Goal: Task Accomplishment & Management: Use online tool/utility

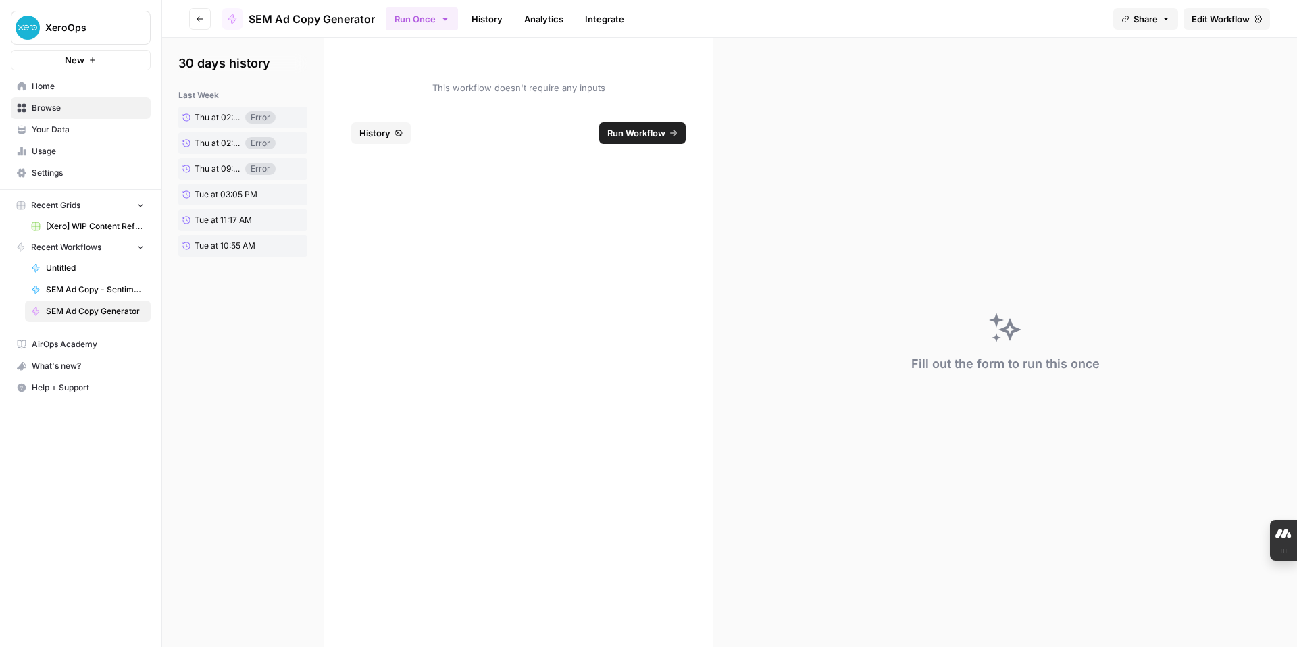
click at [86, 57] on button "New" at bounding box center [81, 60] width 140 height 20
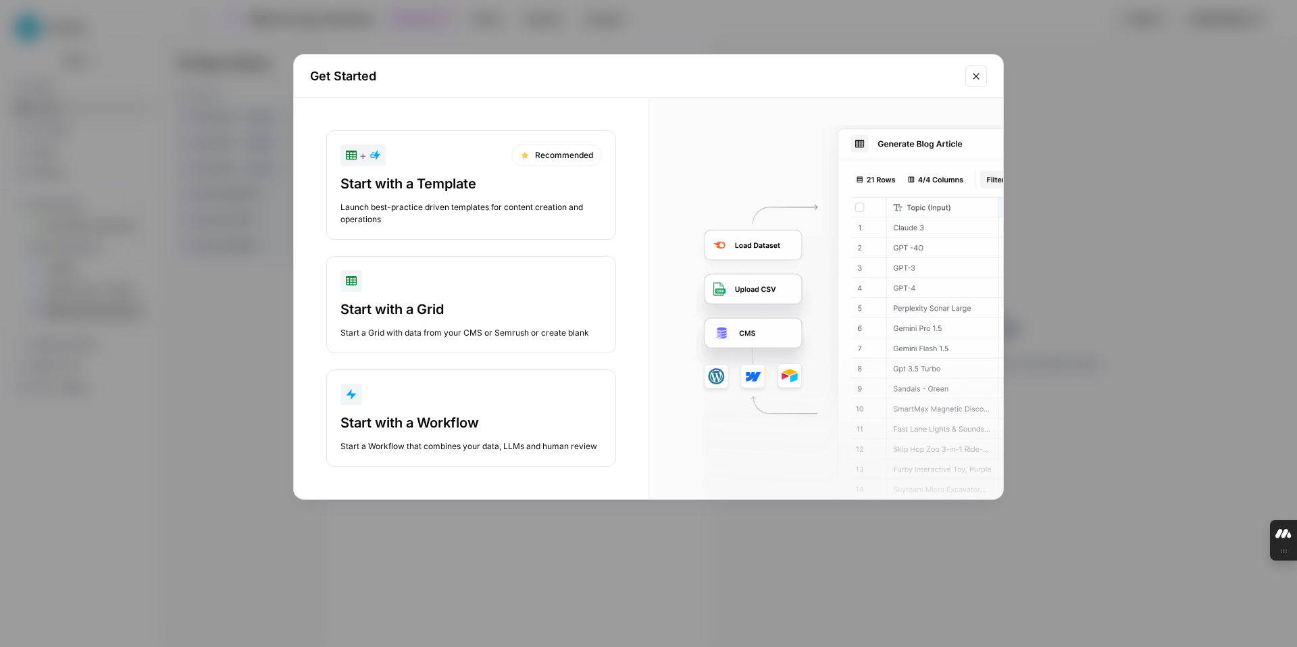
click at [428, 308] on div "Start with a Grid" at bounding box center [470, 309] width 261 height 19
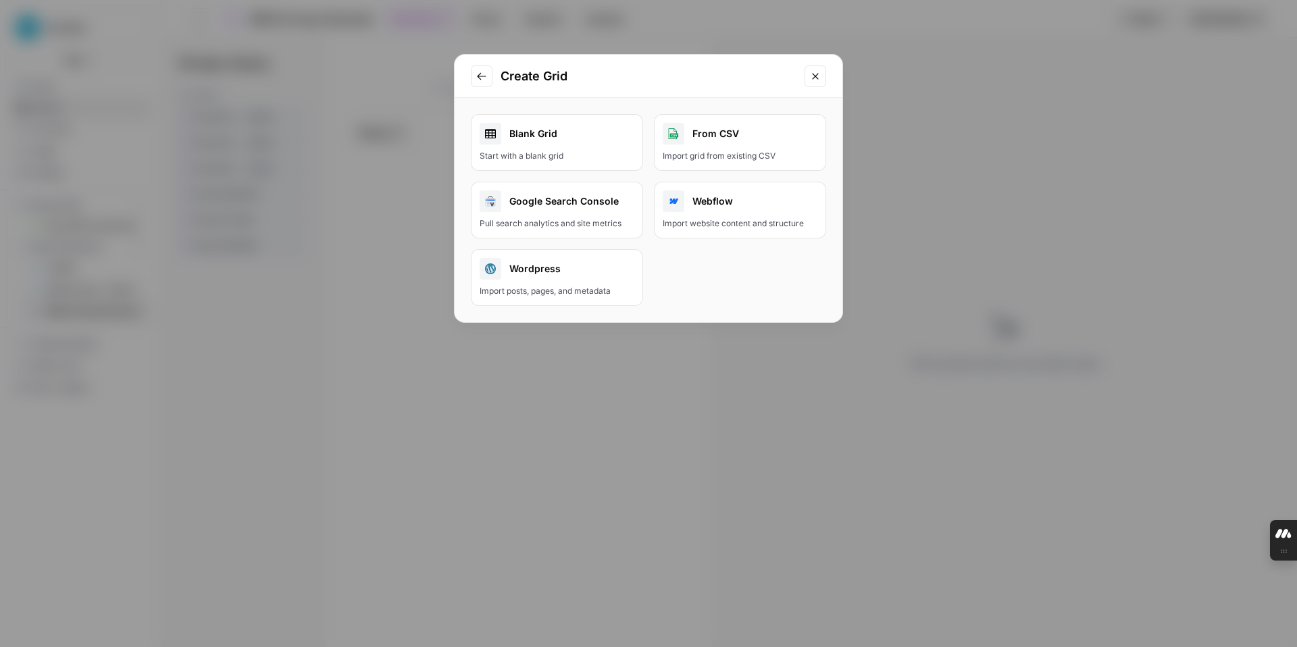
click at [525, 143] on div "Blank Grid" at bounding box center [557, 134] width 155 height 22
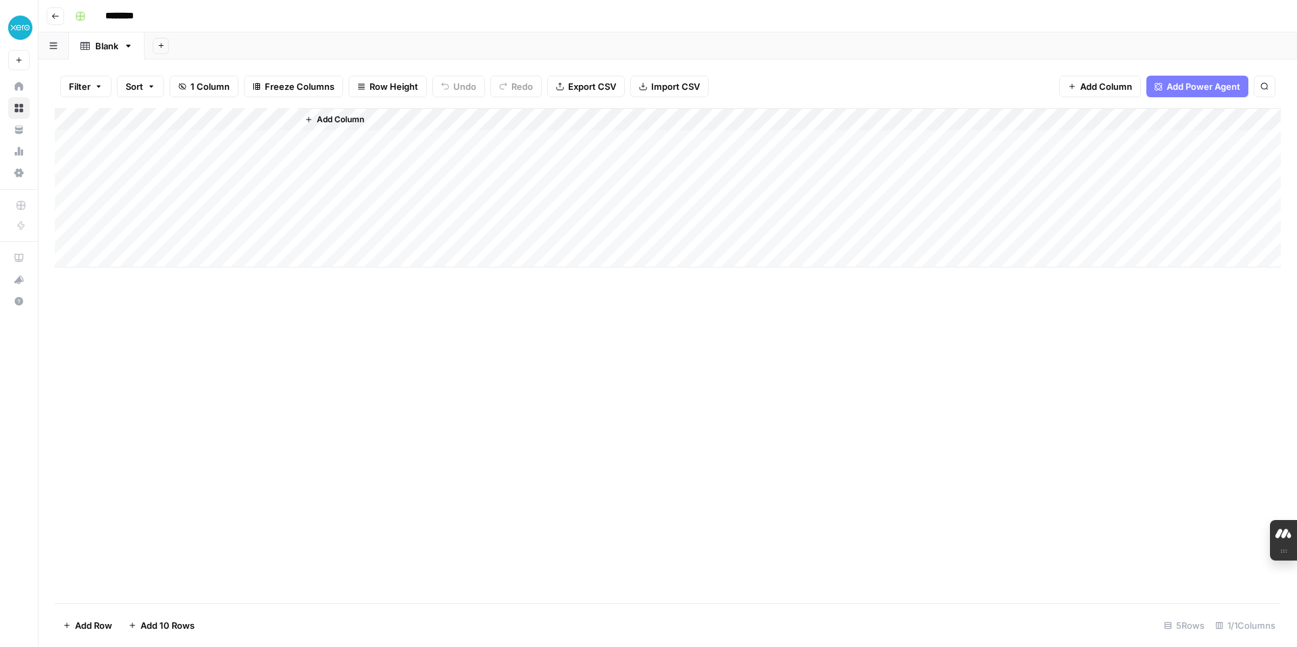
click at [1169, 86] on span "Add Power Agent" at bounding box center [1203, 87] width 74 height 14
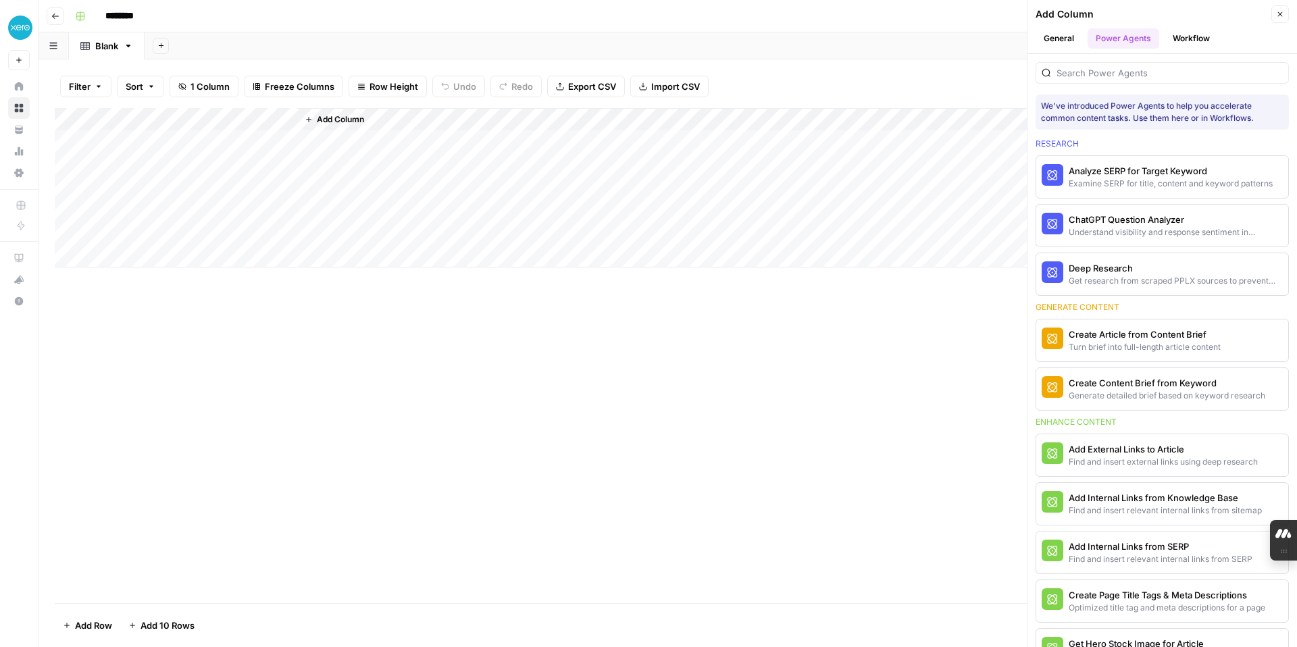
click at [1193, 41] on button "Workflow" at bounding box center [1190, 38] width 53 height 20
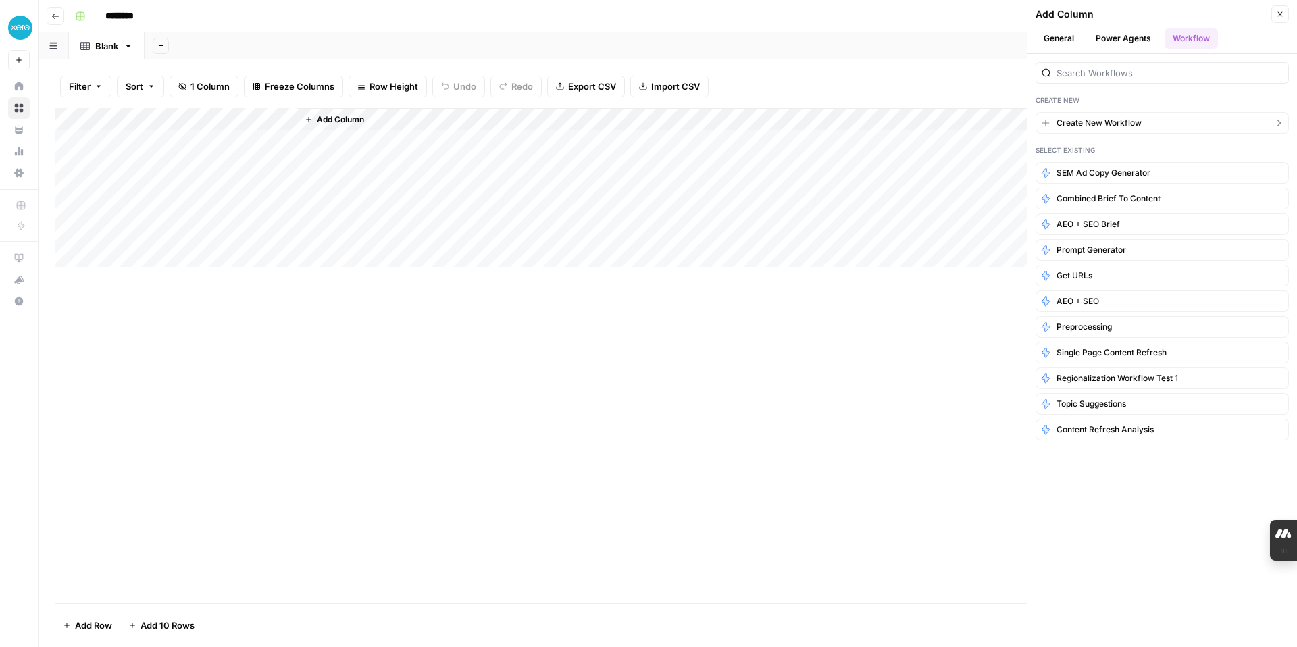
click at [1089, 124] on span "Create New Workflow" at bounding box center [1098, 123] width 85 height 12
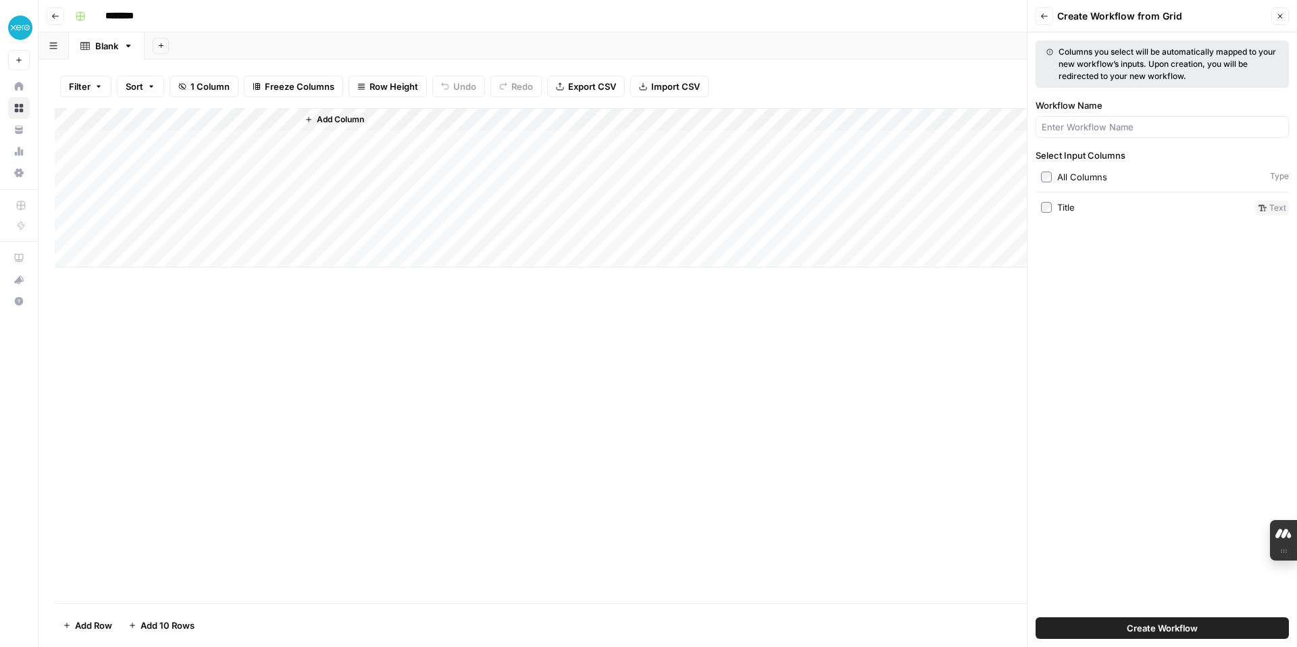
click at [1042, 19] on icon "button" at bounding box center [1044, 16] width 8 height 8
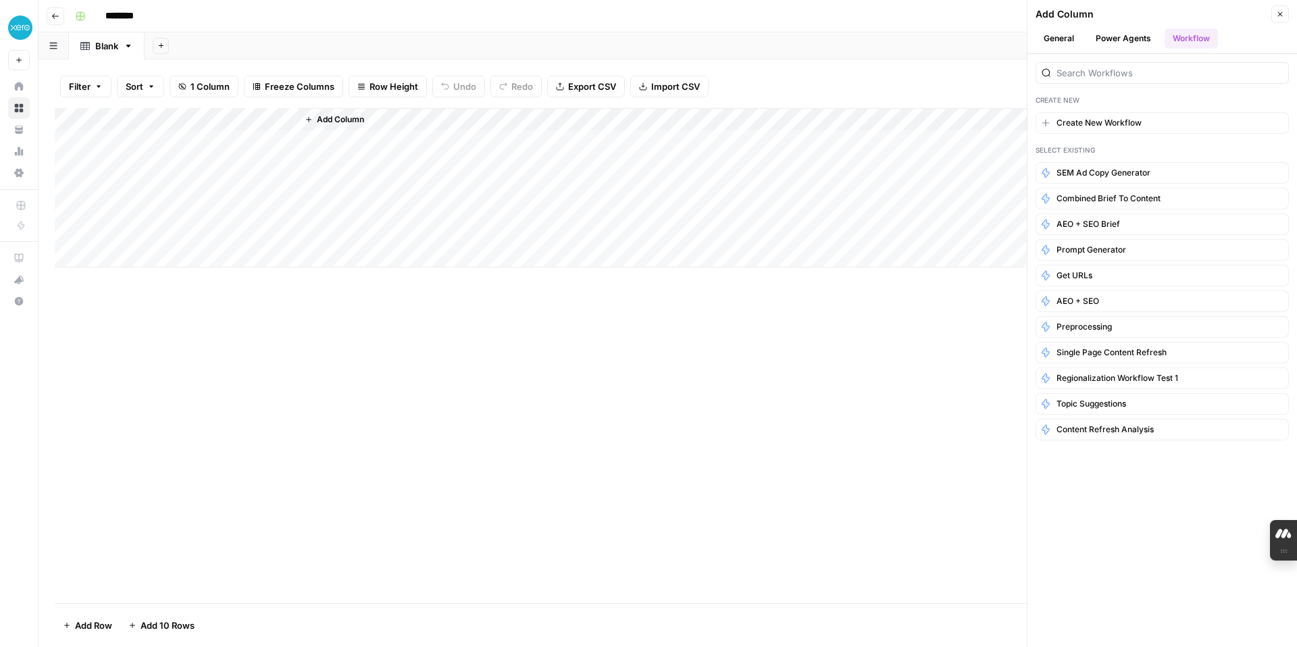
click at [52, 18] on icon "button" at bounding box center [55, 16] width 8 height 8
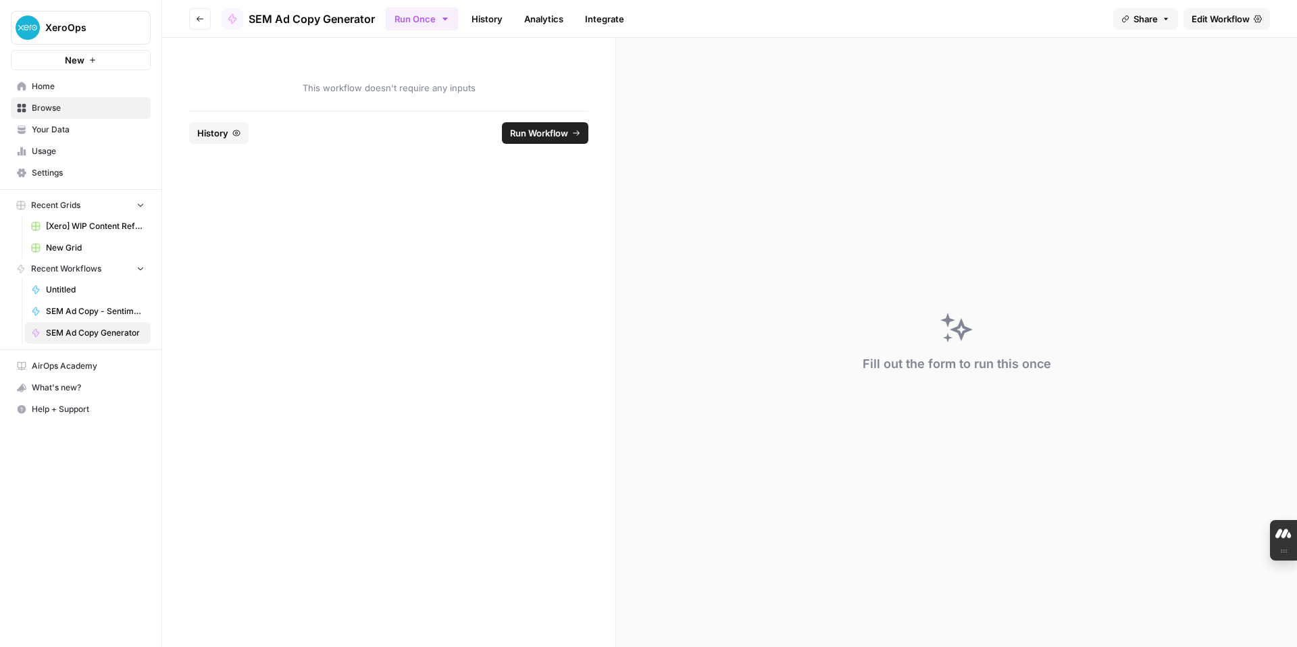
click at [199, 20] on icon "button" at bounding box center [200, 19] width 8 height 8
click at [49, 61] on button "New" at bounding box center [81, 60] width 140 height 20
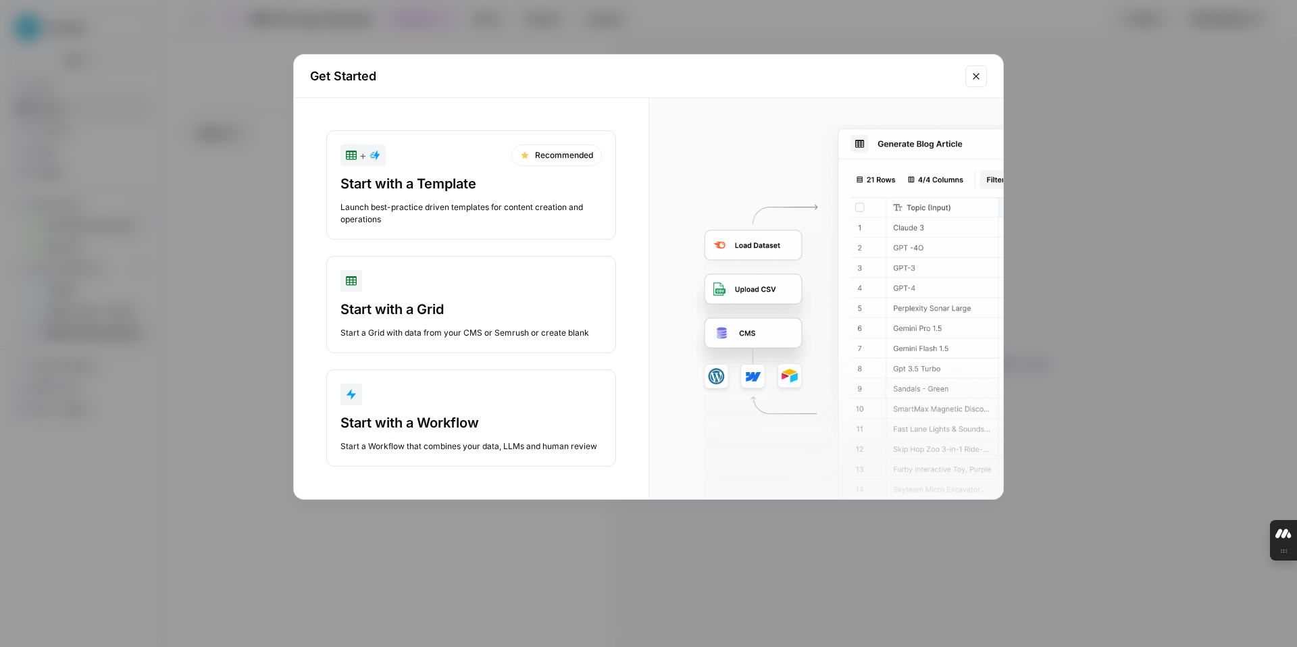
click at [440, 301] on div "Start with a Grid" at bounding box center [470, 309] width 261 height 19
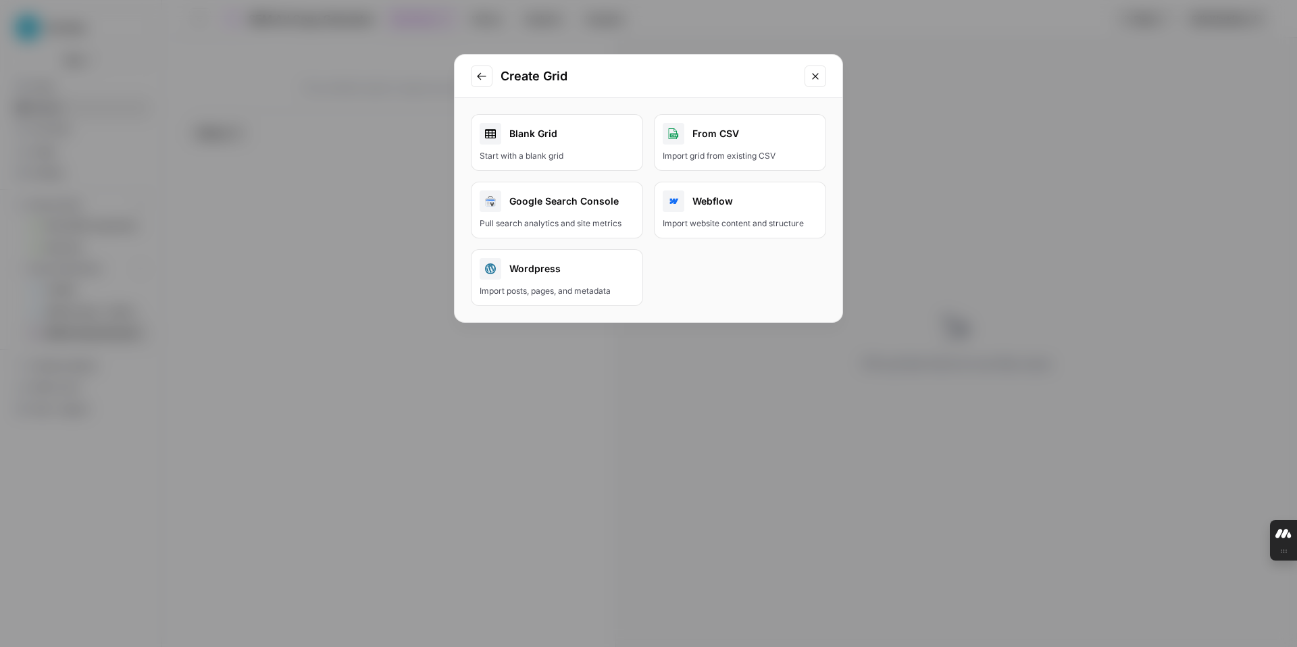
click at [706, 157] on div "Import grid from existing CSV" at bounding box center [740, 156] width 155 height 12
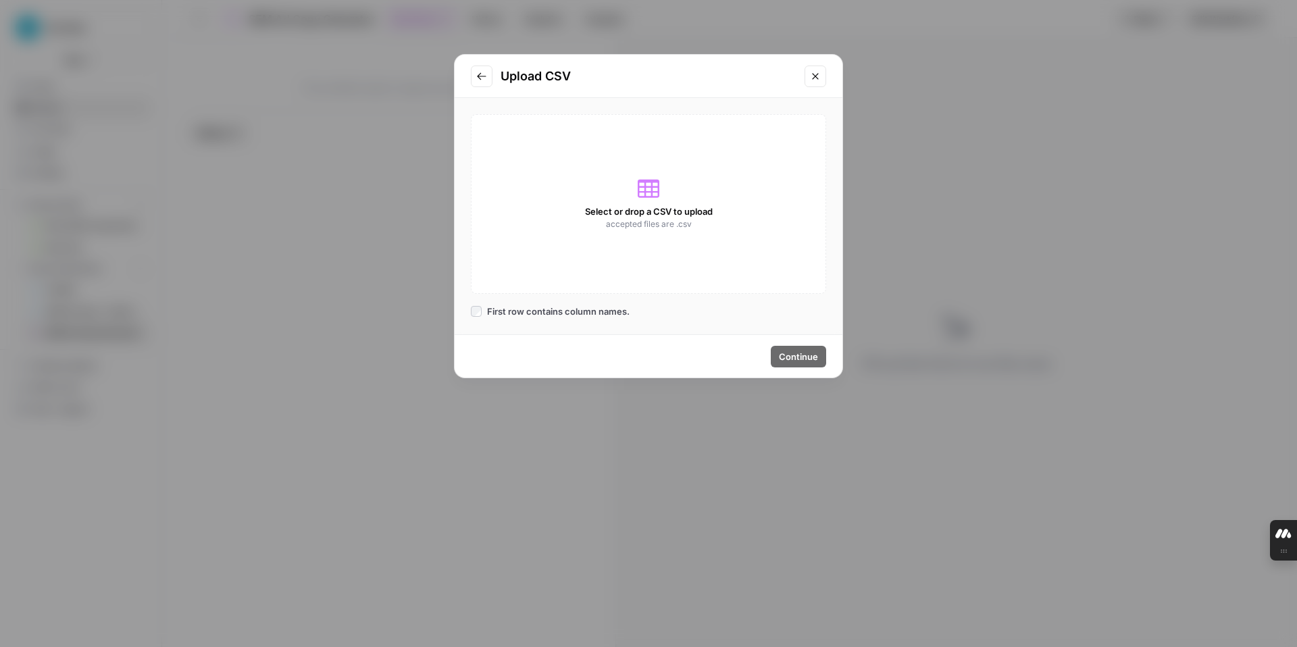
click at [646, 187] on icon at bounding box center [649, 189] width 22 height 18
click at [810, 74] on icon "Close modal" at bounding box center [815, 76] width 11 height 11
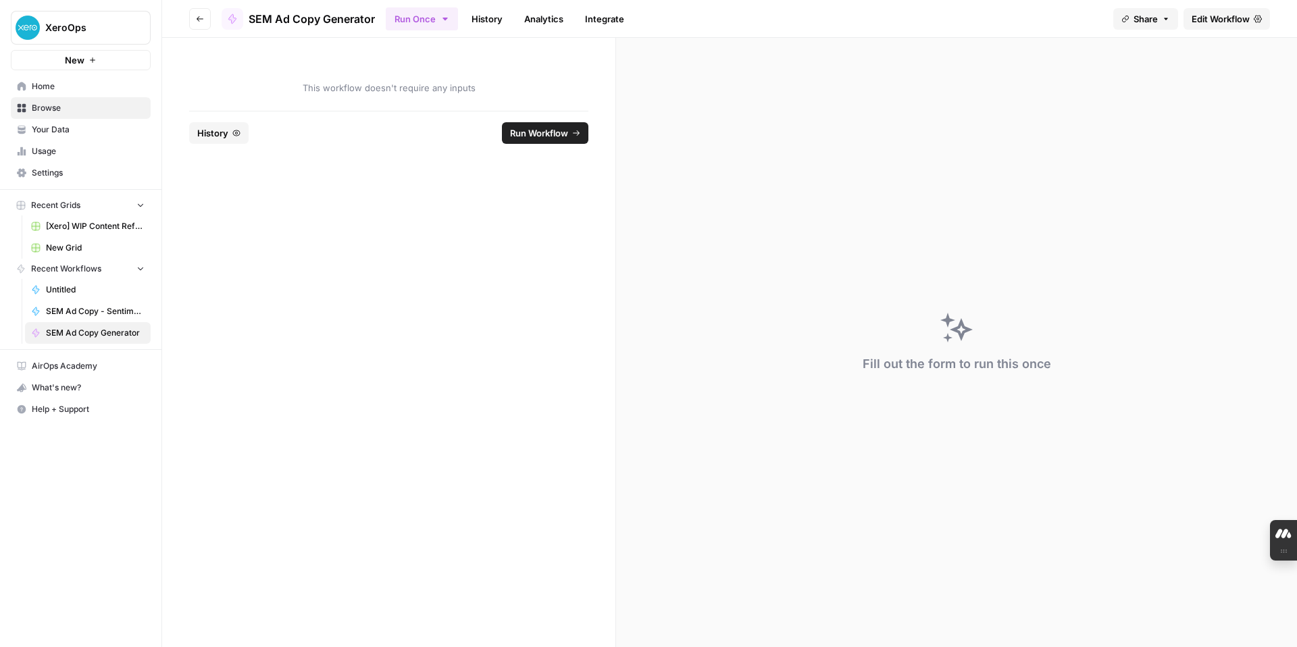
click at [82, 247] on span "New Grid" at bounding box center [95, 248] width 99 height 12
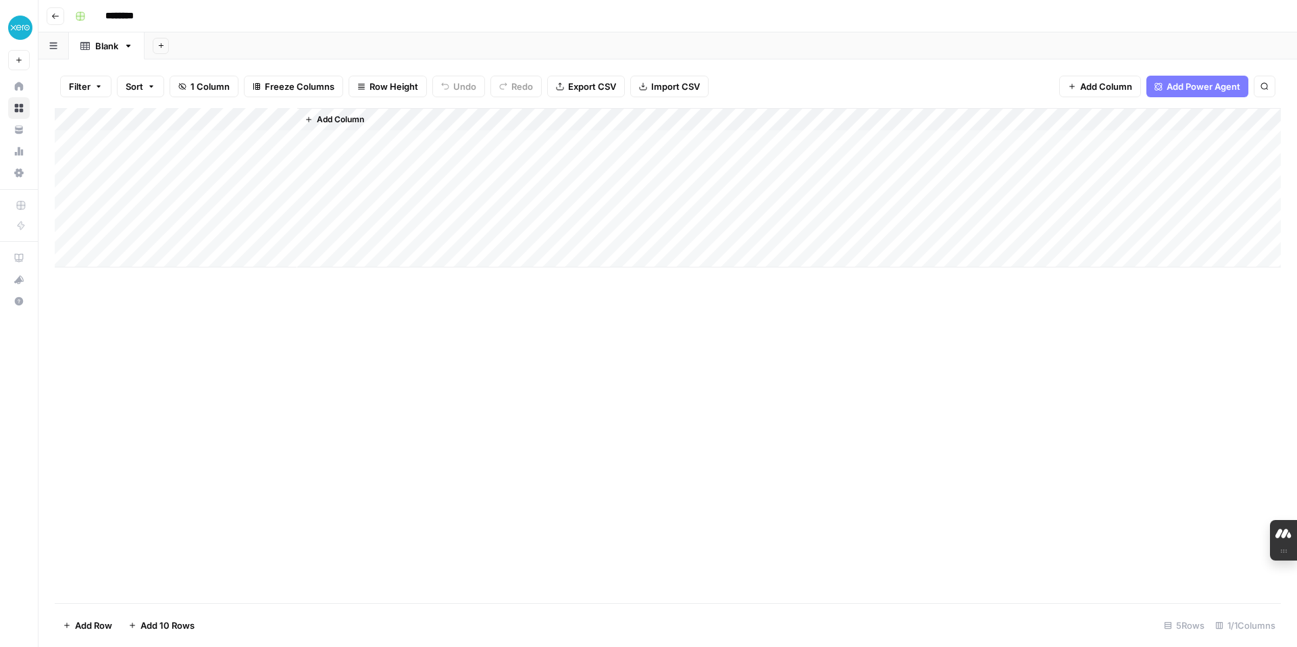
click at [657, 91] on span "Import CSV" at bounding box center [675, 87] width 49 height 14
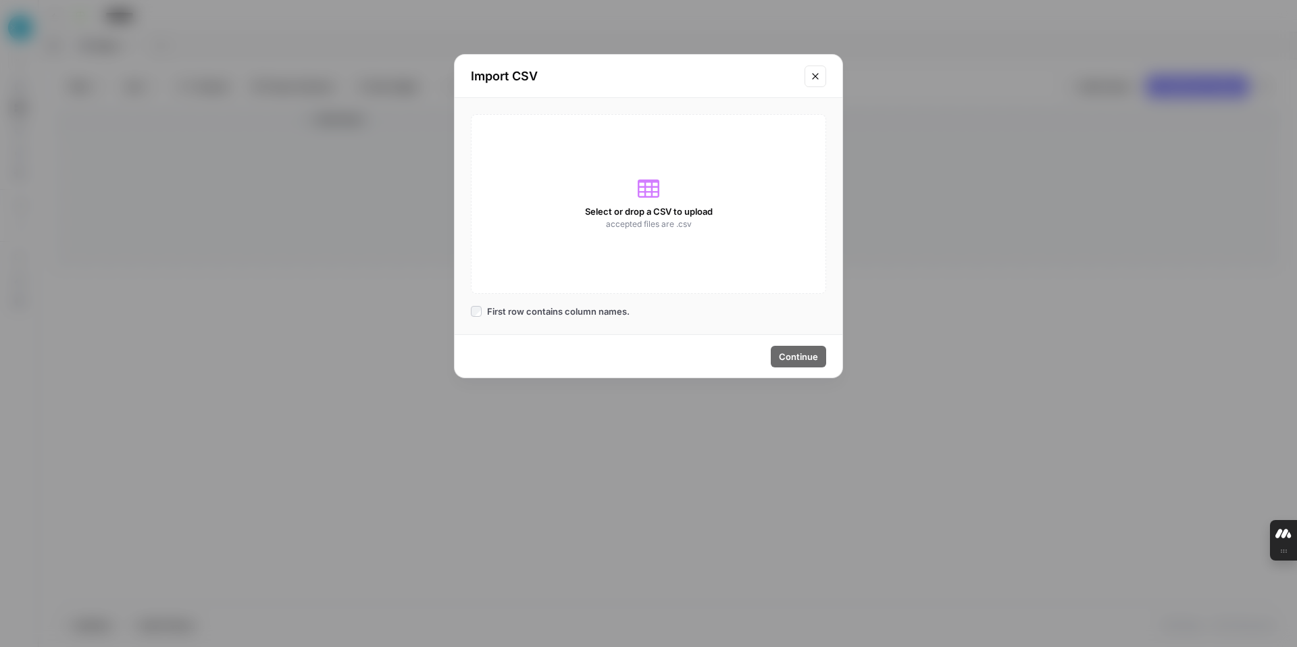
click at [812, 77] on icon "Close modal" at bounding box center [815, 76] width 11 height 11
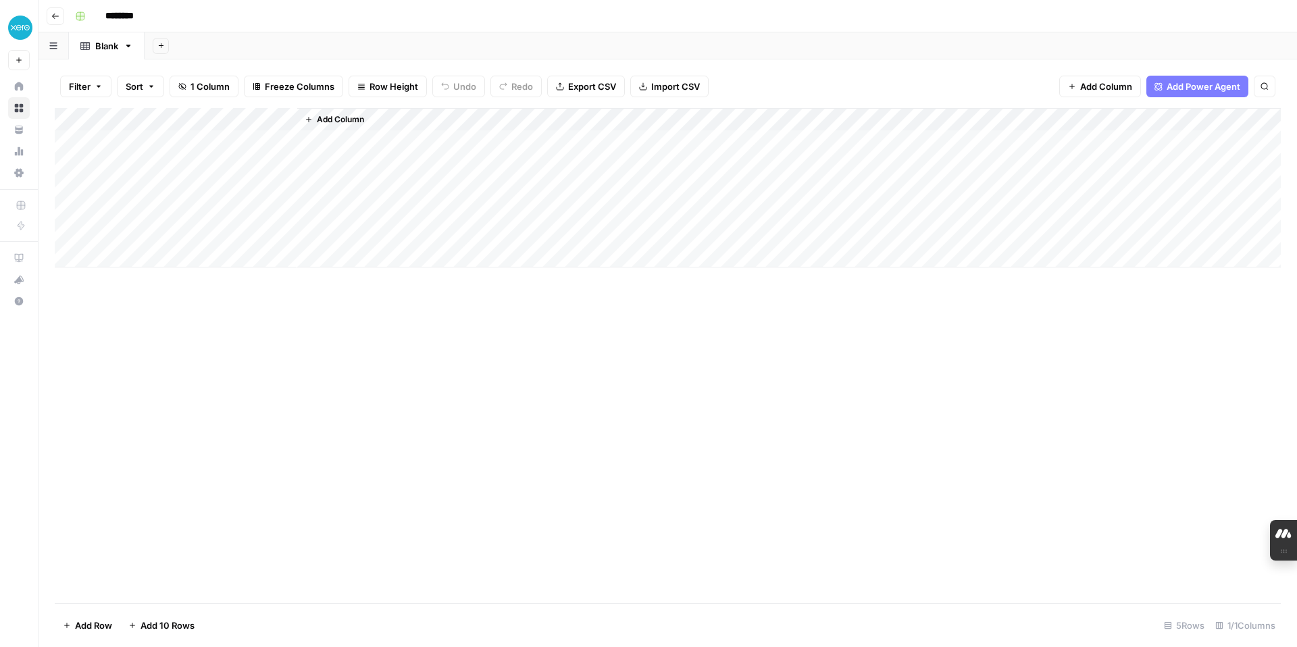
click at [661, 91] on span "Import CSV" at bounding box center [675, 87] width 49 height 14
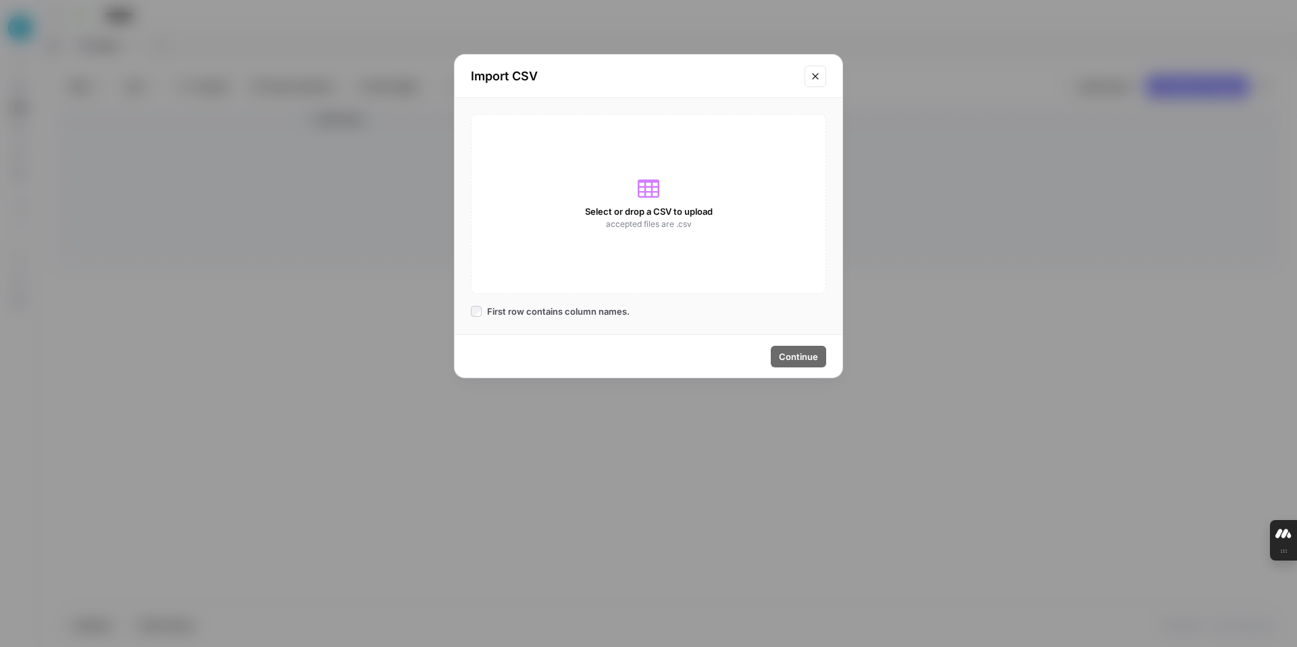
click at [656, 209] on span "Select or drop a CSV to upload" at bounding box center [649, 212] width 128 height 14
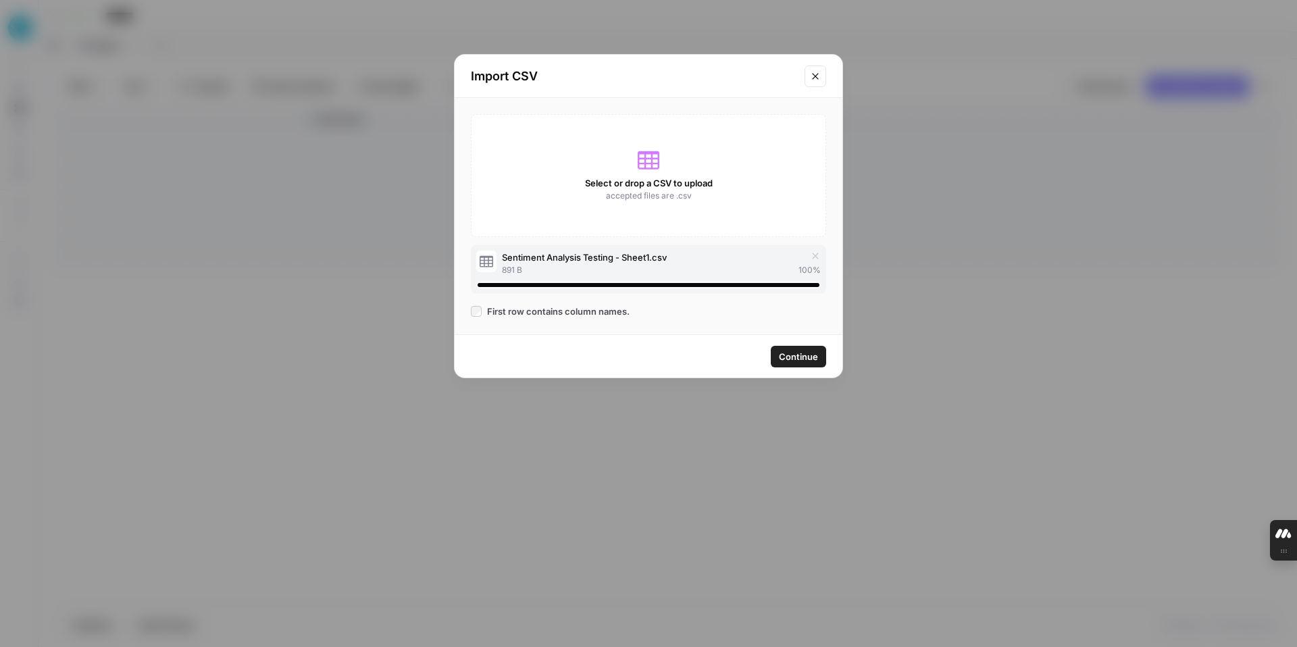
click at [801, 363] on button "Continue" at bounding box center [798, 357] width 55 height 22
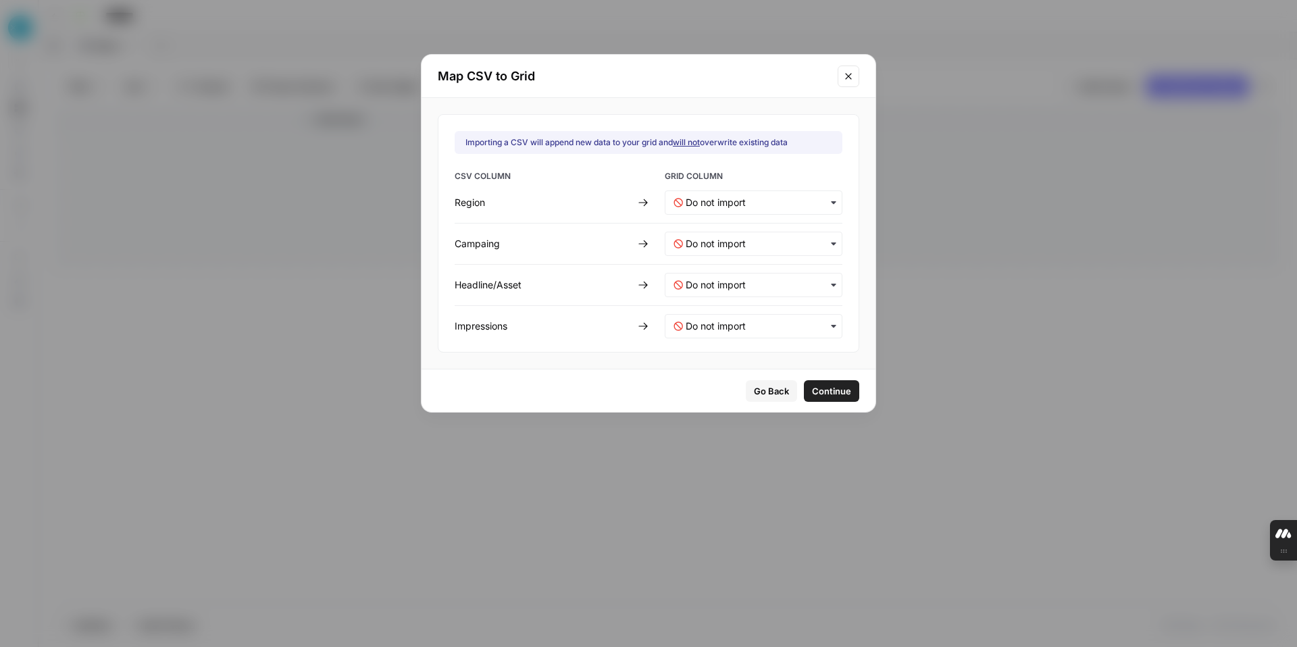
click at [814, 390] on span "Continue" at bounding box center [831, 391] width 39 height 14
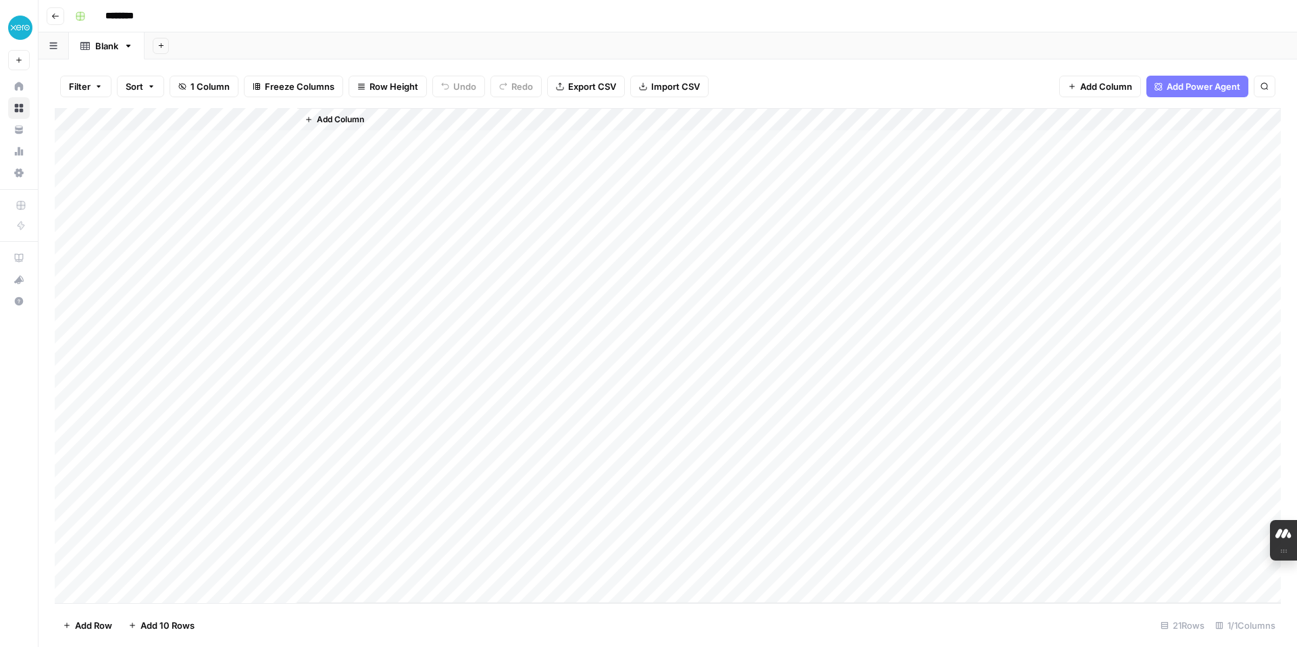
click at [172, 146] on div "Add Column" at bounding box center [668, 355] width 1226 height 495
click at [1117, 89] on span "Add Column" at bounding box center [1106, 87] width 52 height 14
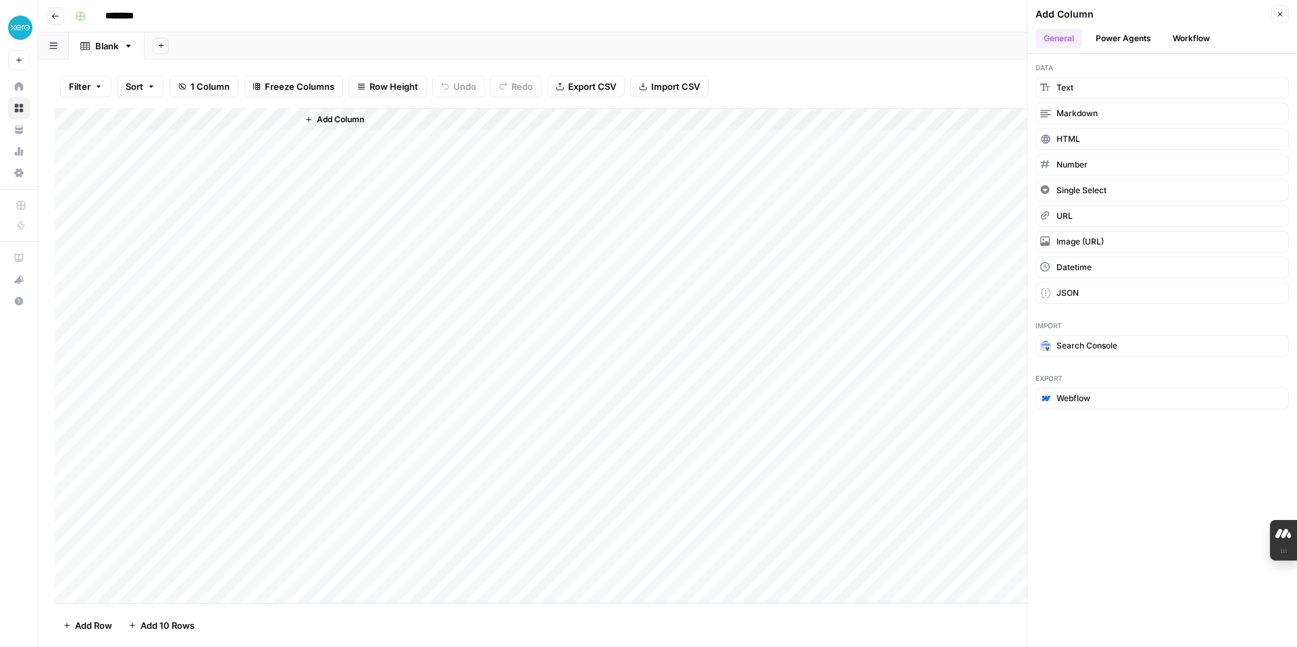
click at [1280, 16] on icon "button" at bounding box center [1280, 14] width 8 height 8
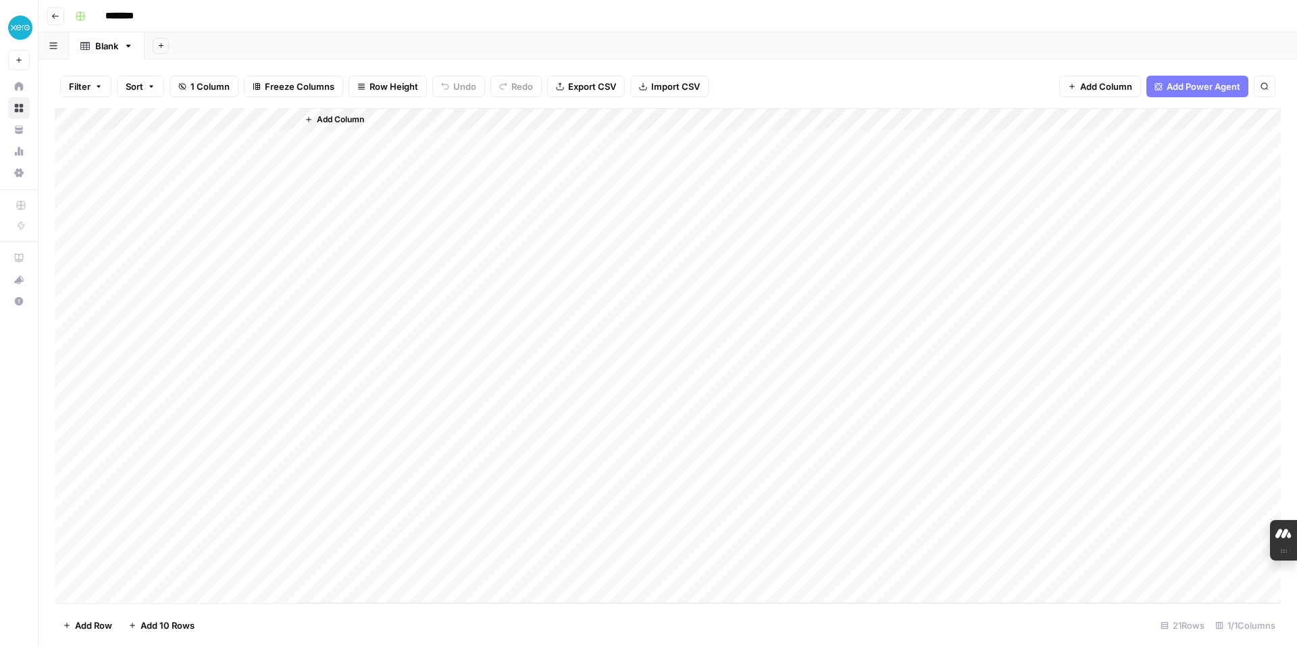
click at [651, 89] on span "Import CSV" at bounding box center [675, 87] width 49 height 14
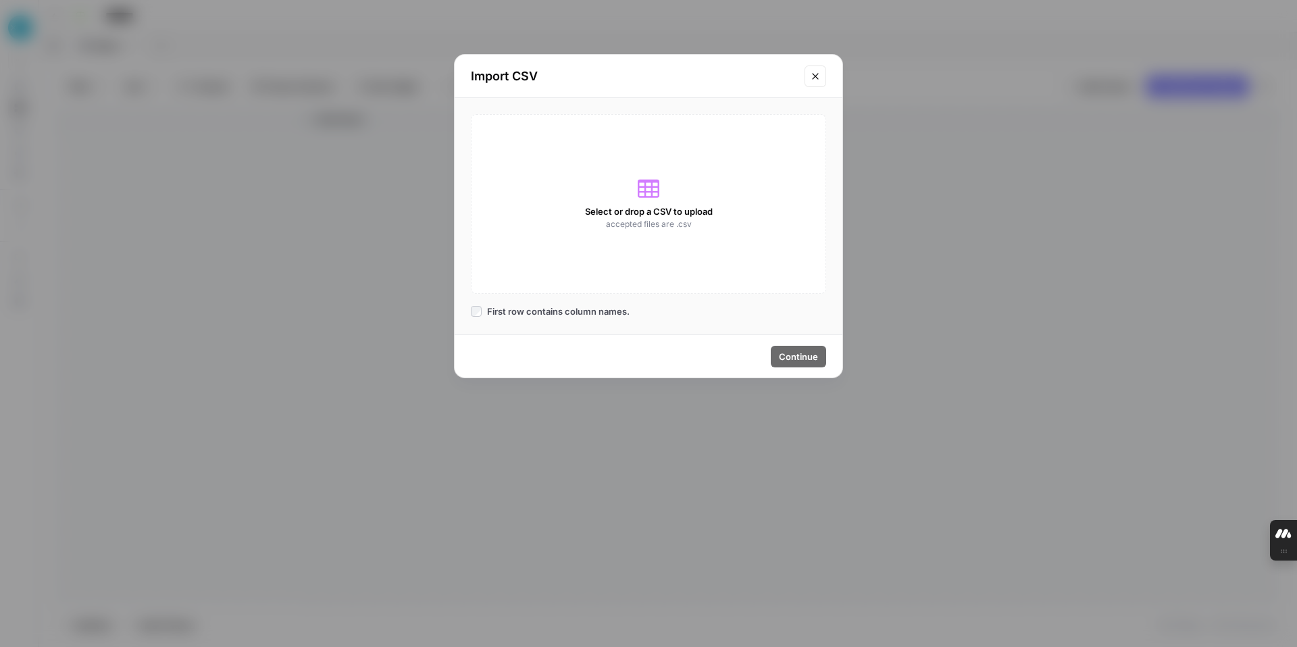
click at [653, 229] on span "accepted files are .csv" at bounding box center [649, 224] width 86 height 12
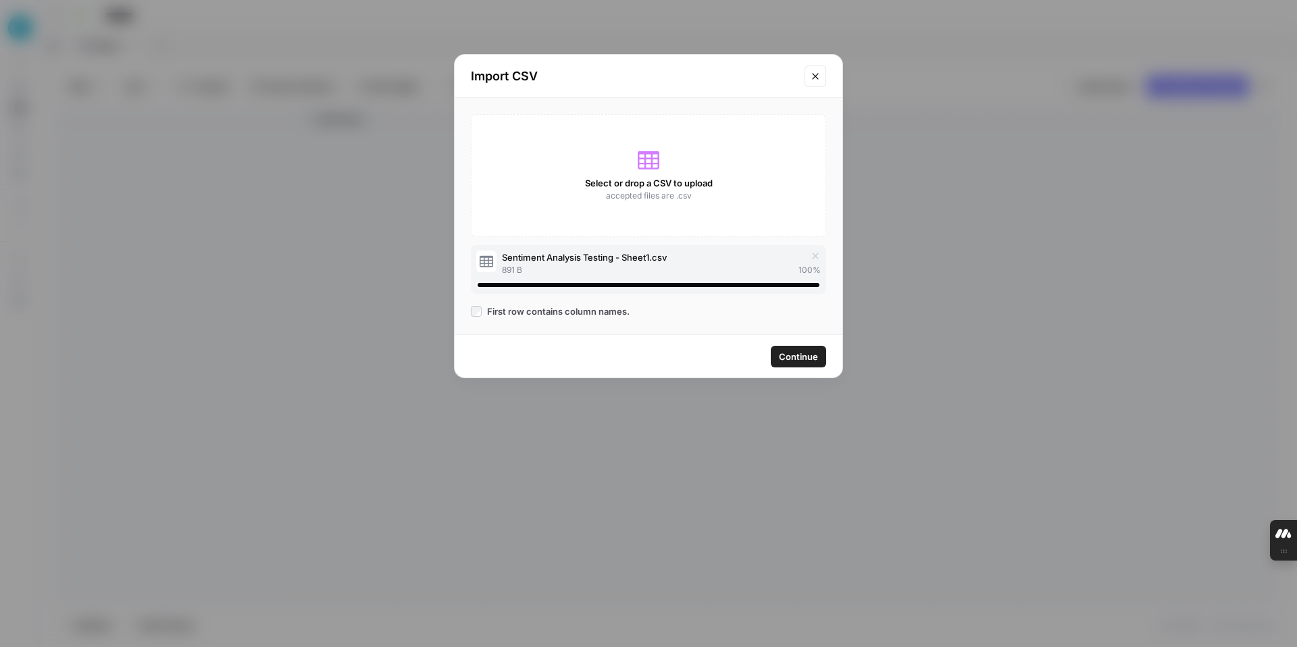
click at [797, 362] on span "Continue" at bounding box center [798, 357] width 39 height 14
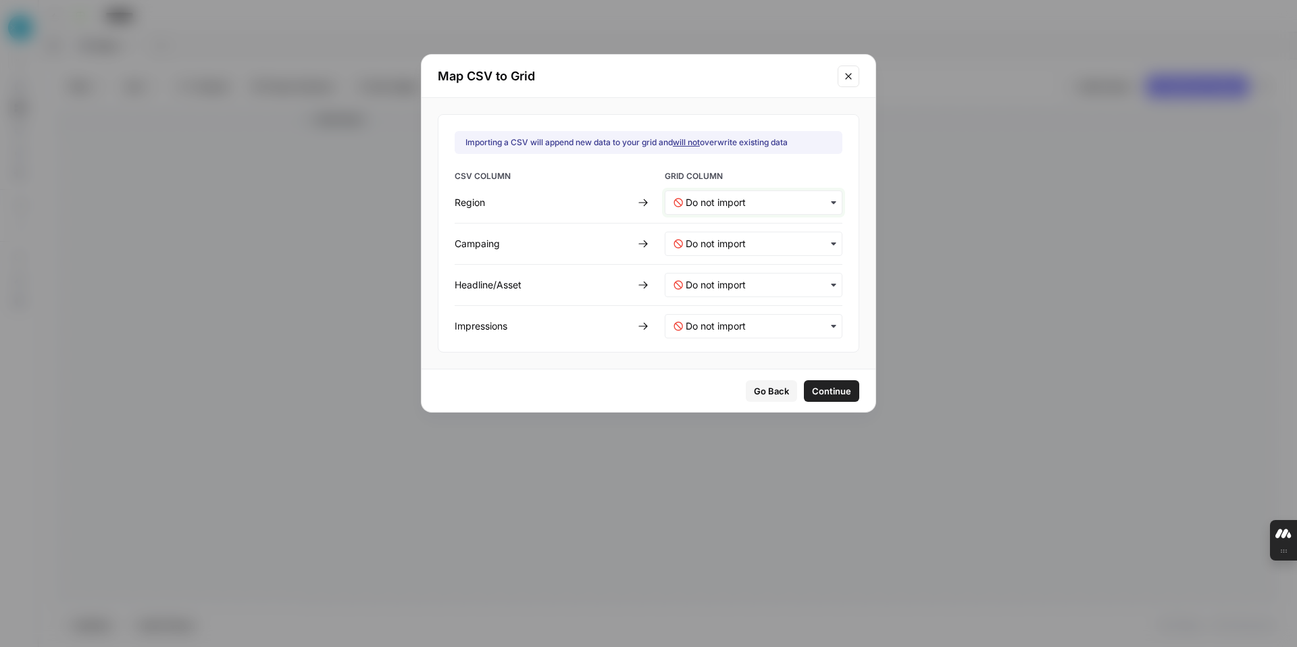
click at [777, 203] on input "text" at bounding box center [760, 203] width 148 height 14
click at [758, 263] on span "Create new column" at bounding box center [722, 263] width 75 height 12
click at [808, 240] on input "text" at bounding box center [760, 244] width 148 height 14
click at [767, 303] on div "Create new column" at bounding box center [744, 304] width 159 height 24
click at [805, 282] on input "text" at bounding box center [760, 285] width 148 height 14
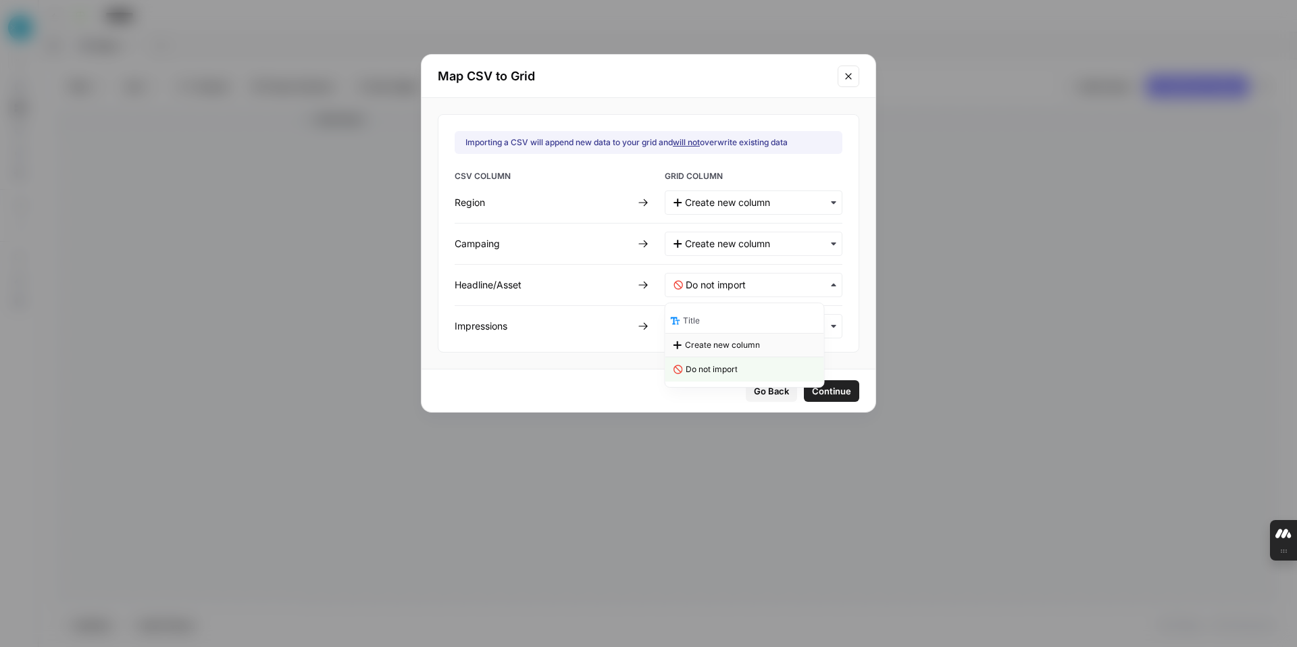
click at [766, 346] on div "Create new column" at bounding box center [744, 345] width 159 height 24
click at [802, 331] on input "text" at bounding box center [760, 326] width 148 height 14
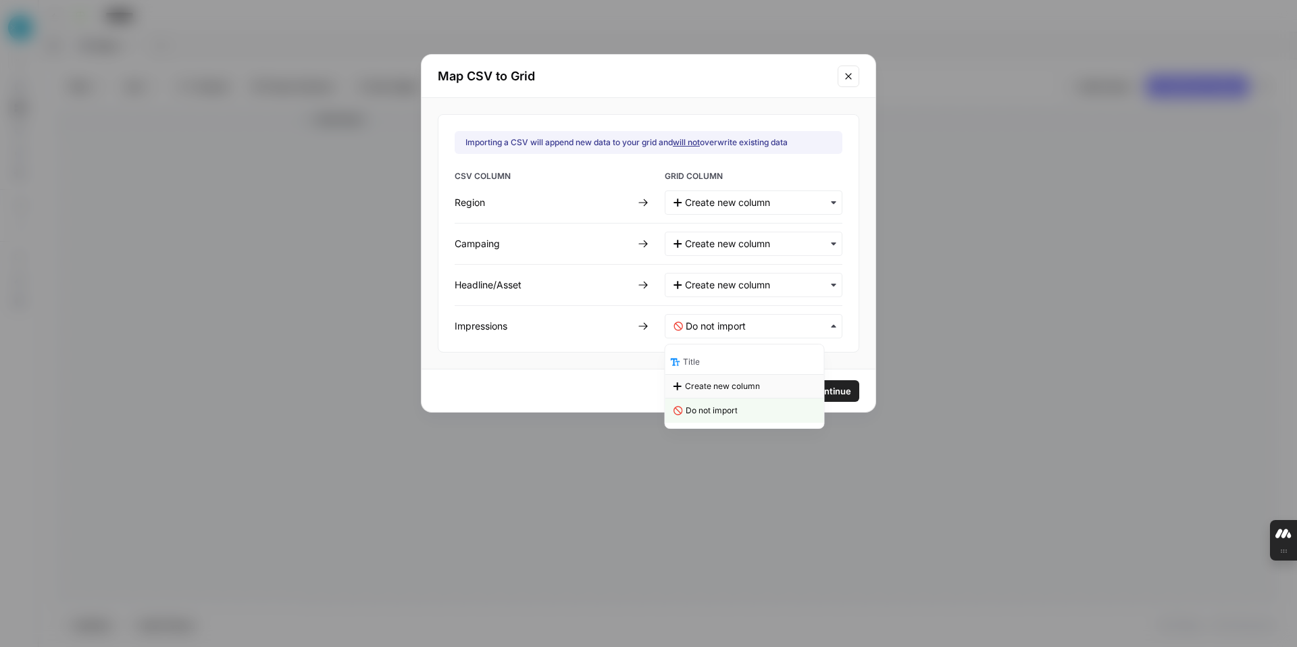
click at [770, 387] on div "Create new column" at bounding box center [744, 386] width 159 height 24
click at [819, 392] on span "Continue" at bounding box center [830, 391] width 39 height 14
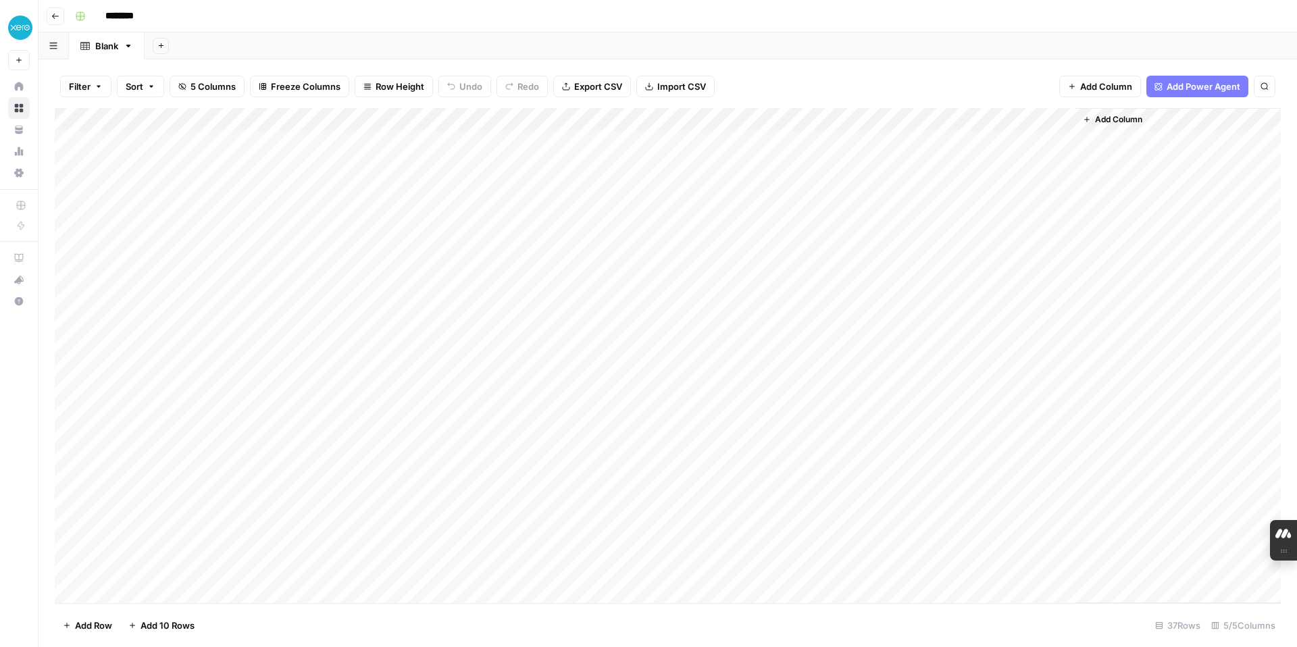
click at [70, 147] on div "Add Column" at bounding box center [668, 355] width 1226 height 495
click at [61, 142] on div "Add Column" at bounding box center [668, 355] width 1226 height 495
click at [314, 329] on div "Add Column" at bounding box center [668, 355] width 1226 height 495
drag, startPoint x: 63, startPoint y: 148, endPoint x: 95, endPoint y: 389, distance: 243.2
click at [96, 390] on div "Add Column" at bounding box center [668, 355] width 1226 height 495
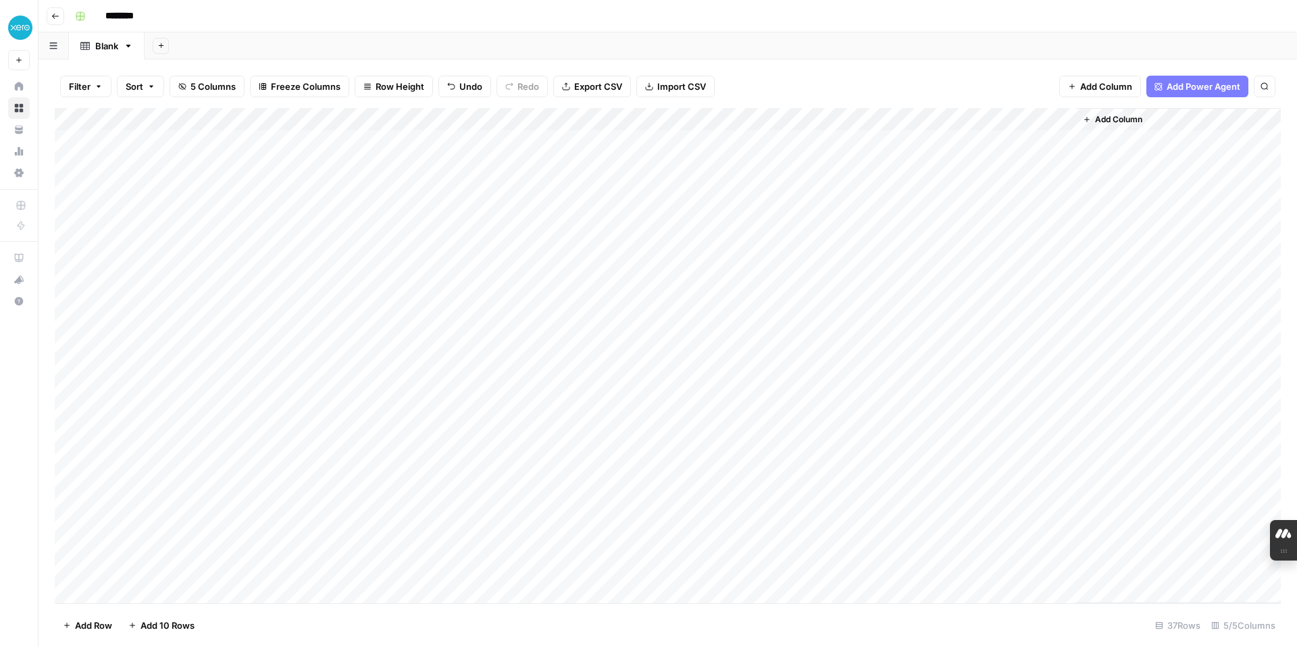
drag, startPoint x: 243, startPoint y: 149, endPoint x: 647, endPoint y: 338, distance: 446.0
click at [647, 338] on div "Add Column" at bounding box center [668, 355] width 1226 height 495
click at [126, 14] on input "********" at bounding box center [137, 16] width 76 height 22
drag, startPoint x: 151, startPoint y: 15, endPoint x: 101, endPoint y: 16, distance: 49.3
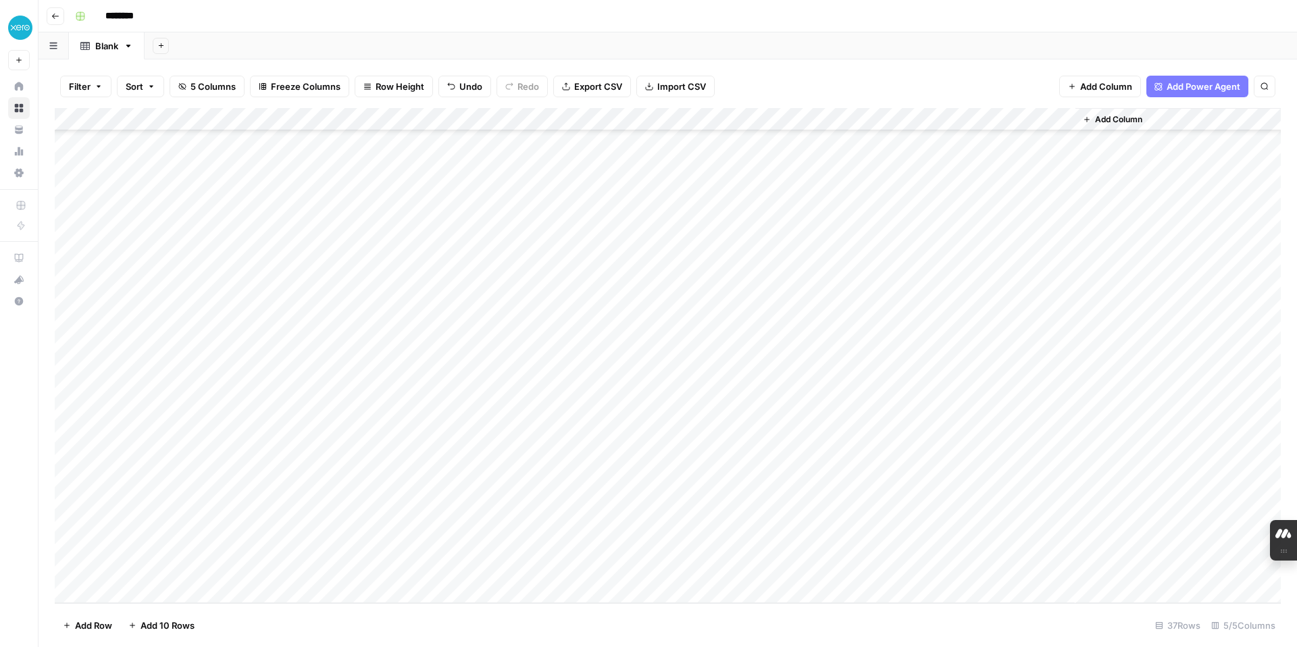
click at [101, 16] on input "********" at bounding box center [137, 16] width 76 height 22
type input "**********"
click at [49, 15] on button "Go back" at bounding box center [56, 16] width 18 height 18
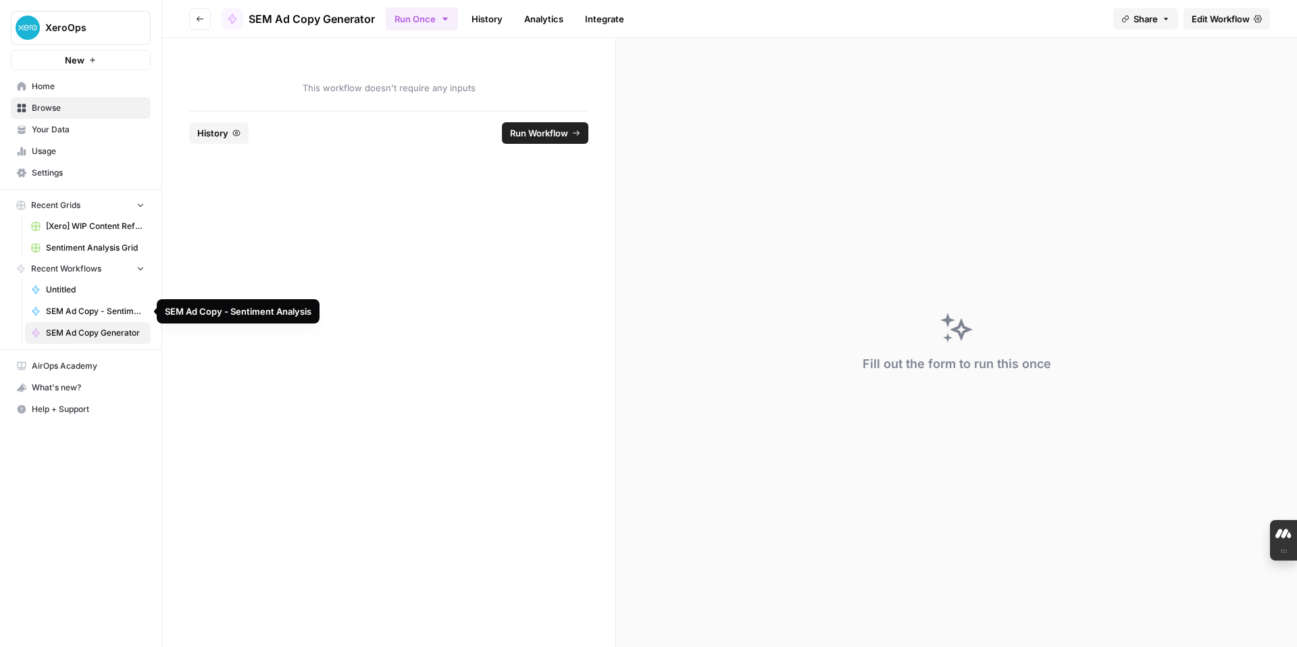
click at [82, 310] on span "SEM Ad Copy - Sentiment Analysis" at bounding box center [95, 311] width 99 height 12
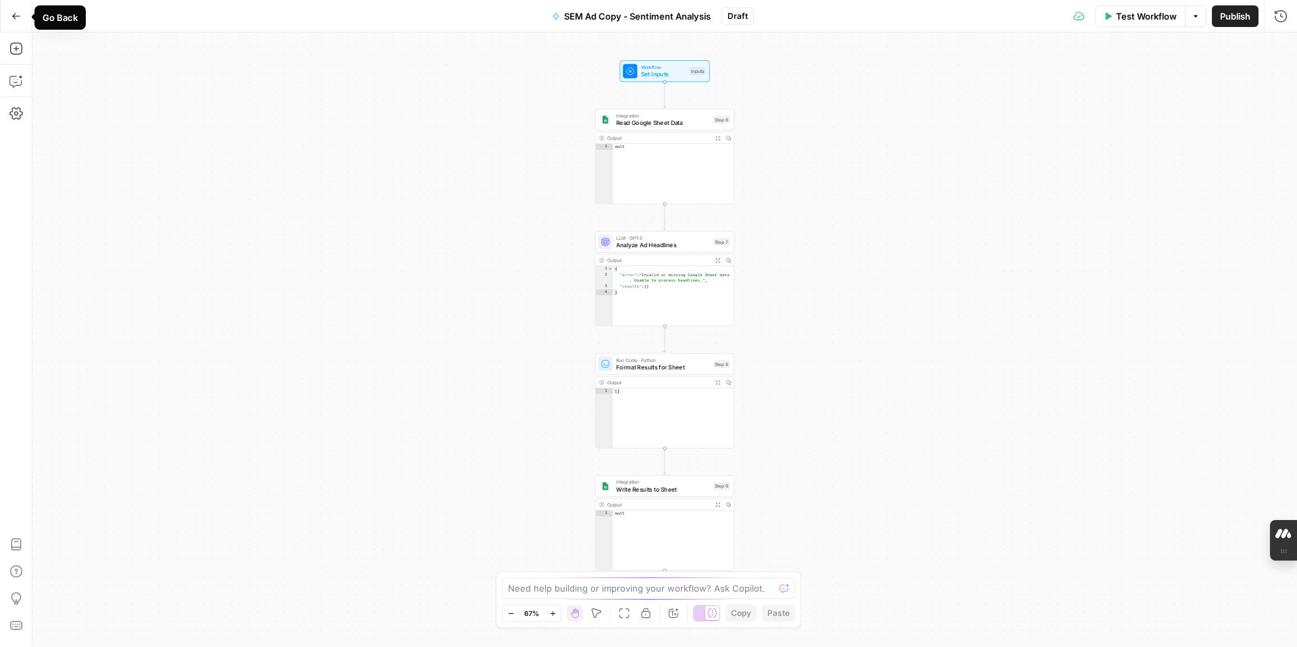
click at [16, 16] on icon "button" at bounding box center [16, 16] width 8 height 6
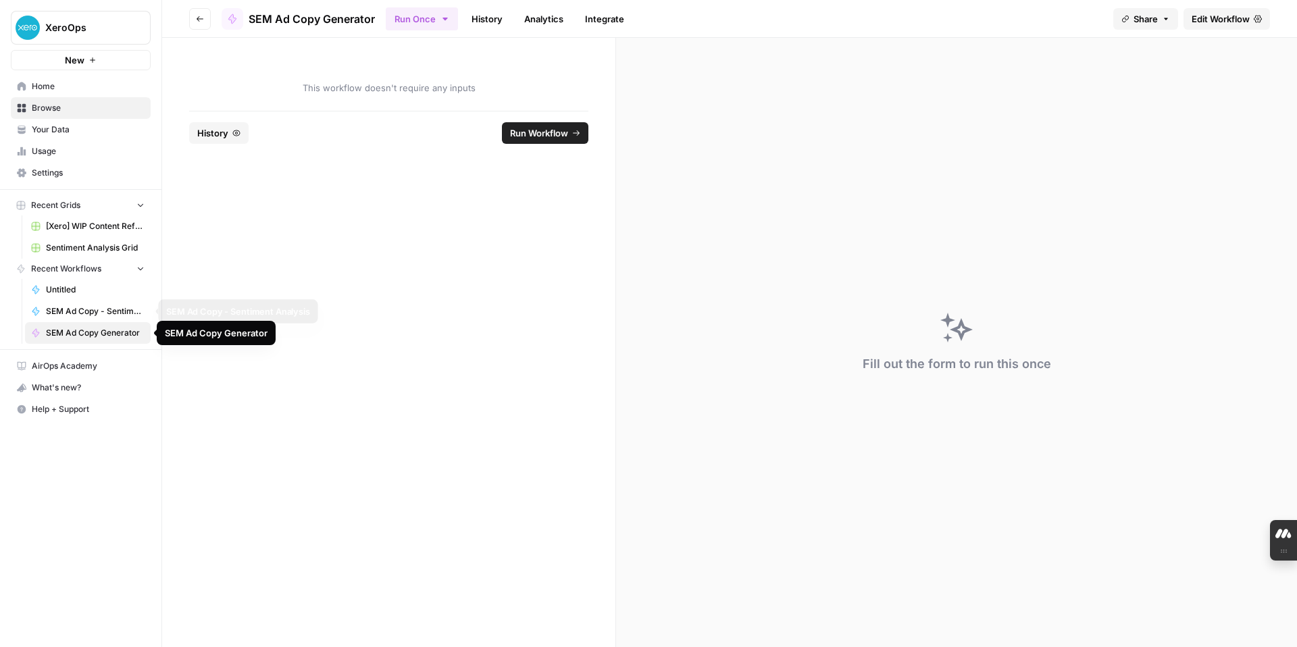
click at [90, 311] on span "SEM Ad Copy - Sentiment Analysis" at bounding box center [95, 311] width 99 height 12
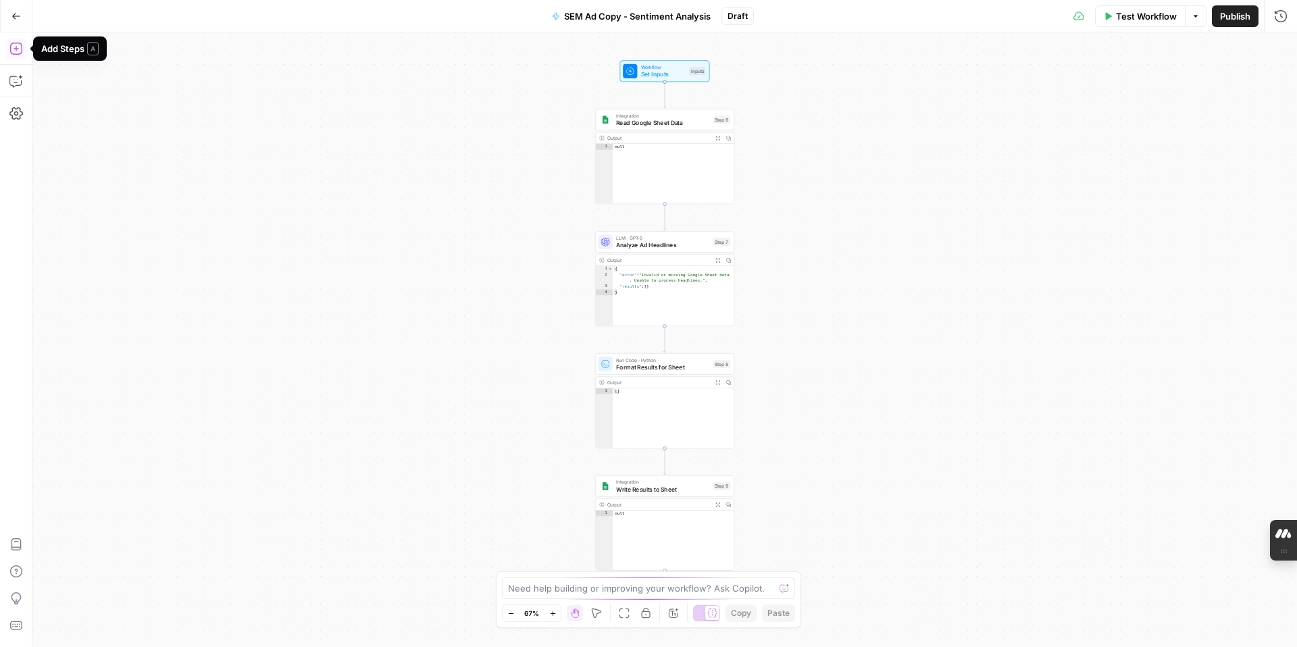
click at [18, 51] on icon "button" at bounding box center [16, 49] width 14 height 14
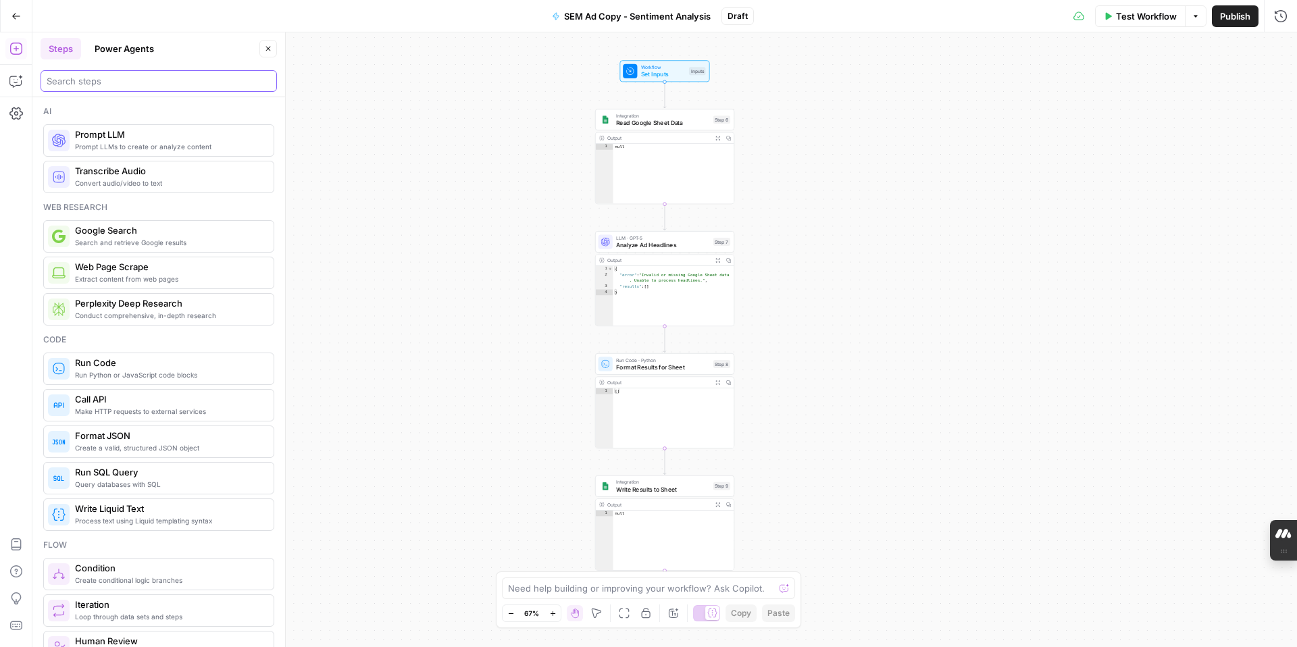
click at [145, 84] on input "search" at bounding box center [159, 81] width 224 height 14
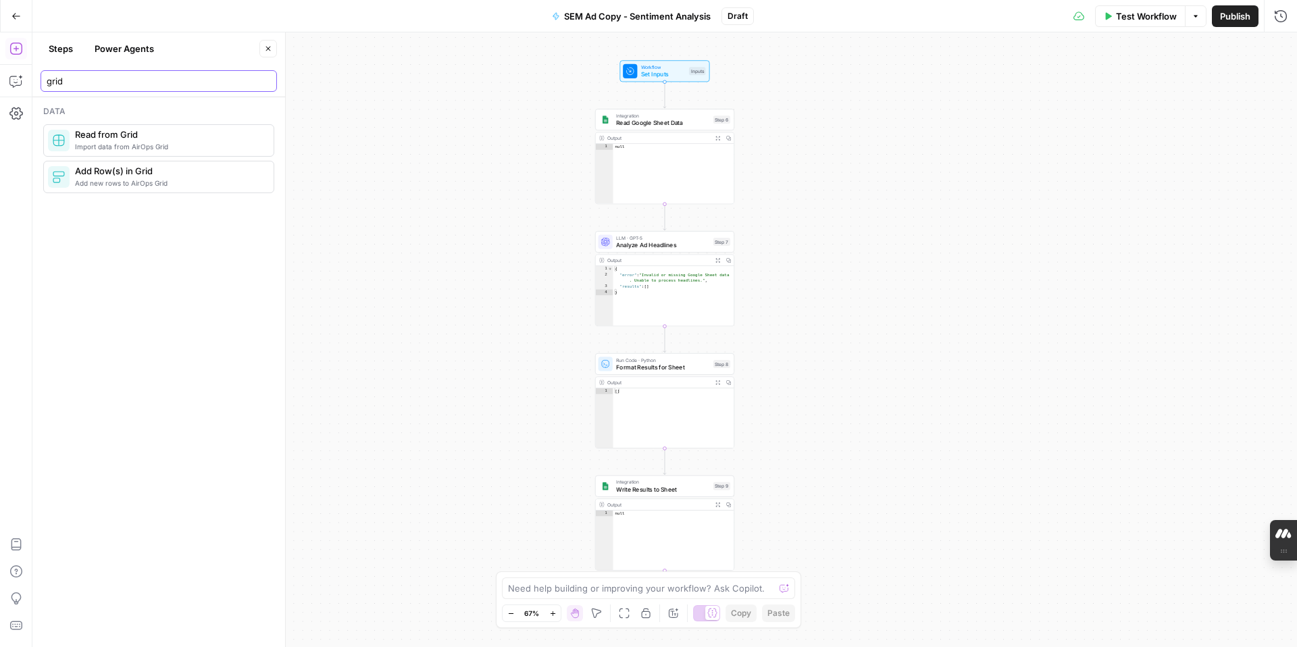
type input "grid"
click at [113, 146] on span "Import data from AirOps Grid" at bounding box center [169, 146] width 188 height 11
click at [1276, 106] on div at bounding box center [1274, 108] width 11 height 14
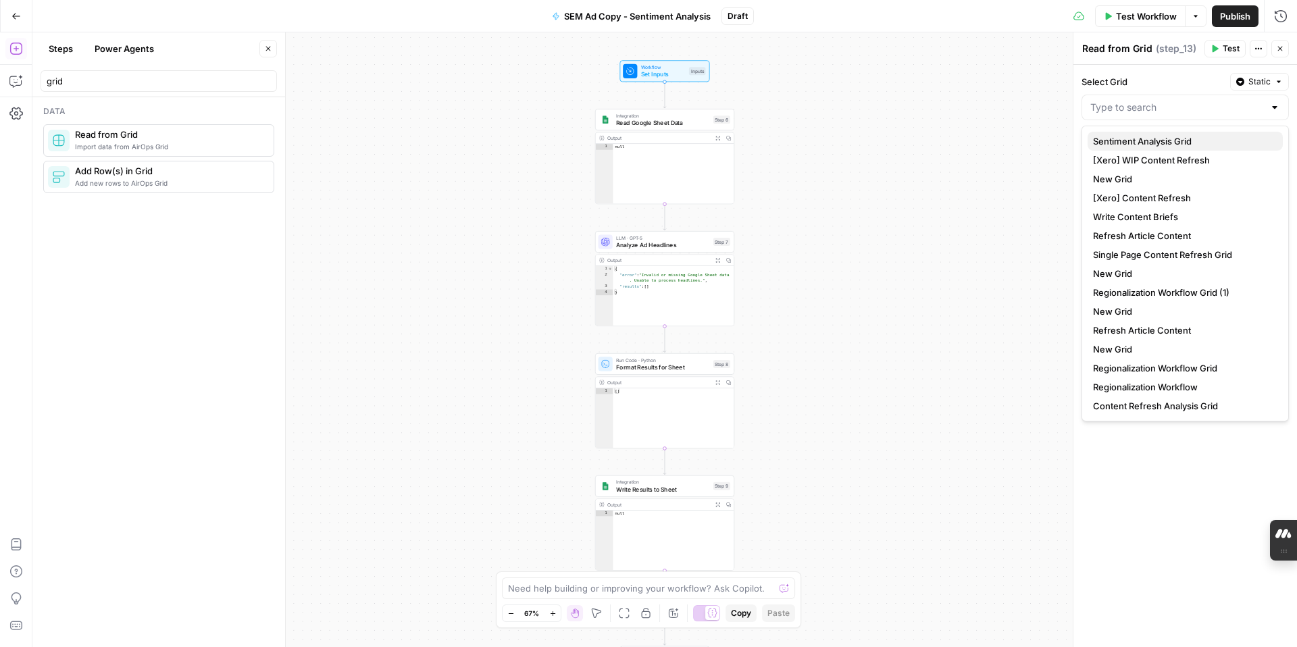
click at [1227, 141] on span "Sentiment Analysis Grid" at bounding box center [1182, 141] width 179 height 14
type input "Sentiment Analysis Grid"
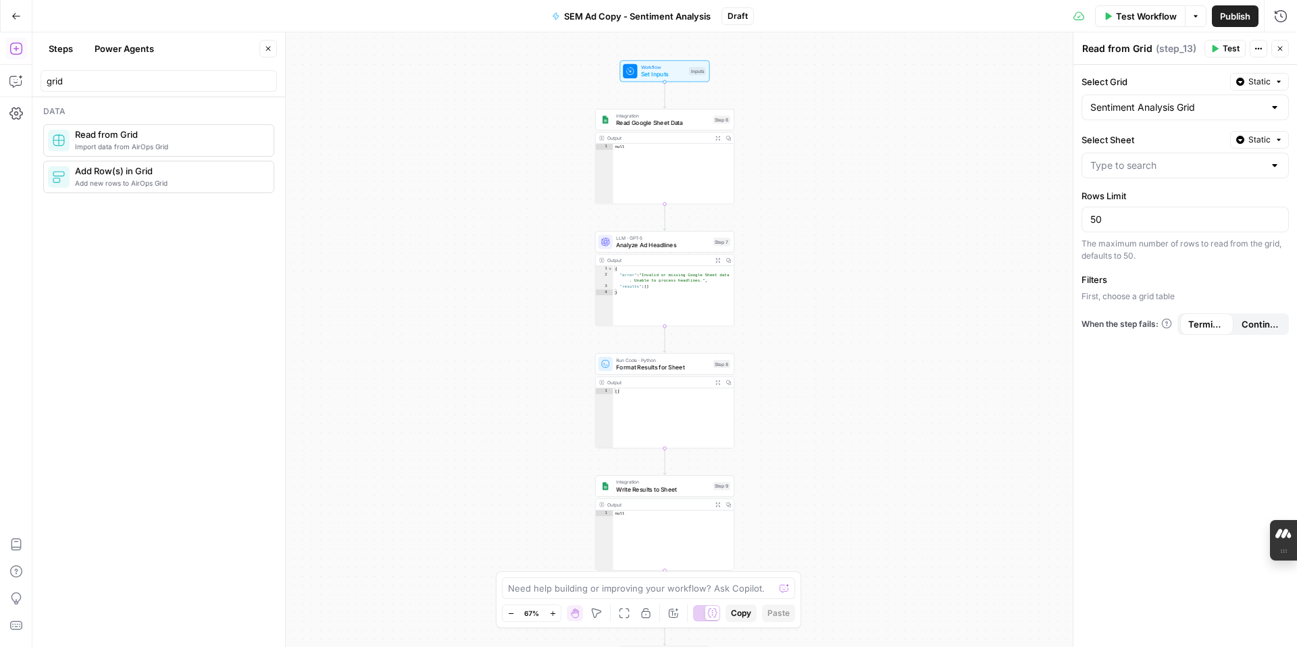
click at [1271, 165] on div at bounding box center [1274, 166] width 11 height 14
click at [1279, 161] on div at bounding box center [1274, 166] width 11 height 14
click at [1266, 266] on div "Select Grid Static Sentiment Analysis Grid Select Sheet Static Rows Limit 50 Th…" at bounding box center [1185, 356] width 224 height 582
click at [834, 138] on div "Workflow Set Inputs Inputs Integration Read Google Sheet Data Step 6 Output Exp…" at bounding box center [664, 339] width 1264 height 615
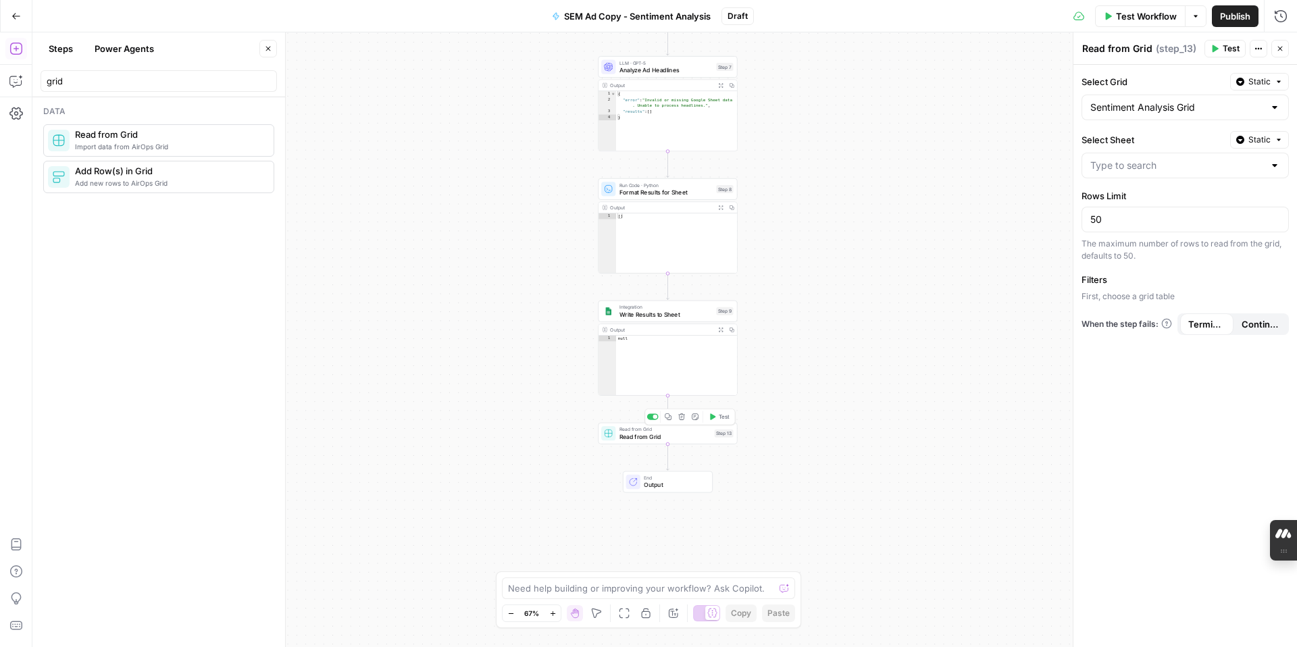
click at [690, 437] on span "Read from Grid" at bounding box center [665, 436] width 92 height 9
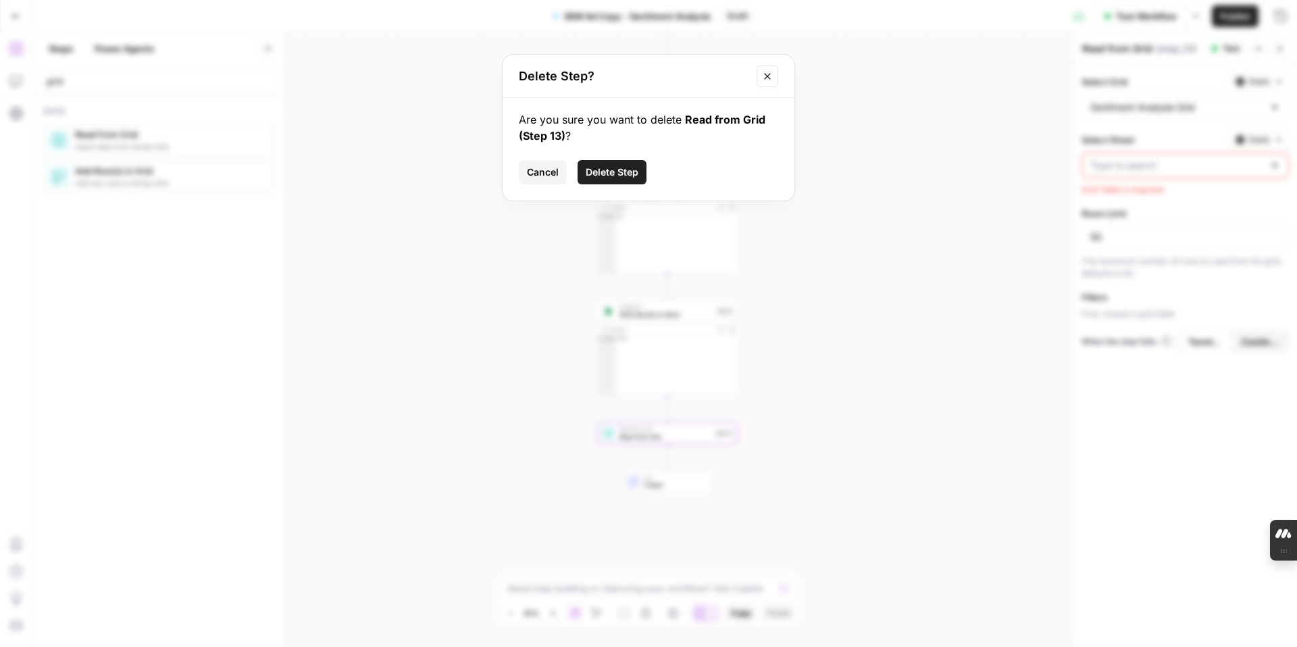
click at [611, 170] on span "Delete Step" at bounding box center [612, 172] width 53 height 14
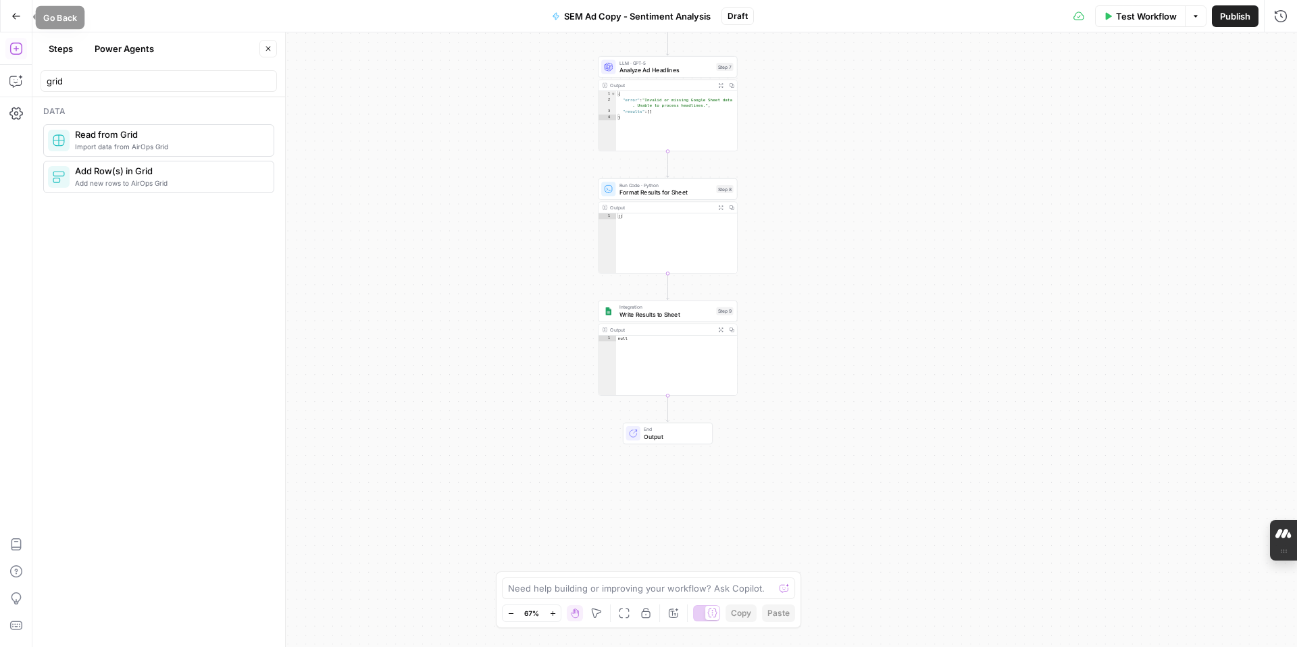
click at [16, 11] on icon "button" at bounding box center [15, 15] width 9 height 9
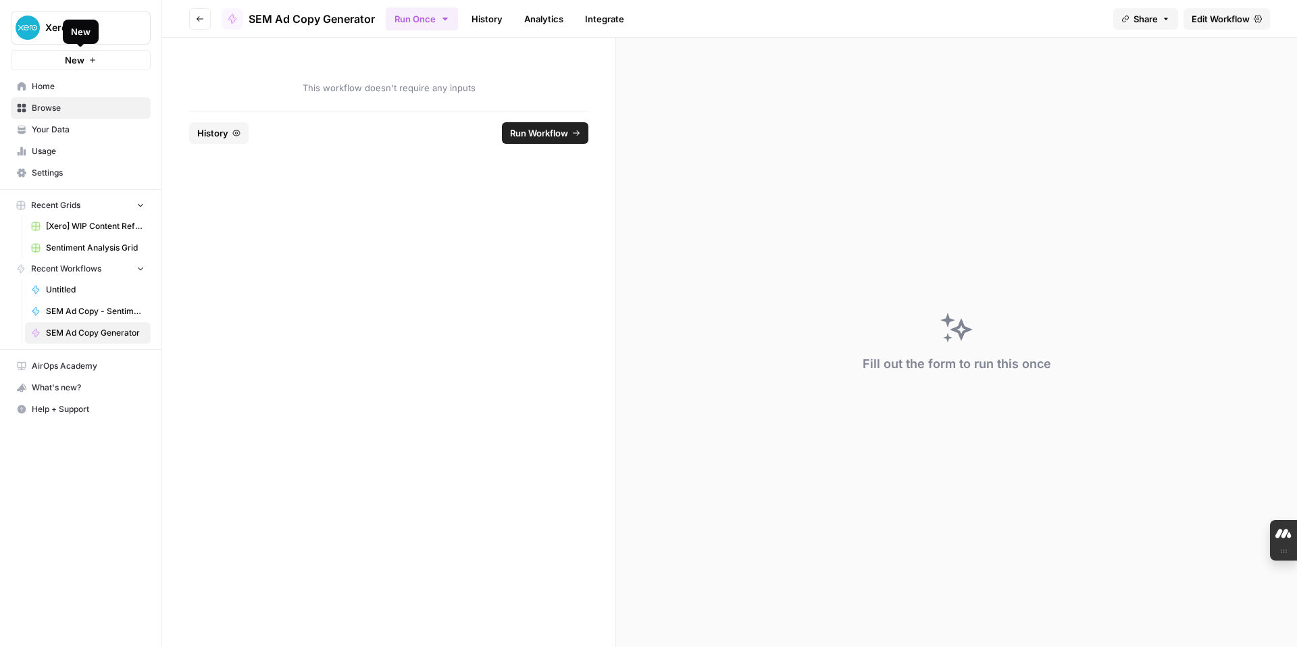
click at [66, 61] on span "New" at bounding box center [75, 60] width 20 height 14
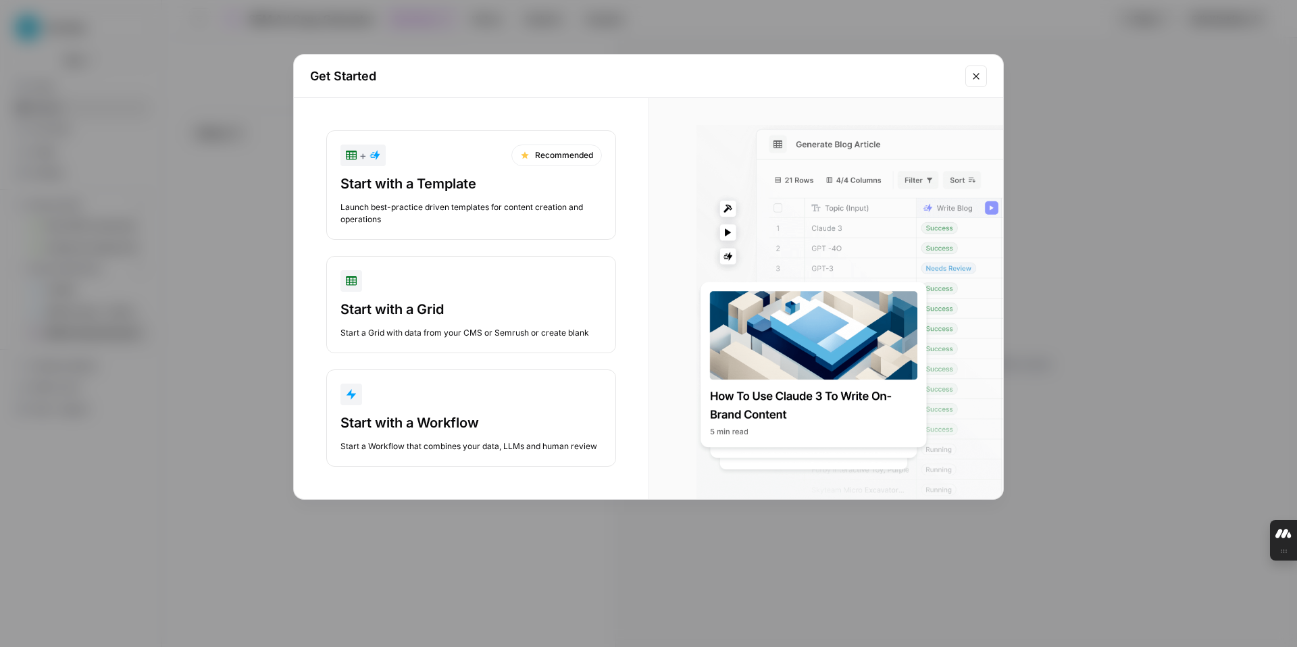
click at [969, 72] on button "Close modal" at bounding box center [976, 77] width 22 height 22
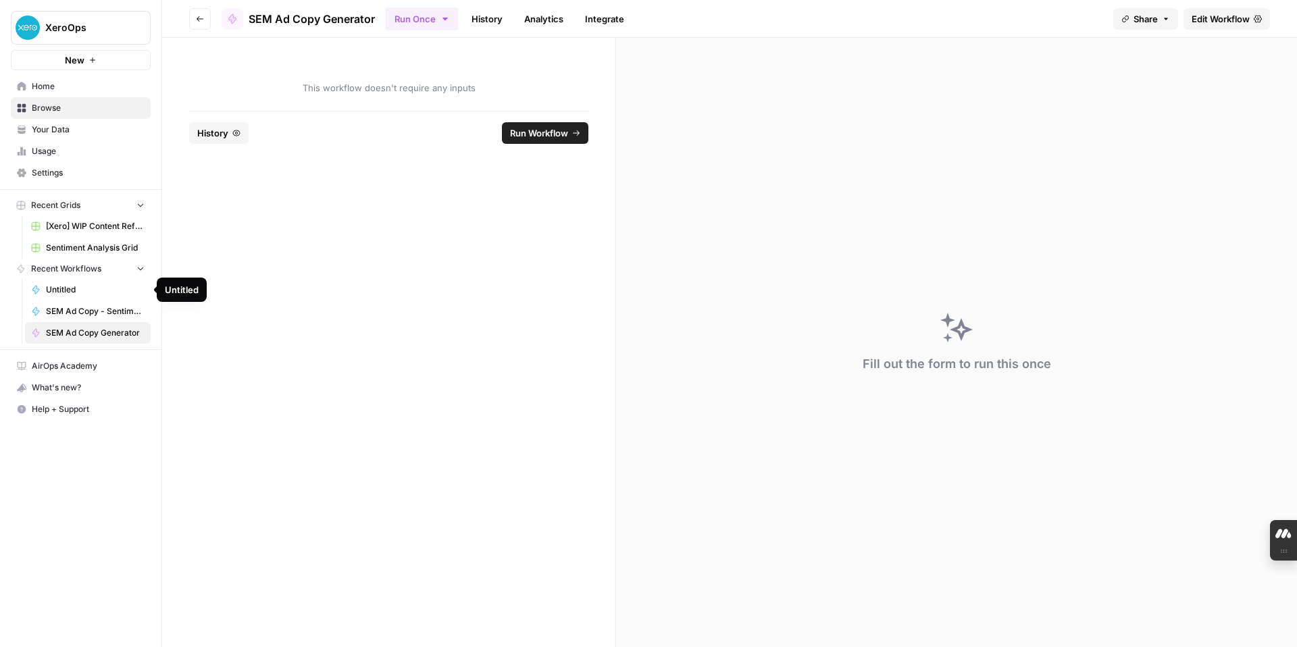
click at [110, 298] on link "Untitled" at bounding box center [88, 290] width 126 height 22
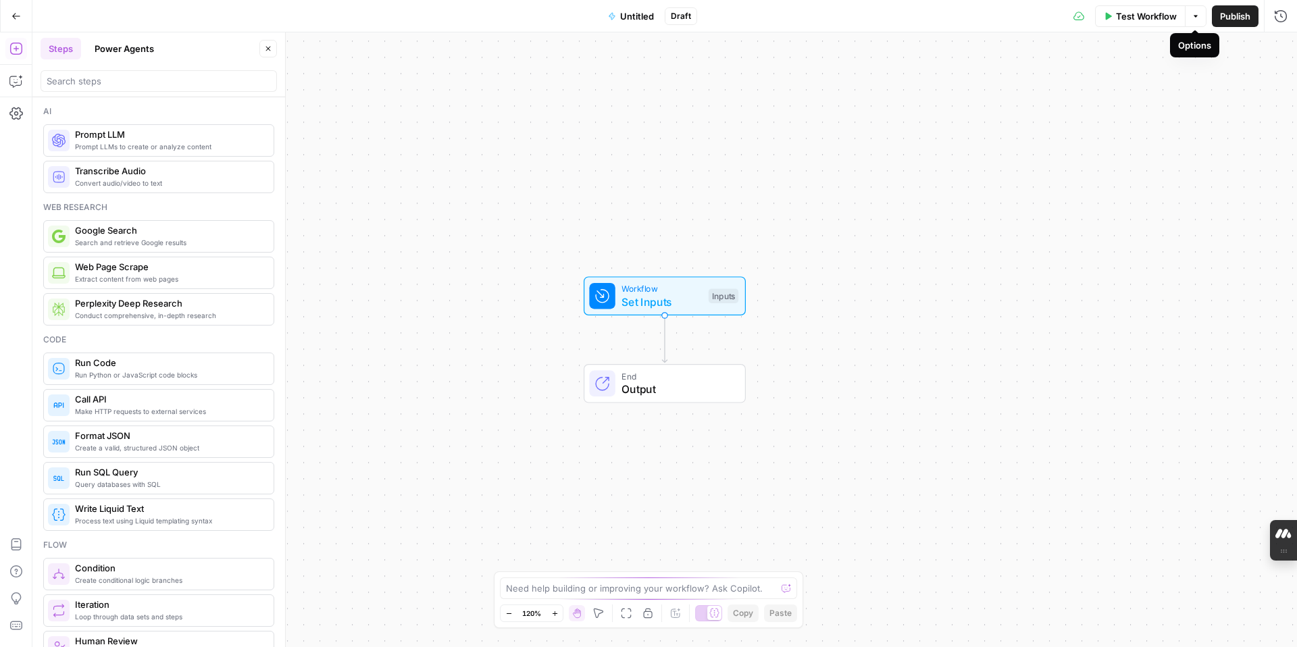
click at [1197, 16] on icon "button" at bounding box center [1195, 16] width 8 height 8
click at [1056, 369] on div "Workflow Set Inputs Inputs End Output" at bounding box center [664, 339] width 1264 height 615
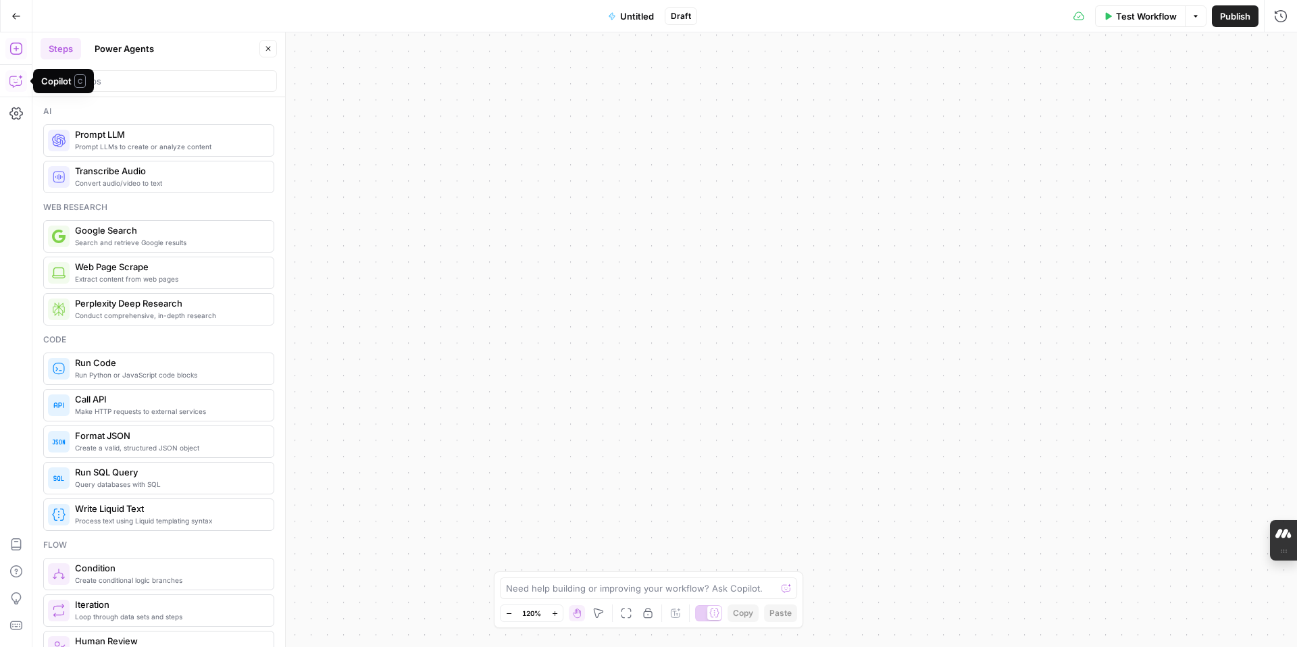
click at [16, 84] on icon "button" at bounding box center [16, 81] width 14 height 14
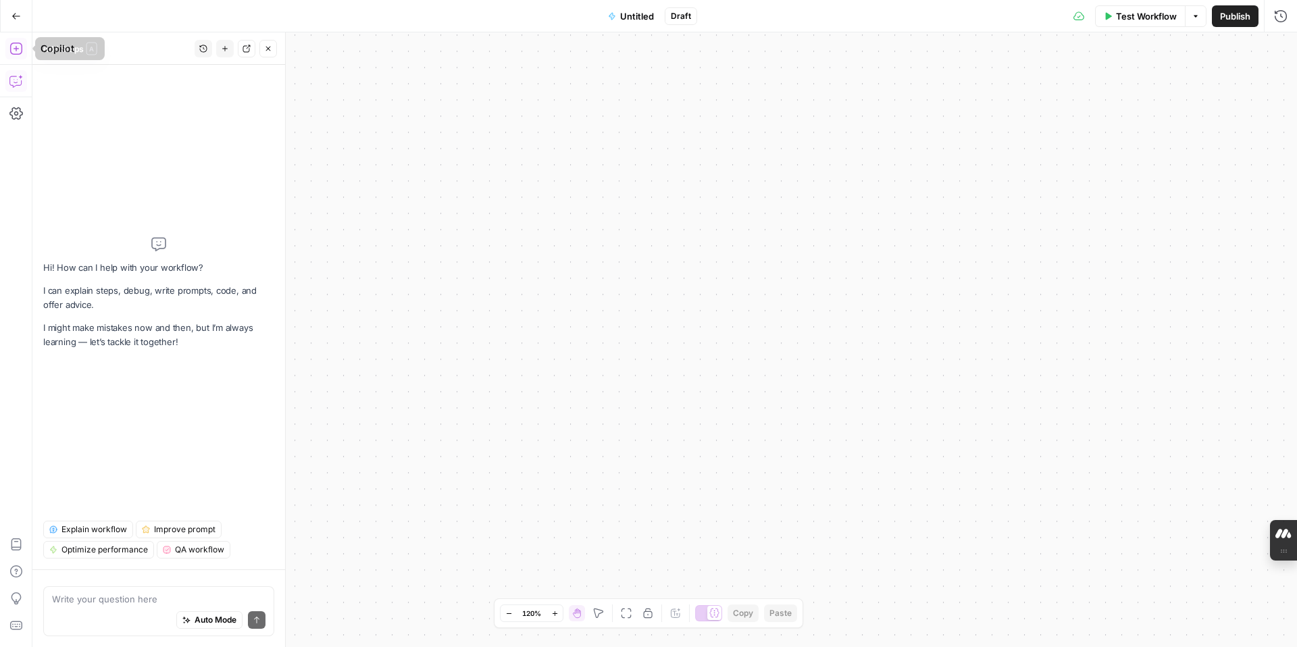
click at [14, 49] on icon "button" at bounding box center [16, 49] width 14 height 14
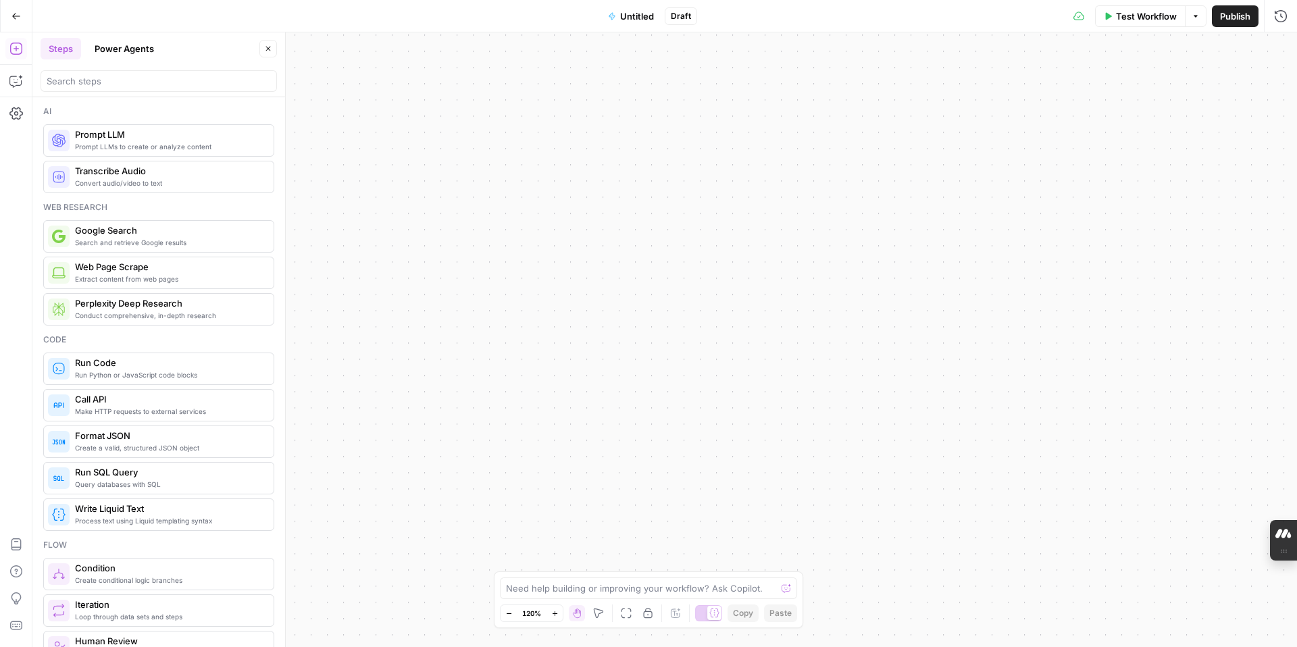
click at [14, 11] on icon "button" at bounding box center [15, 15] width 9 height 9
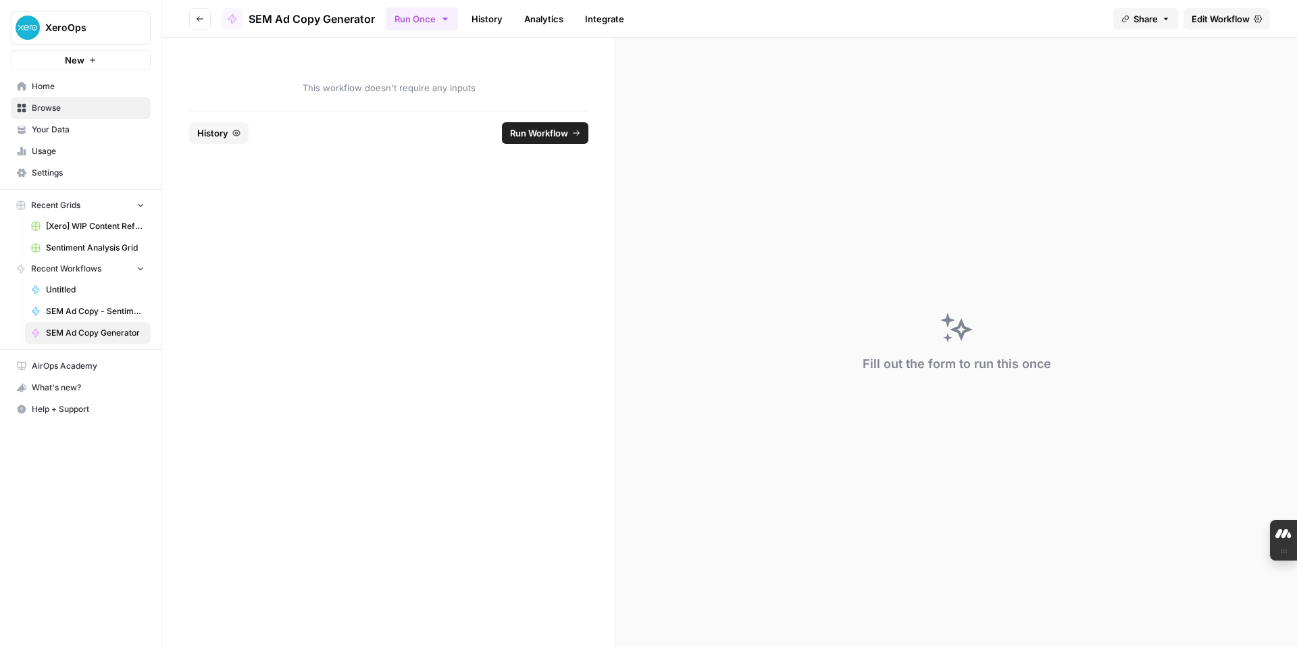
click at [88, 60] on icon "button" at bounding box center [92, 60] width 8 height 8
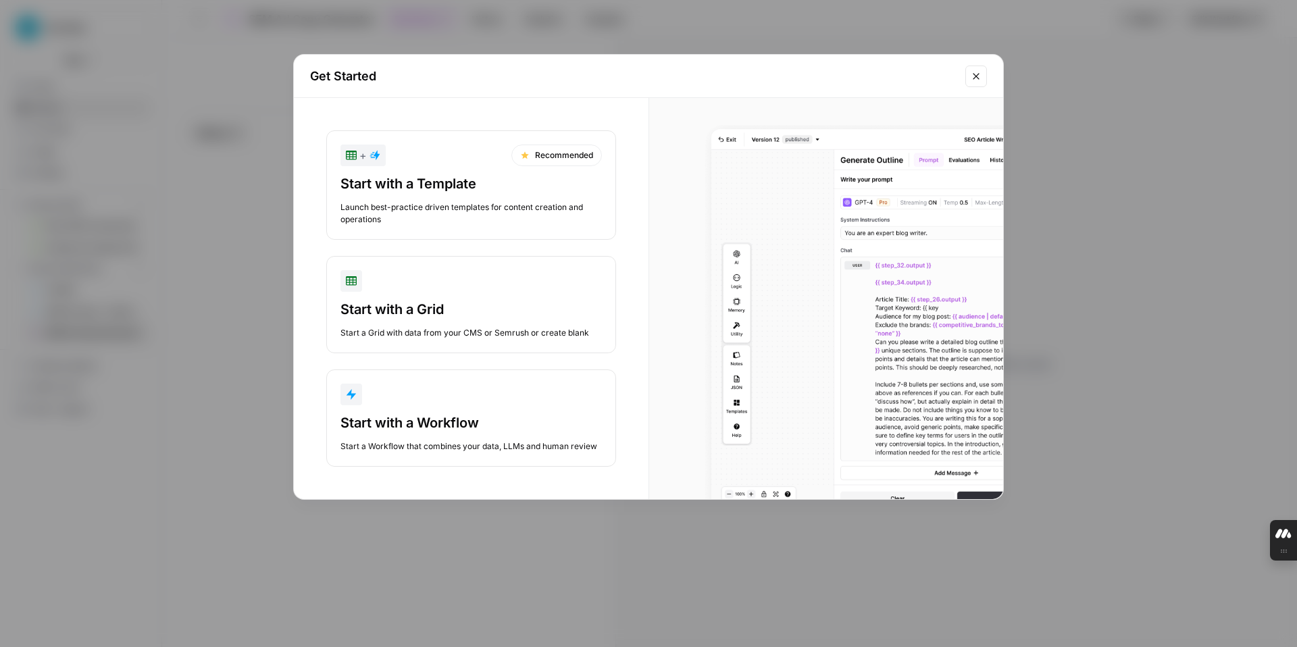
click at [462, 435] on div "Start with a Workflow Start a Workflow that combines your data, LLMs and human …" at bounding box center [470, 432] width 261 height 39
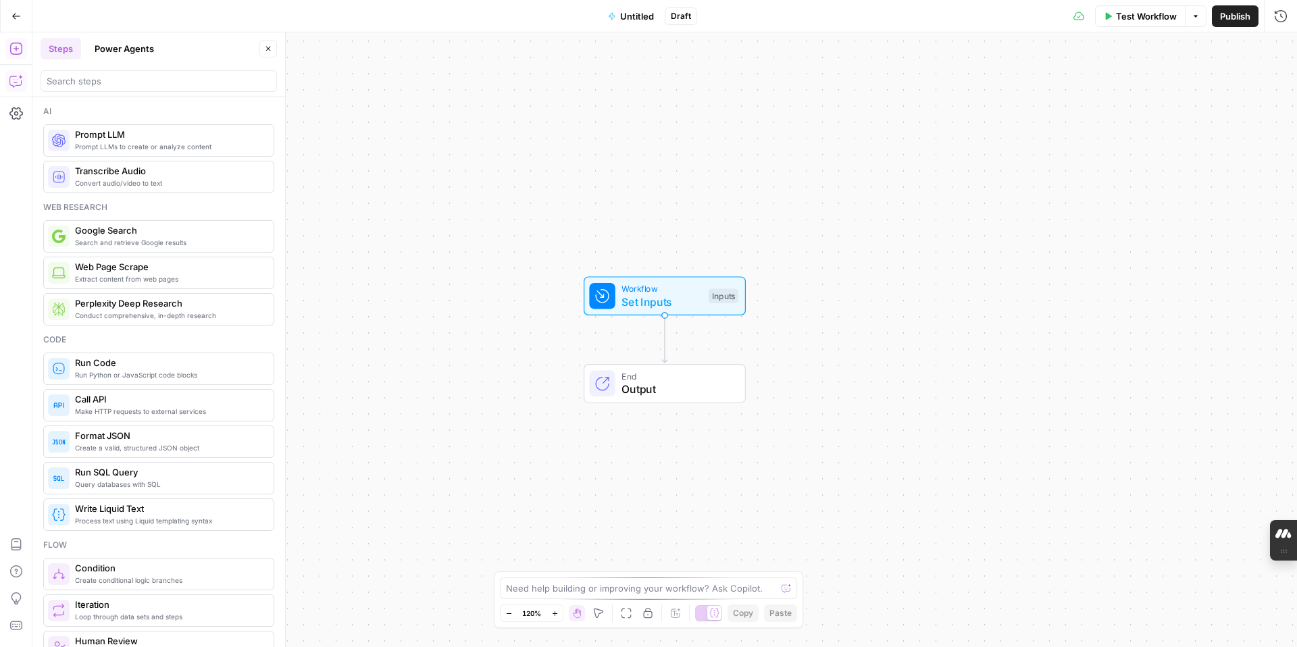
click at [18, 88] on button "Copilot" at bounding box center [16, 81] width 22 height 22
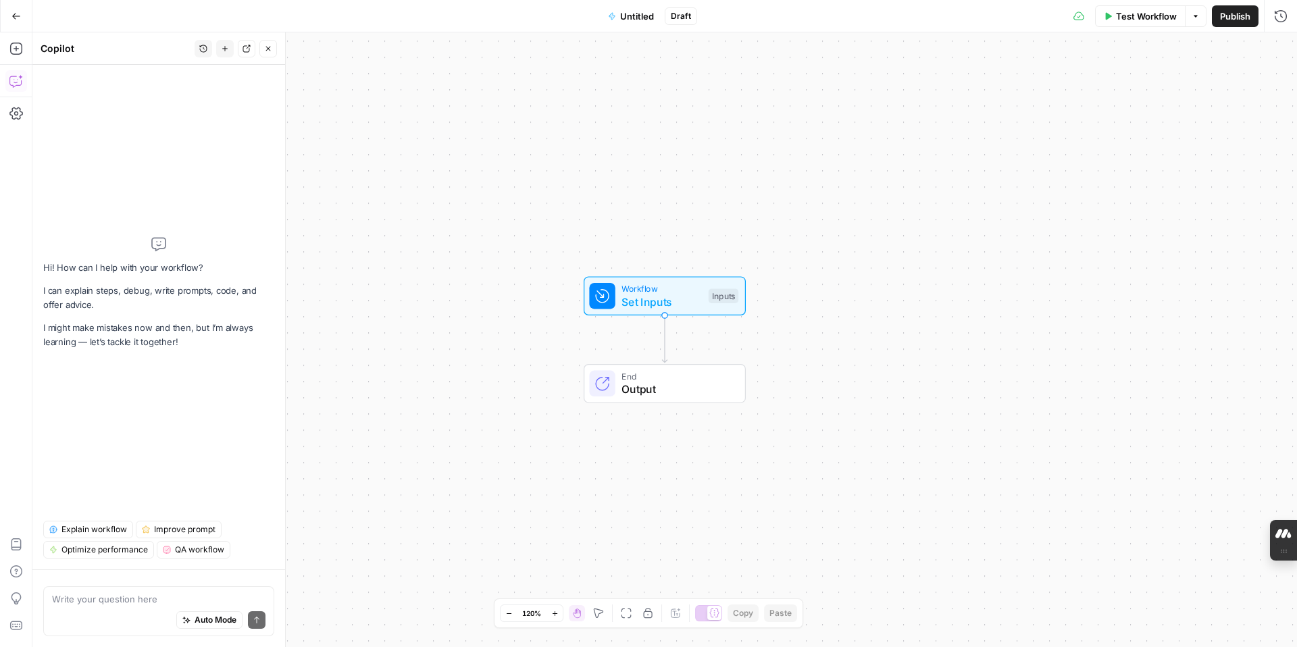
click at [128, 602] on textarea at bounding box center [158, 599] width 213 height 14
type textarea "w"
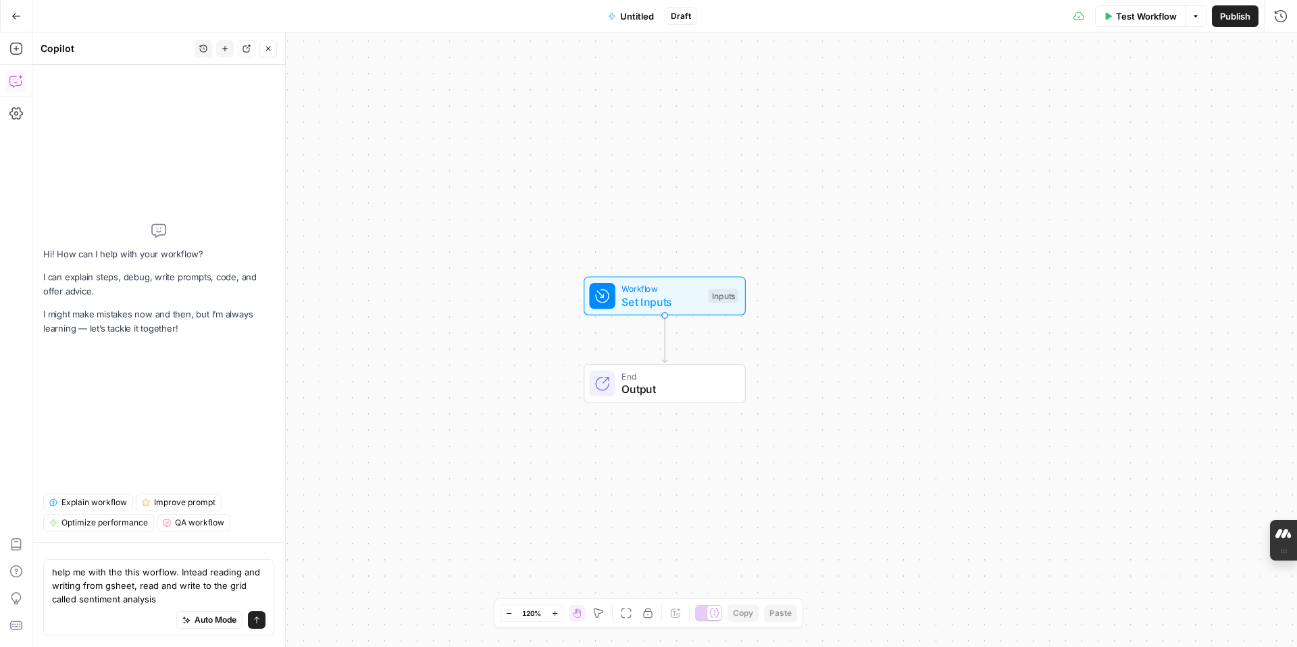
type textarea "help me with the this worflow. Intead reading and writing from gsheet, read and…"
click at [258, 621] on icon "submit" at bounding box center [257, 620] width 8 height 8
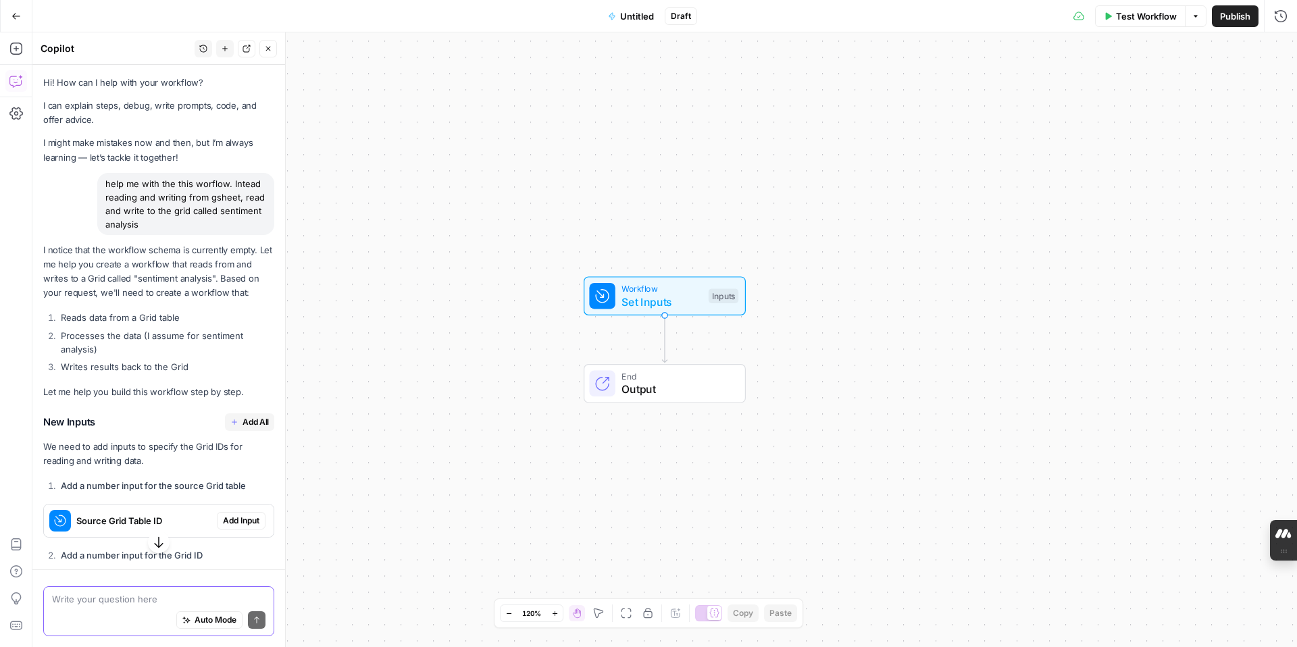
click at [126, 596] on textarea at bounding box center [158, 599] width 213 height 14
paste textarea "Sentiment analysis workflow Provide google sheet with the following columns Reg…"
type textarea "here is the workflow: Sentiment analysis workflow Provide google sheet with the…"
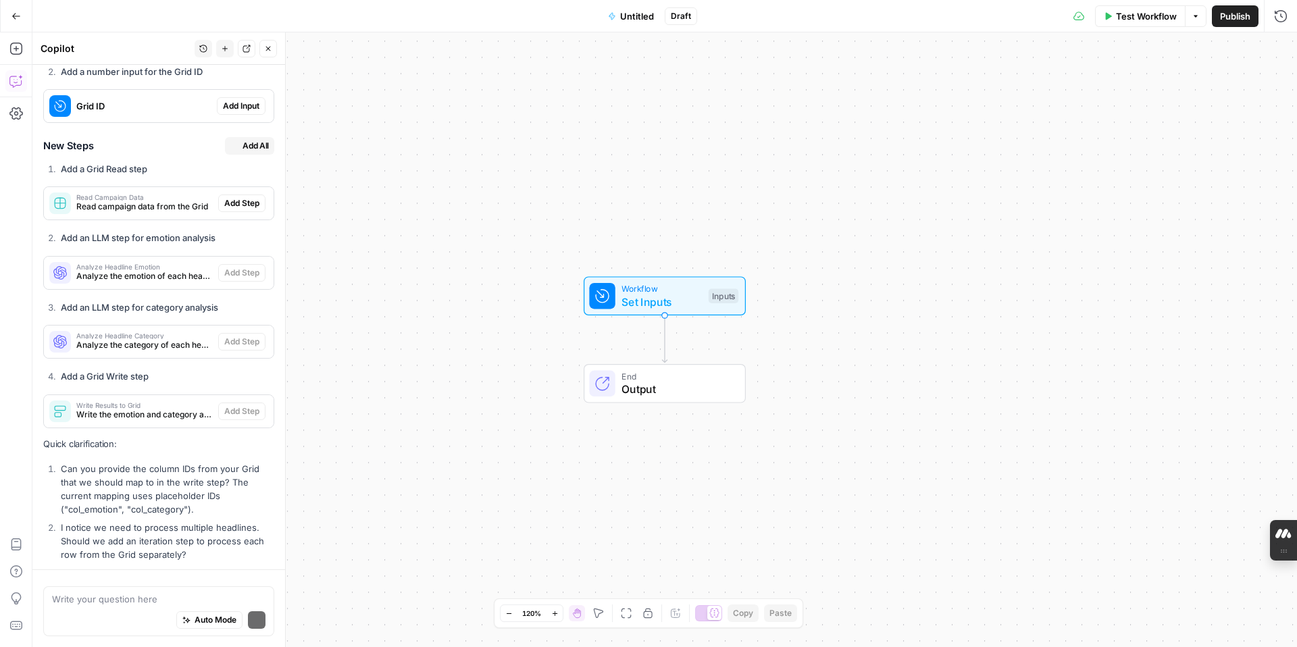
scroll to position [1676, 0]
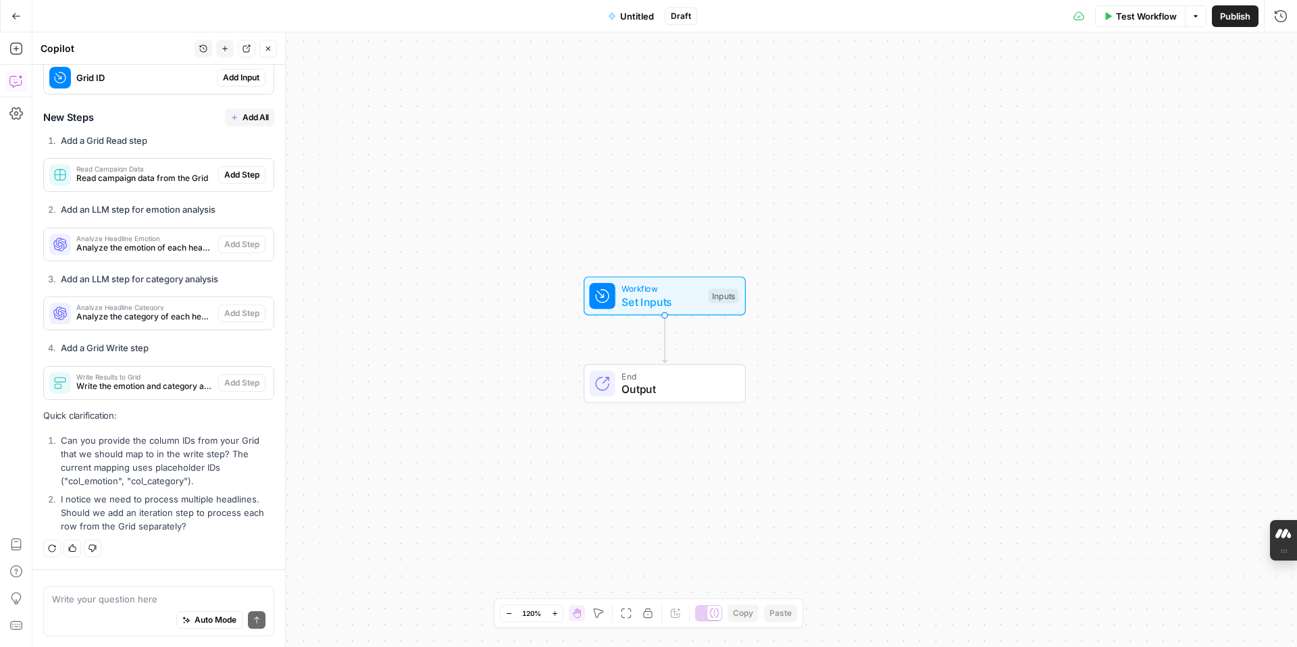
click at [166, 590] on div "Write your question here Auto Mode Send" at bounding box center [158, 611] width 231 height 50
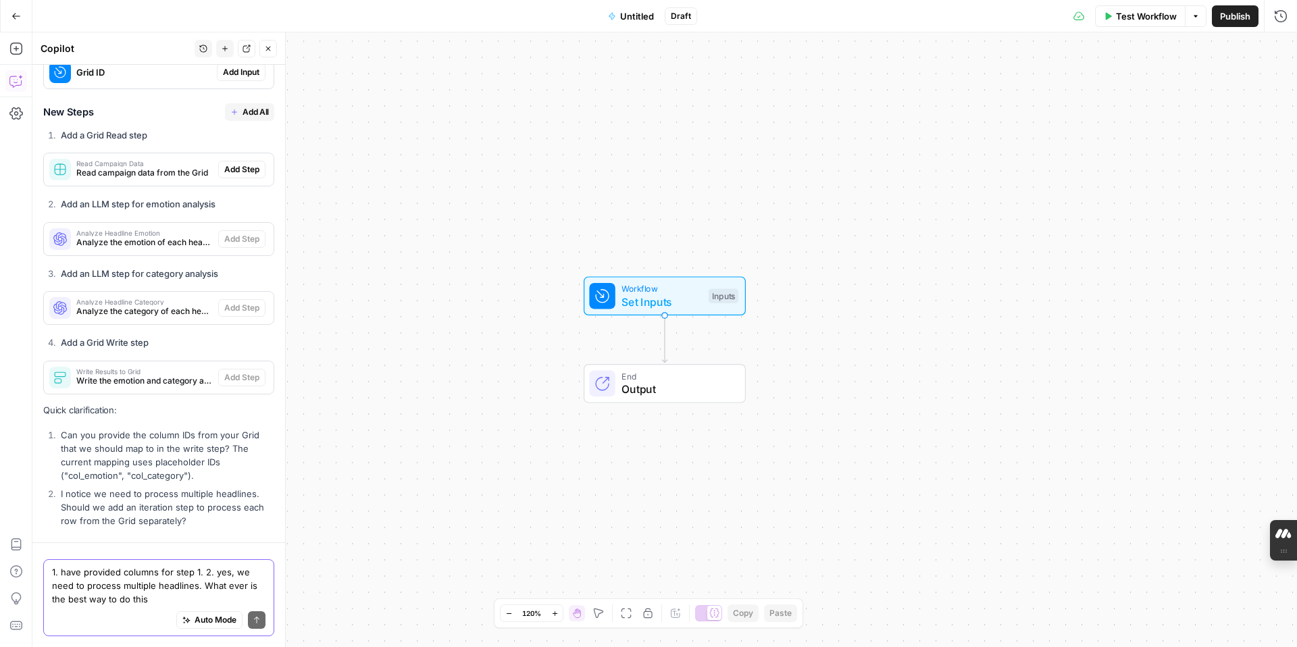
scroll to position [1703, 0]
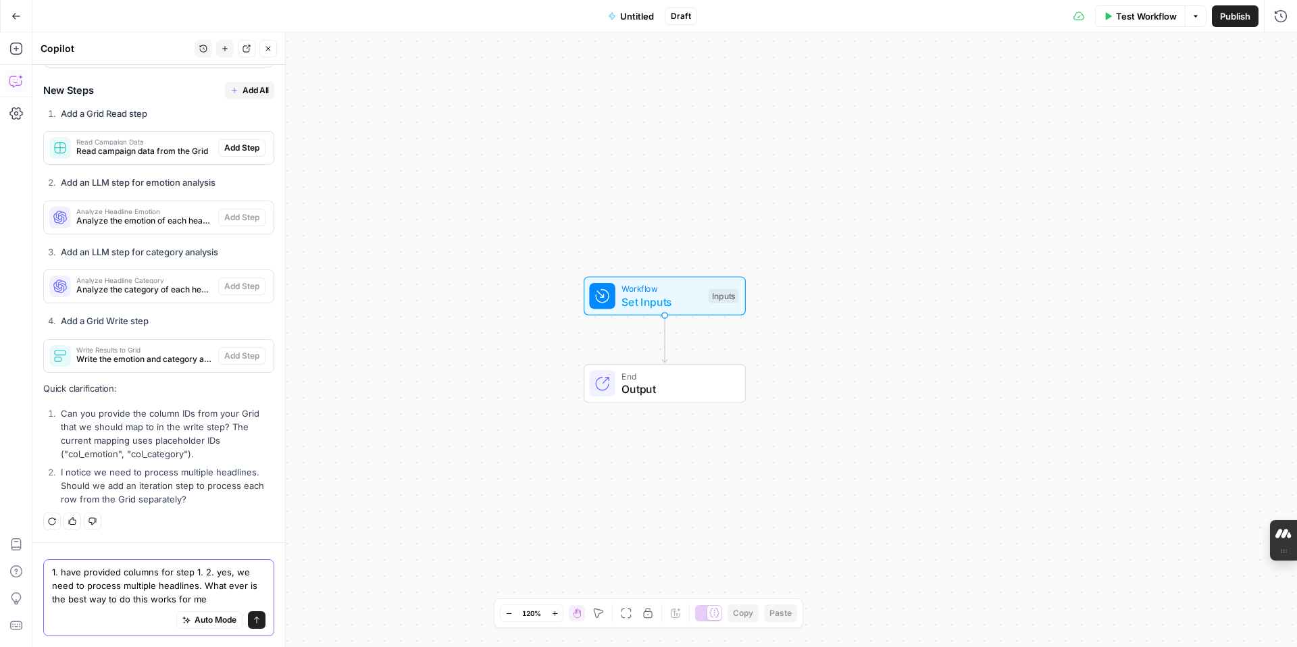
type textarea "1. have provided columns for step 1. 2. yes, we need to process multiple headli…"
click at [256, 623] on icon "submit" at bounding box center [257, 620] width 8 height 8
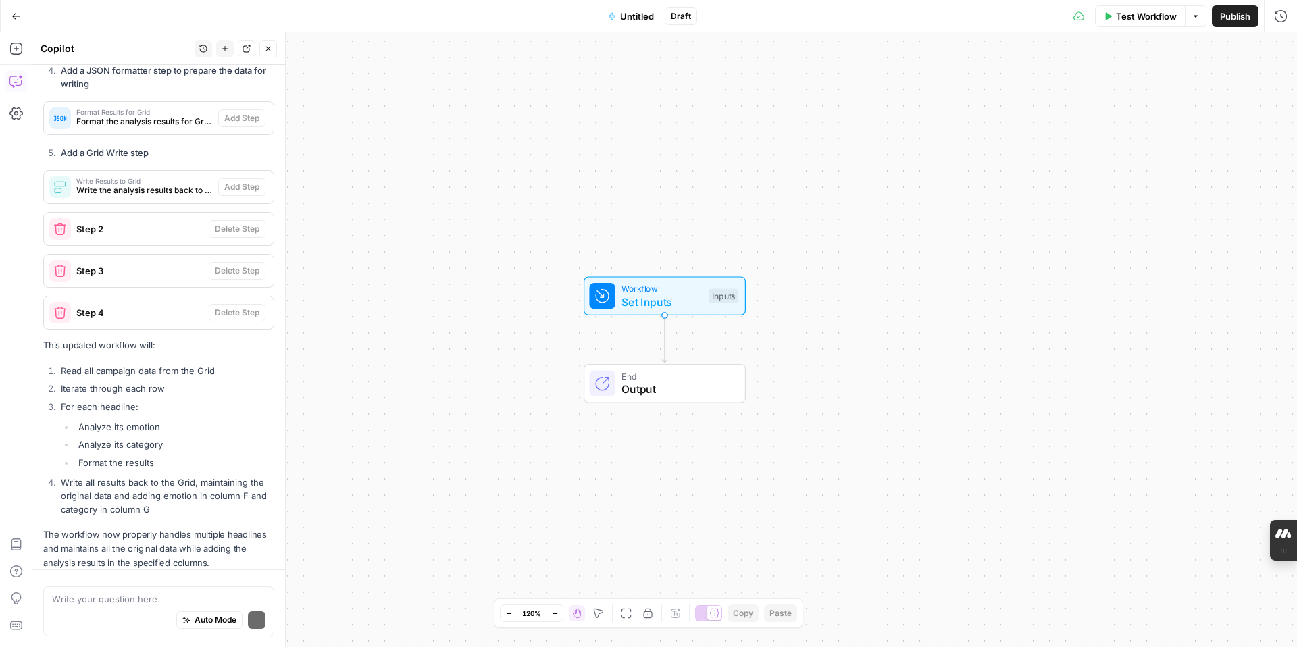
scroll to position [2679, 0]
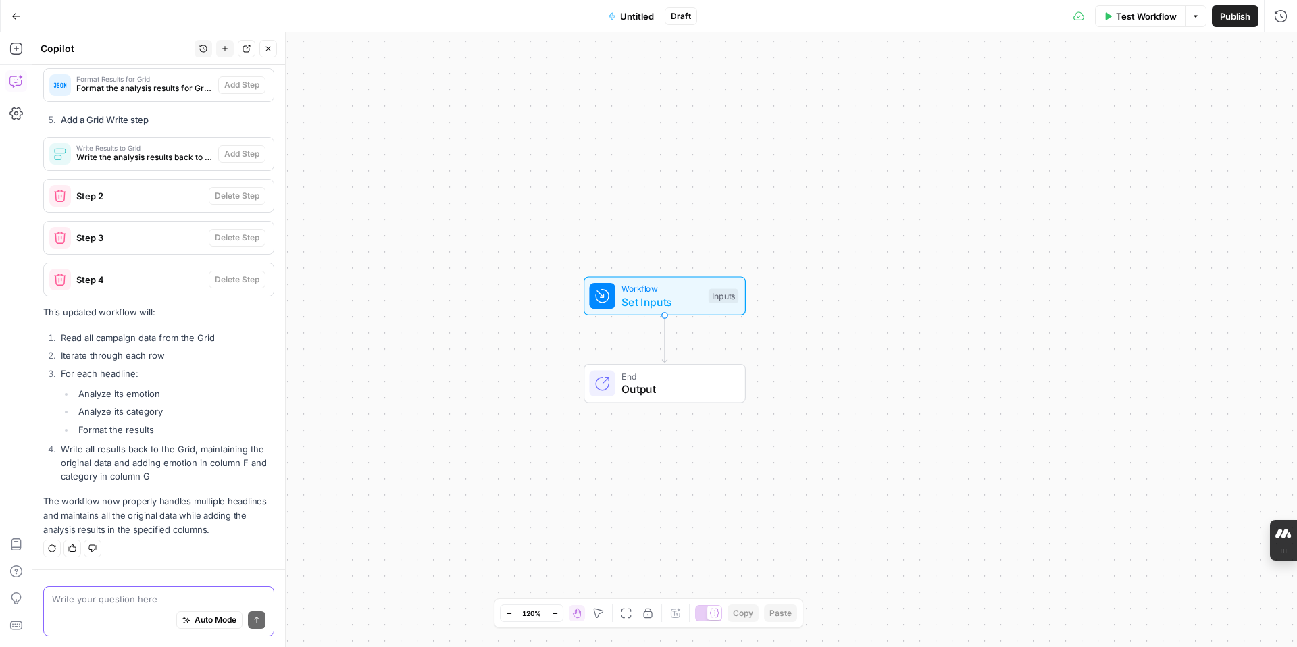
click at [186, 598] on textarea at bounding box center [158, 599] width 213 height 14
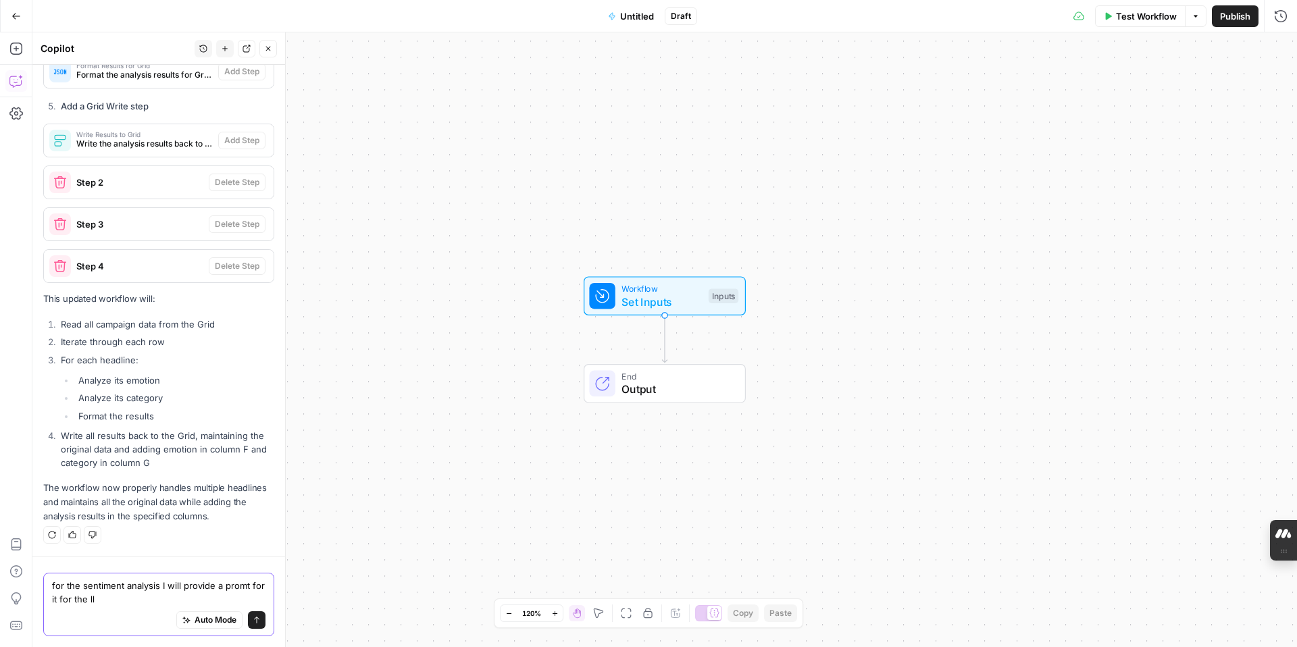
type textarea "for the sentiment analysis I will provide a promt for it for the llm"
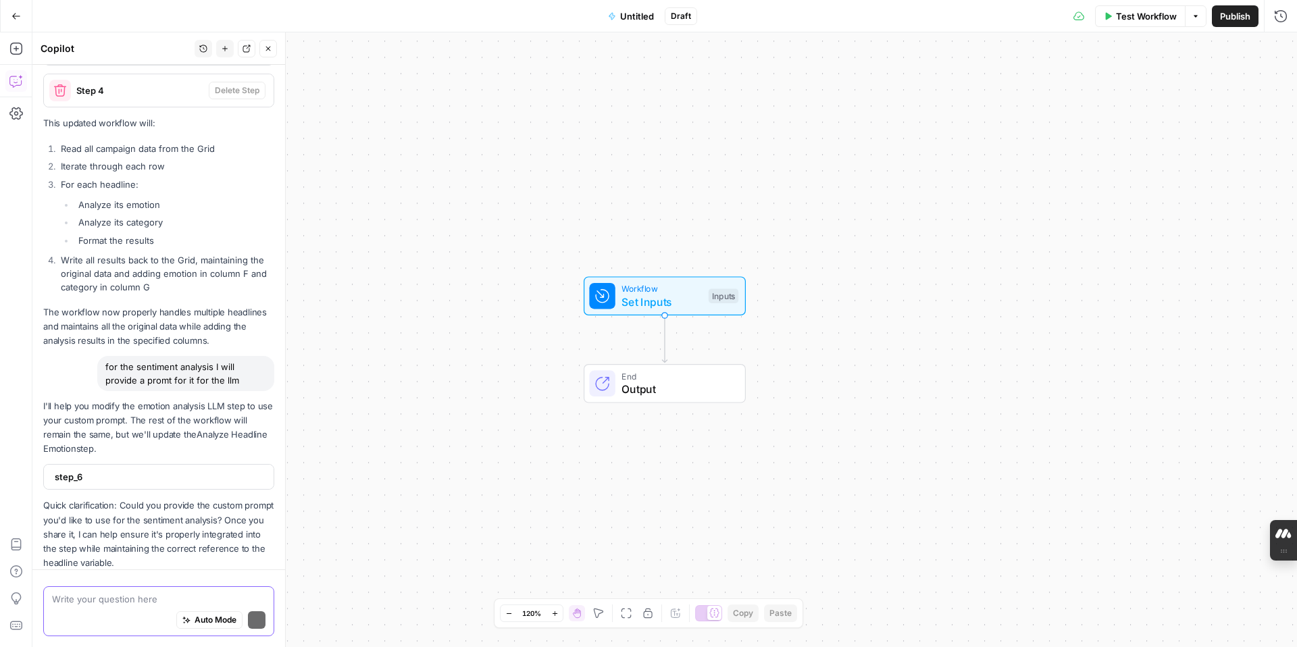
scroll to position [2901, 0]
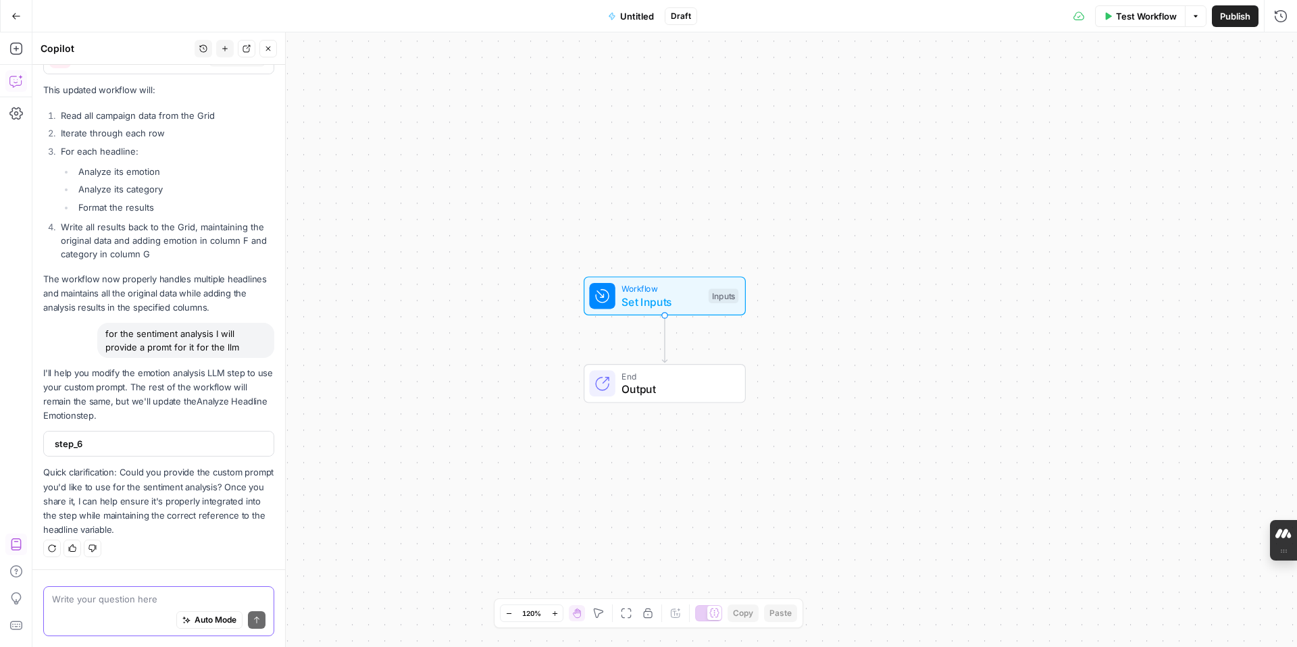
paste textarea "Combined Prompt: Ad Copy Analysis for Xero 1. Role Definition: You are a highly…"
type textarea "Combined Prompt: Ad Copy Analysis for Xero 1. Role Definition: You are a highly…"
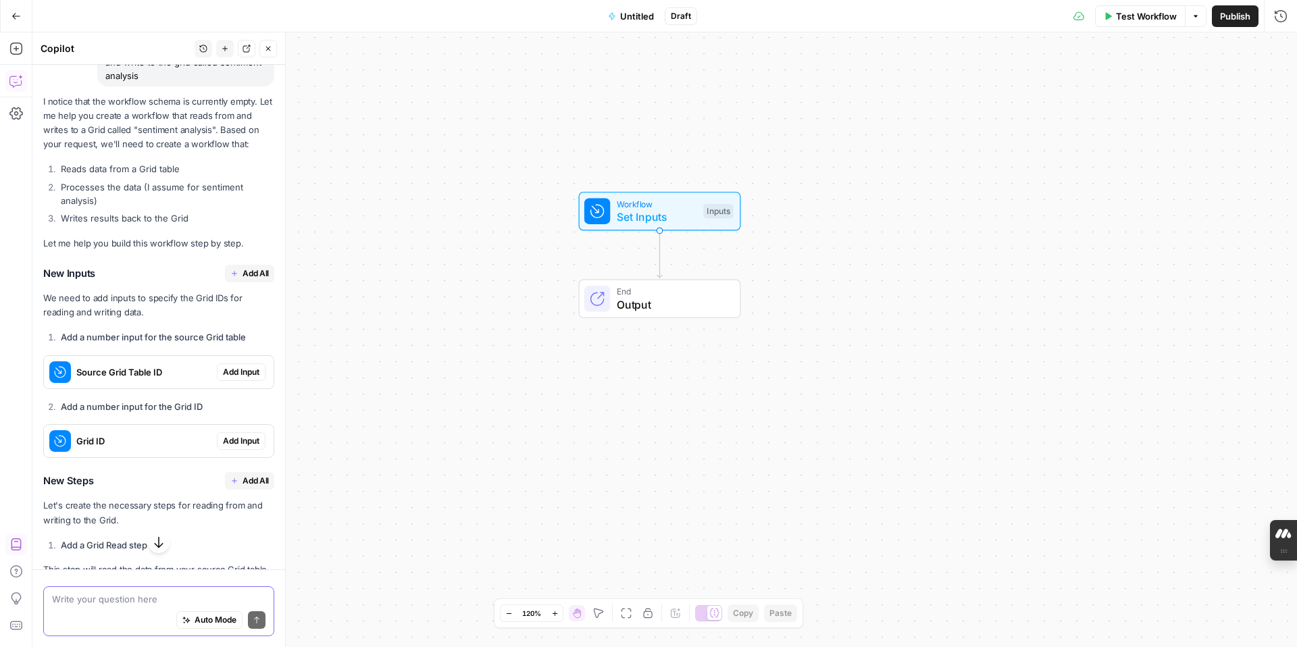
scroll to position [151, 0]
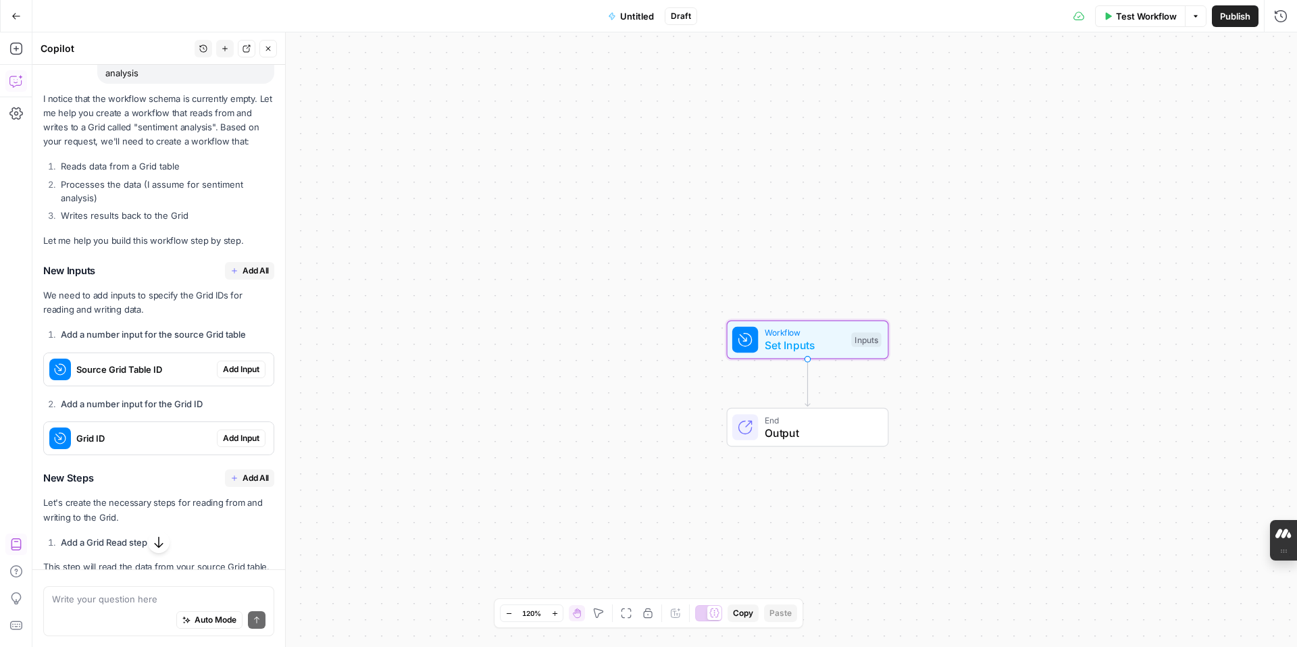
click at [246, 376] on button "Add Input" at bounding box center [241, 370] width 49 height 18
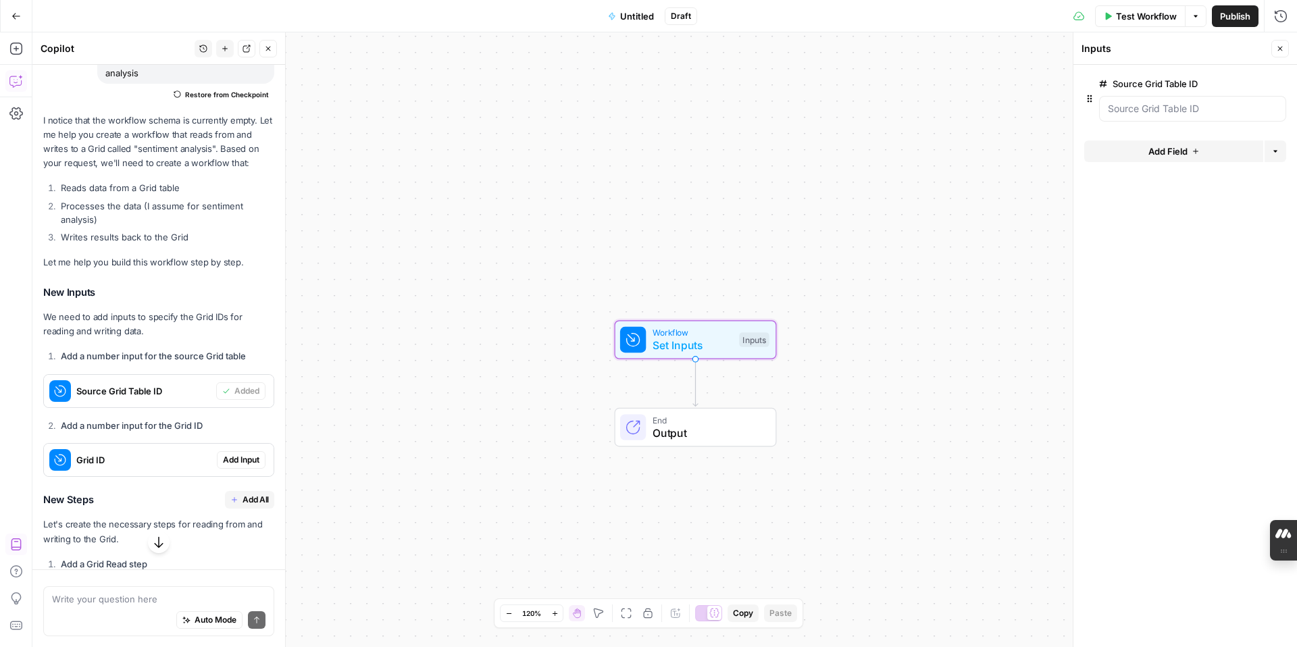
click at [243, 464] on span "Add Input" at bounding box center [241, 460] width 36 height 12
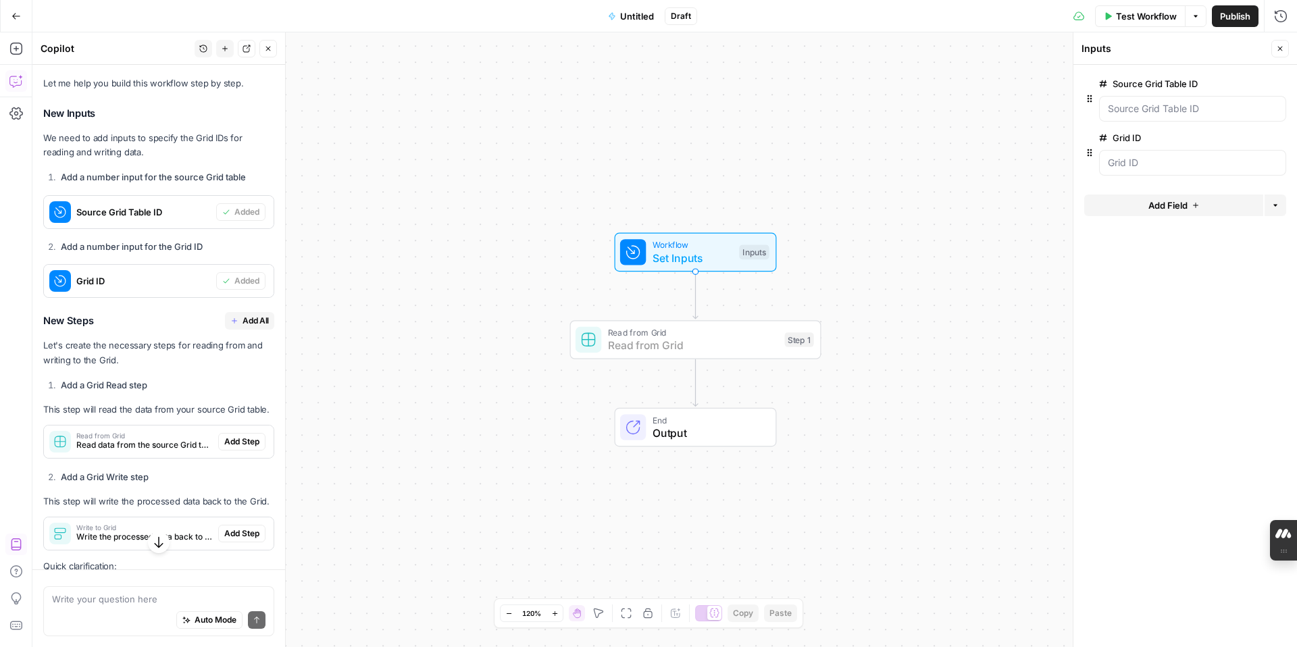
click at [232, 443] on span "Add Step" at bounding box center [241, 442] width 35 height 12
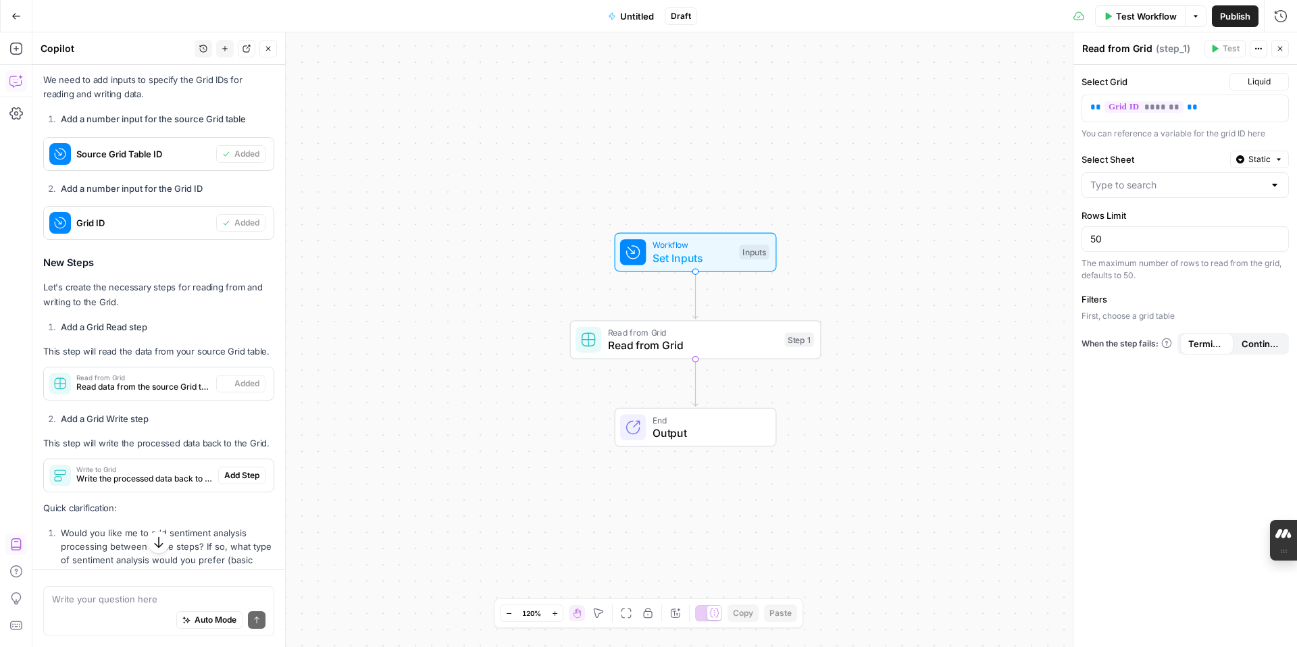
scroll to position [438, 0]
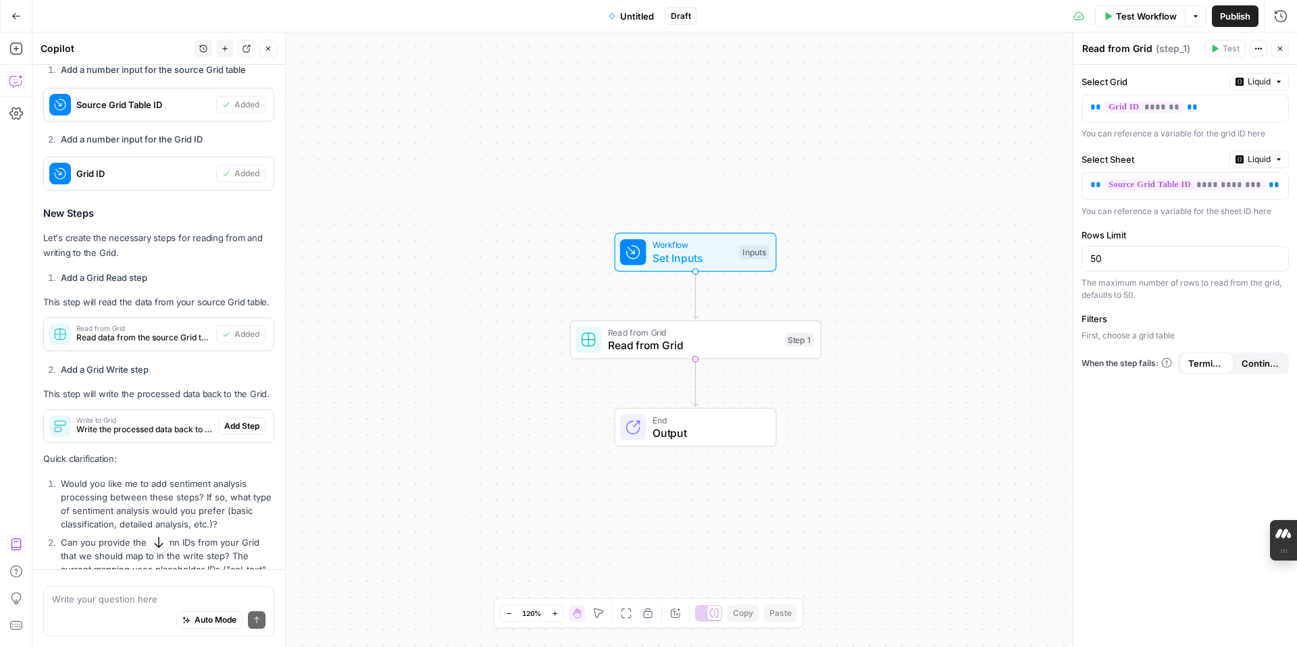
click at [238, 430] on span "Add Step" at bounding box center [241, 426] width 35 height 12
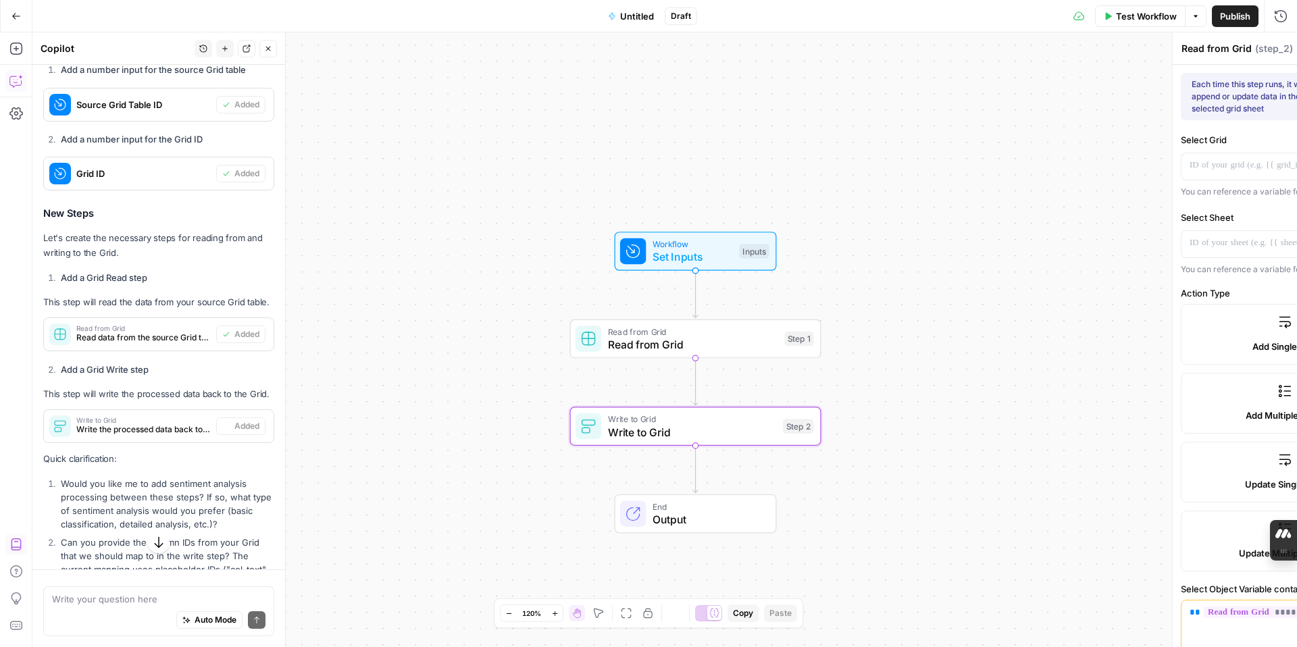
type textarea "Write to Grid"
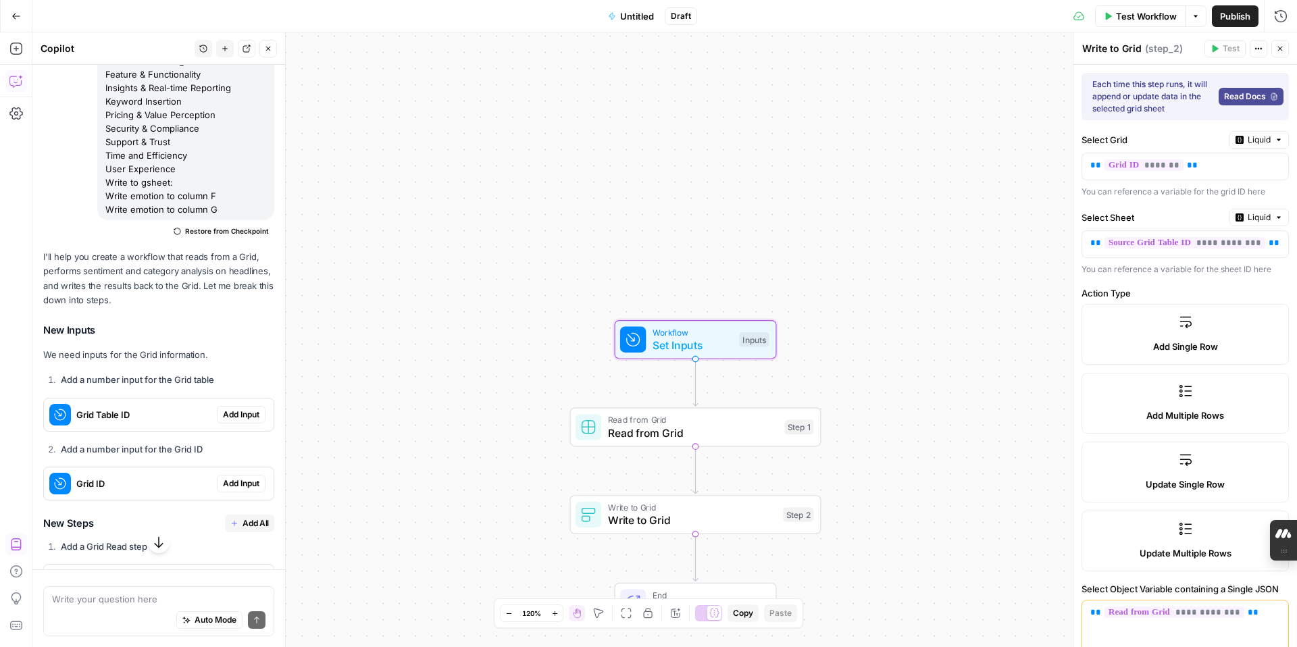
click at [247, 421] on span "Add Input" at bounding box center [241, 415] width 36 height 12
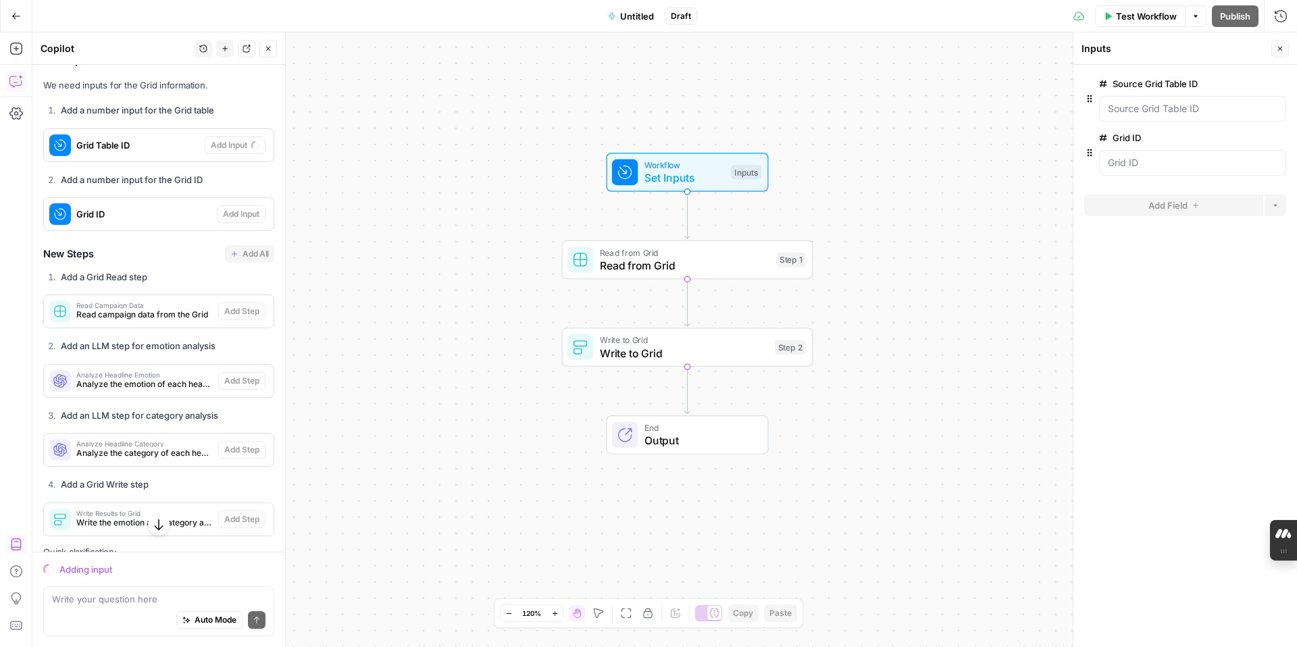
scroll to position [1528, 0]
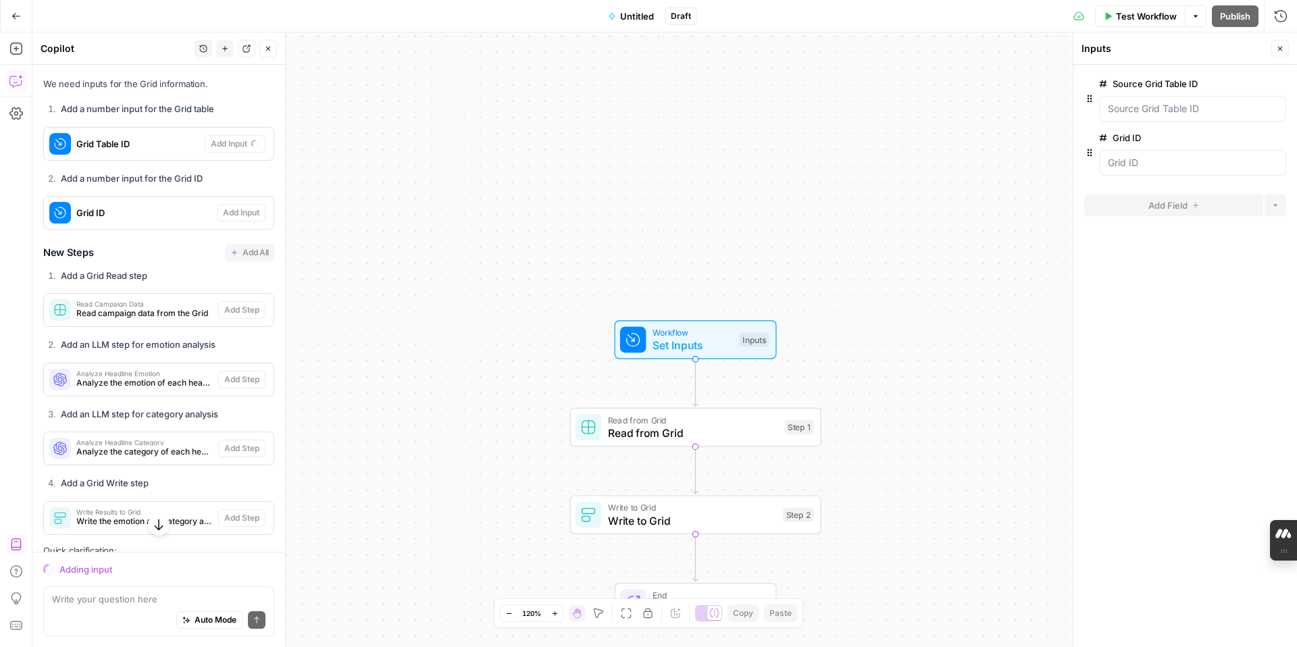
click at [633, 22] on span "Untitled" at bounding box center [637, 16] width 34 height 14
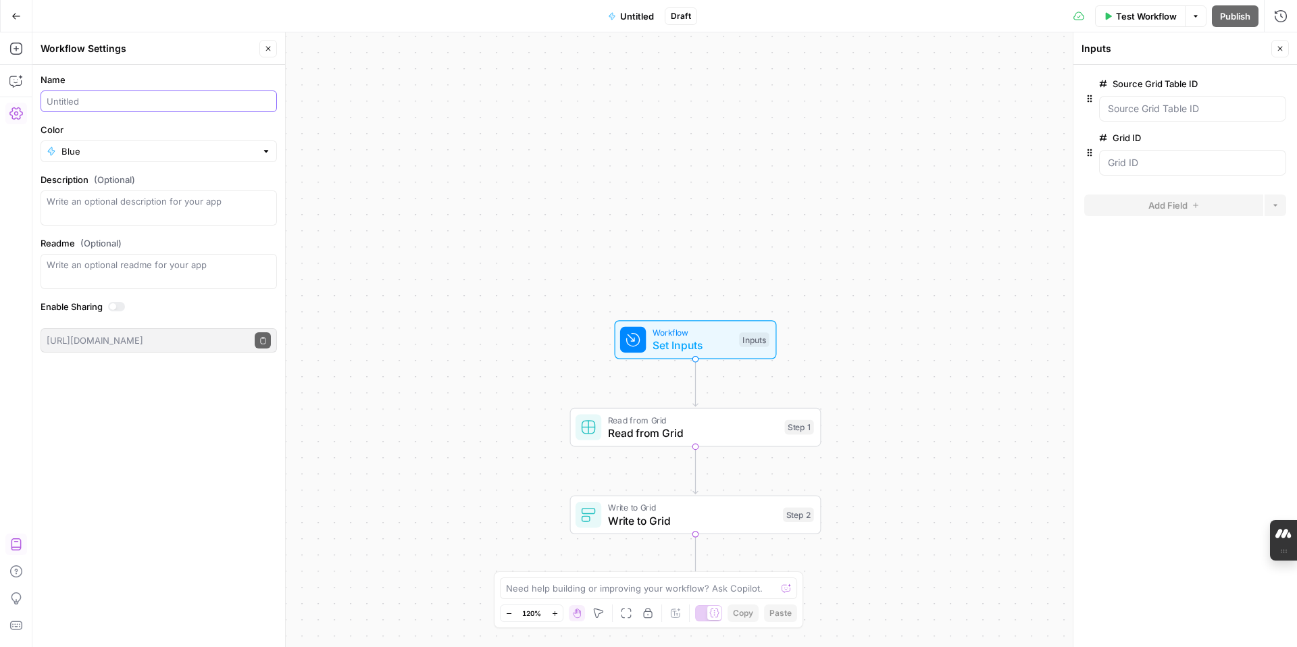
click at [83, 103] on input "Name" at bounding box center [159, 102] width 224 height 14
type input "S"
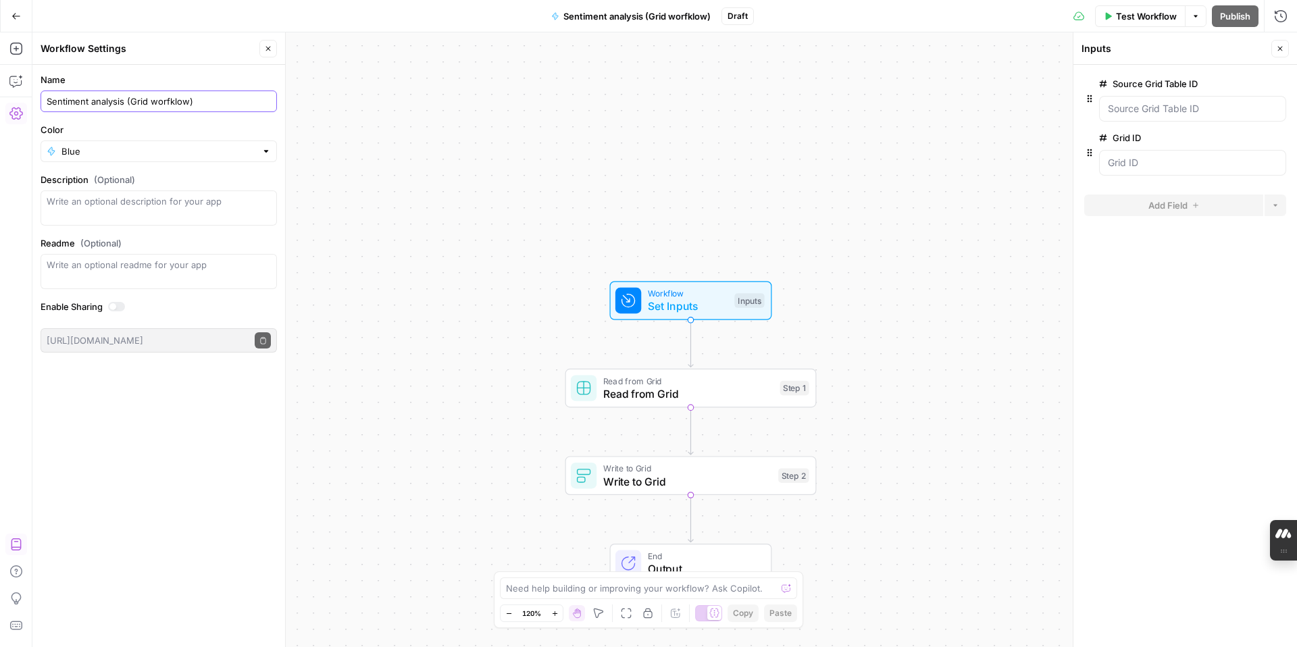
click at [189, 99] on input "Sentiment analysis (Grid worfklow)" at bounding box center [159, 102] width 224 height 14
type input "Sentiment analysis (Grid workflow)"
click at [434, 121] on div "Workflow Set Inputs Inputs Read from Grid Read from Grid Step 1 Write to Grid W…" at bounding box center [664, 339] width 1264 height 615
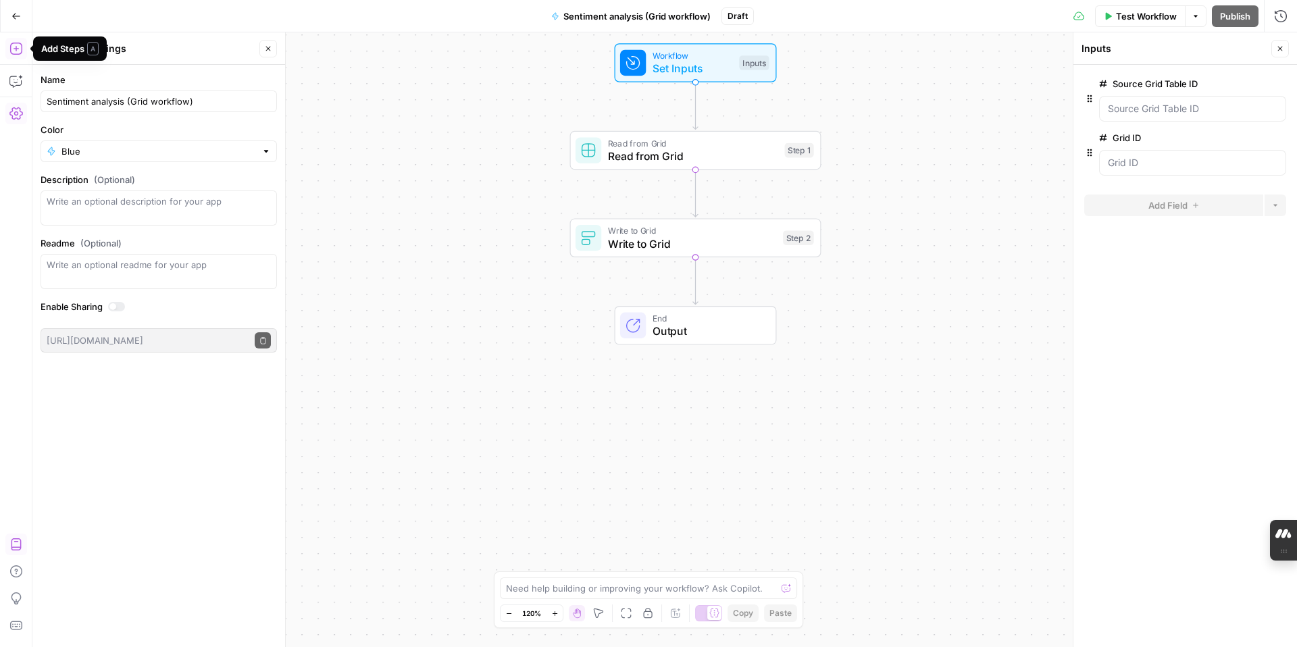
click at [9, 16] on button "Go Back" at bounding box center [16, 16] width 24 height 24
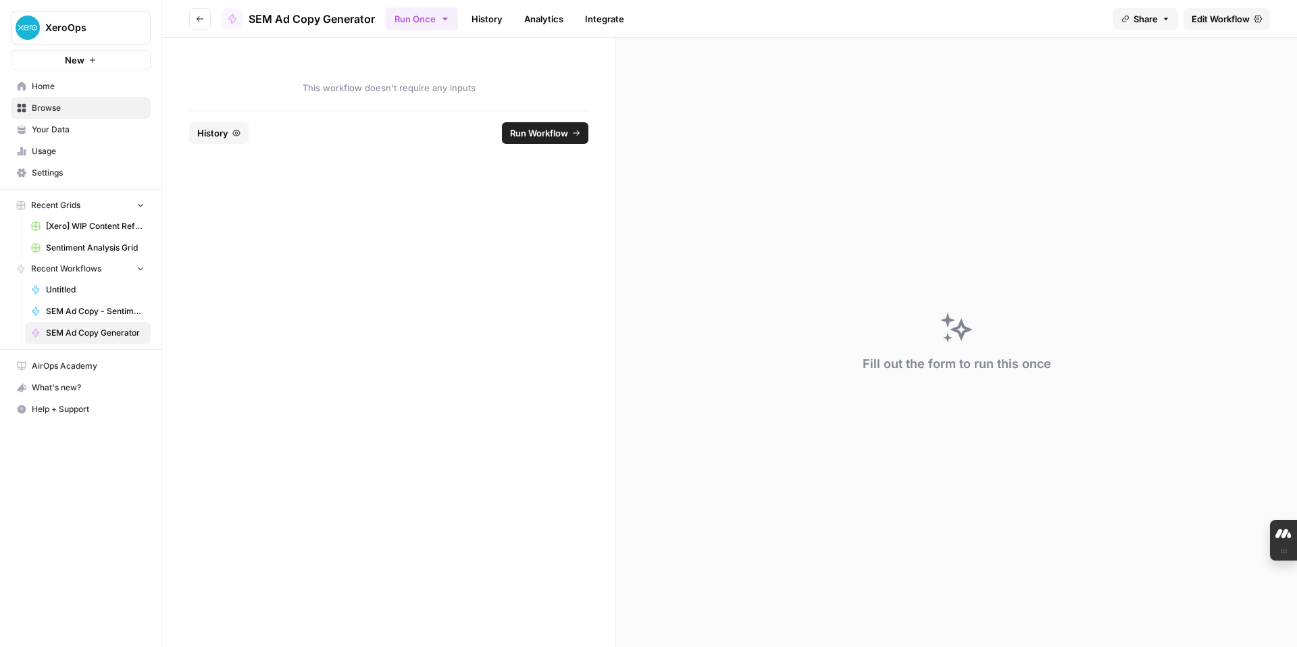
click at [105, 224] on span "[Xero] WIP Content Refresh" at bounding box center [95, 226] width 99 height 12
click at [126, 253] on span "Sentiment Analysis Grid" at bounding box center [95, 248] width 99 height 12
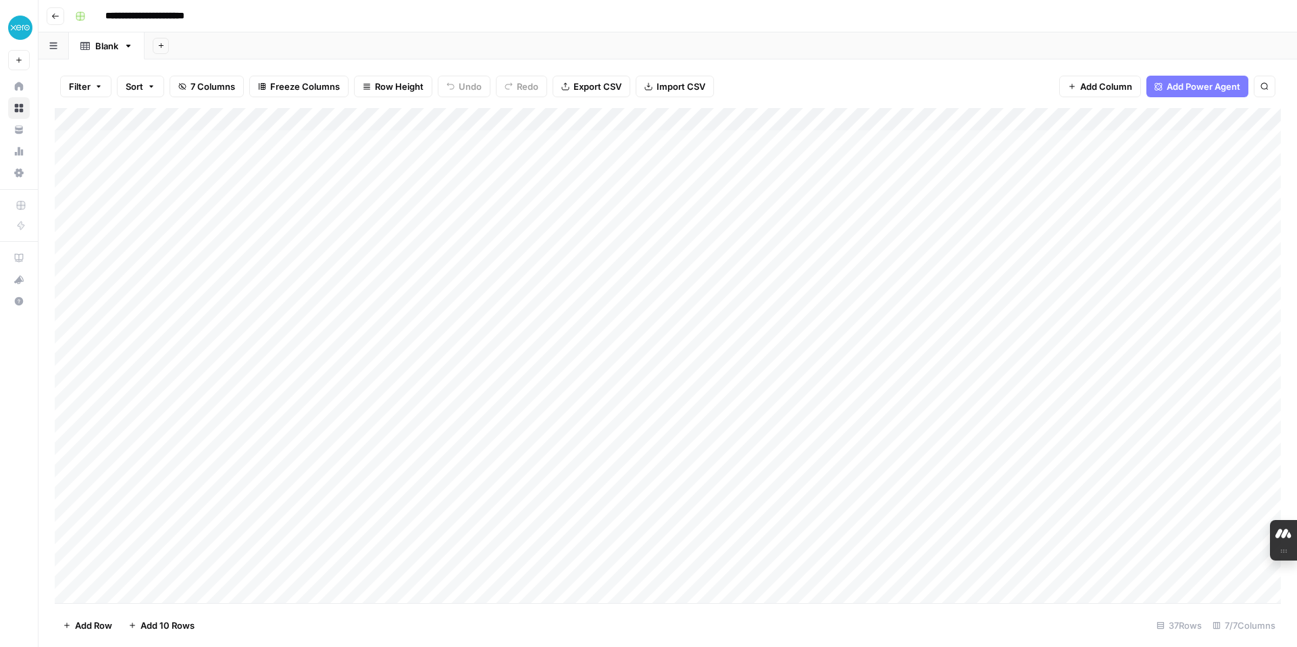
click at [61, 143] on div "Add Column" at bounding box center [668, 355] width 1226 height 495
click at [424, 298] on div "Add Column" at bounding box center [668, 355] width 1226 height 495
click at [154, 88] on icon "button" at bounding box center [151, 86] width 8 height 8
click at [99, 82] on icon "button" at bounding box center [99, 86] width 8 height 8
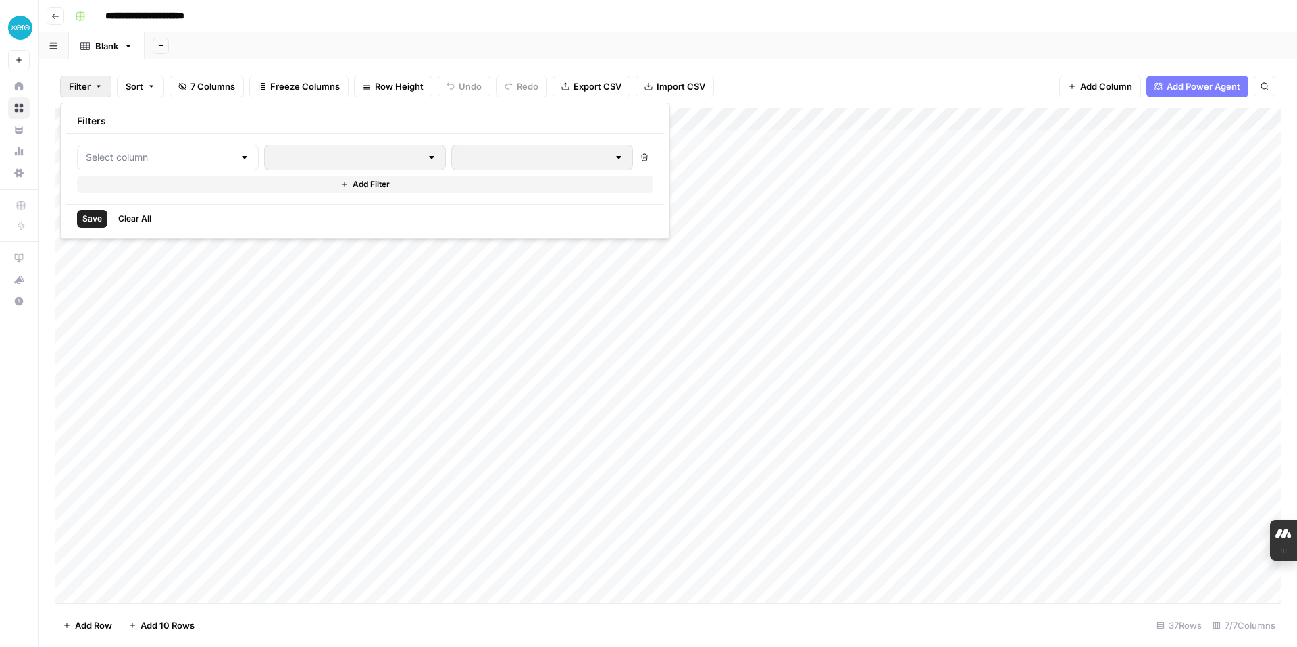
click at [99, 82] on icon "button" at bounding box center [99, 86] width 8 height 8
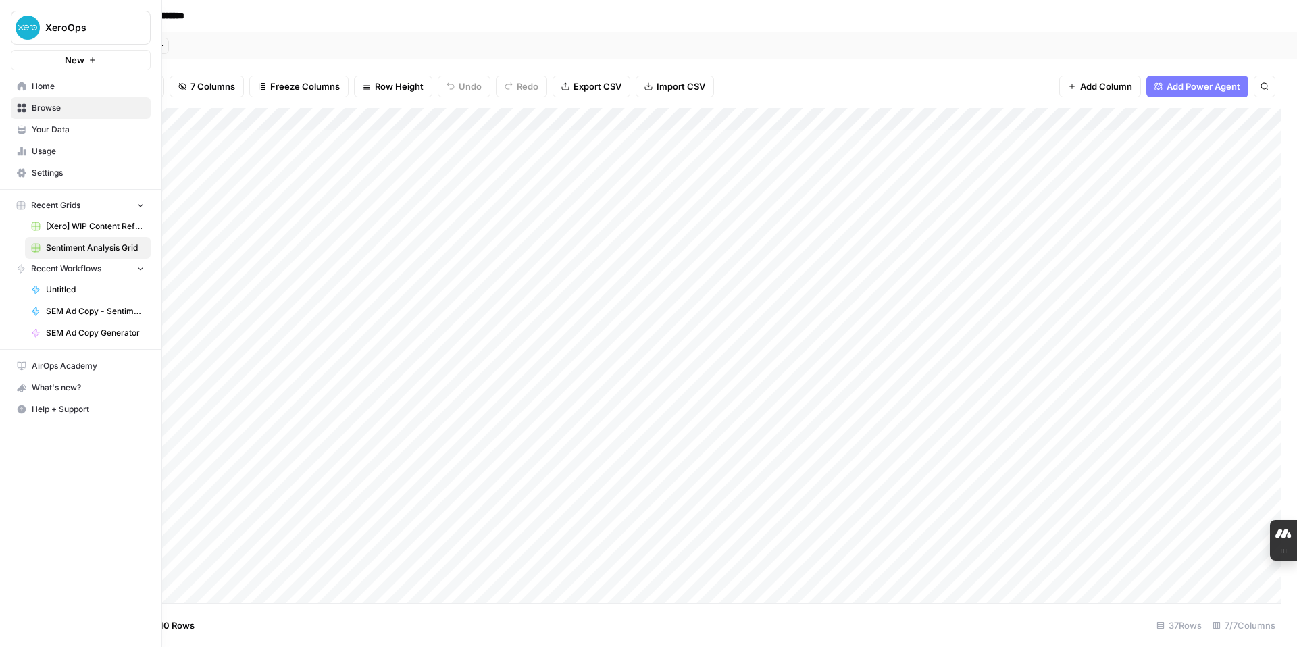
click at [138, 268] on icon "button" at bounding box center [140, 267] width 9 height 9
click at [138, 268] on icon "button" at bounding box center [140, 268] width 9 height 9
click at [72, 291] on span "Untitled" at bounding box center [95, 290] width 99 height 12
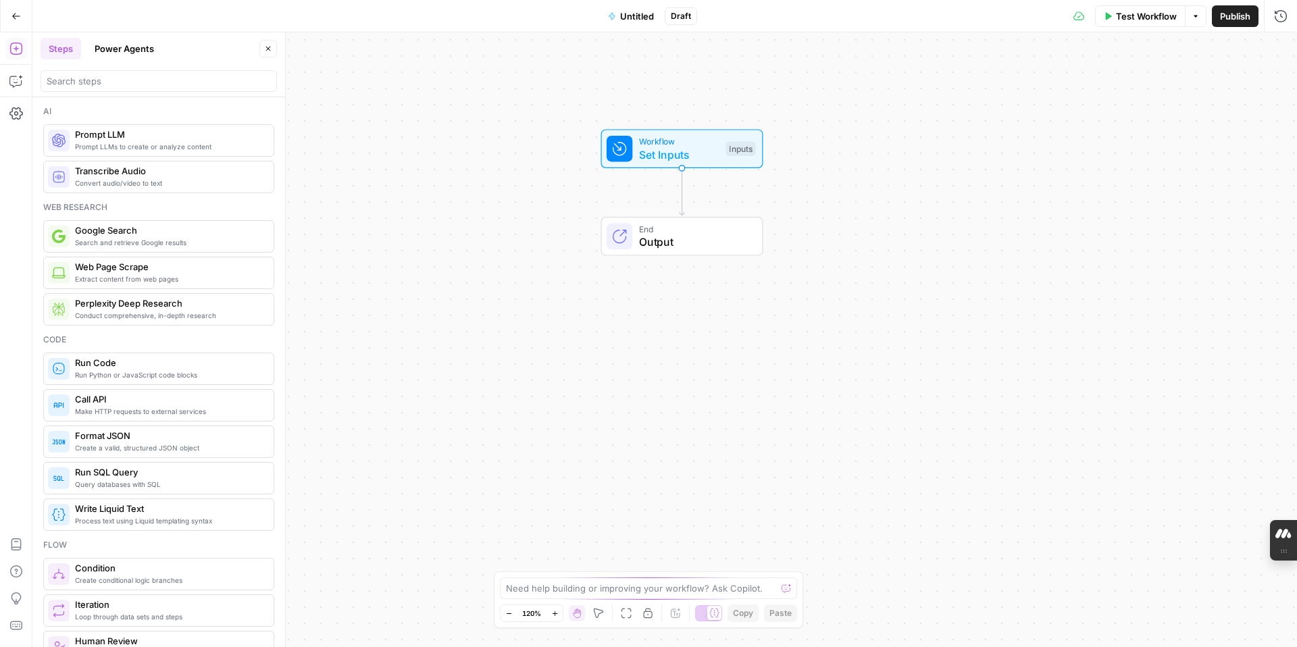
click at [14, 18] on icon "button" at bounding box center [15, 15] width 9 height 9
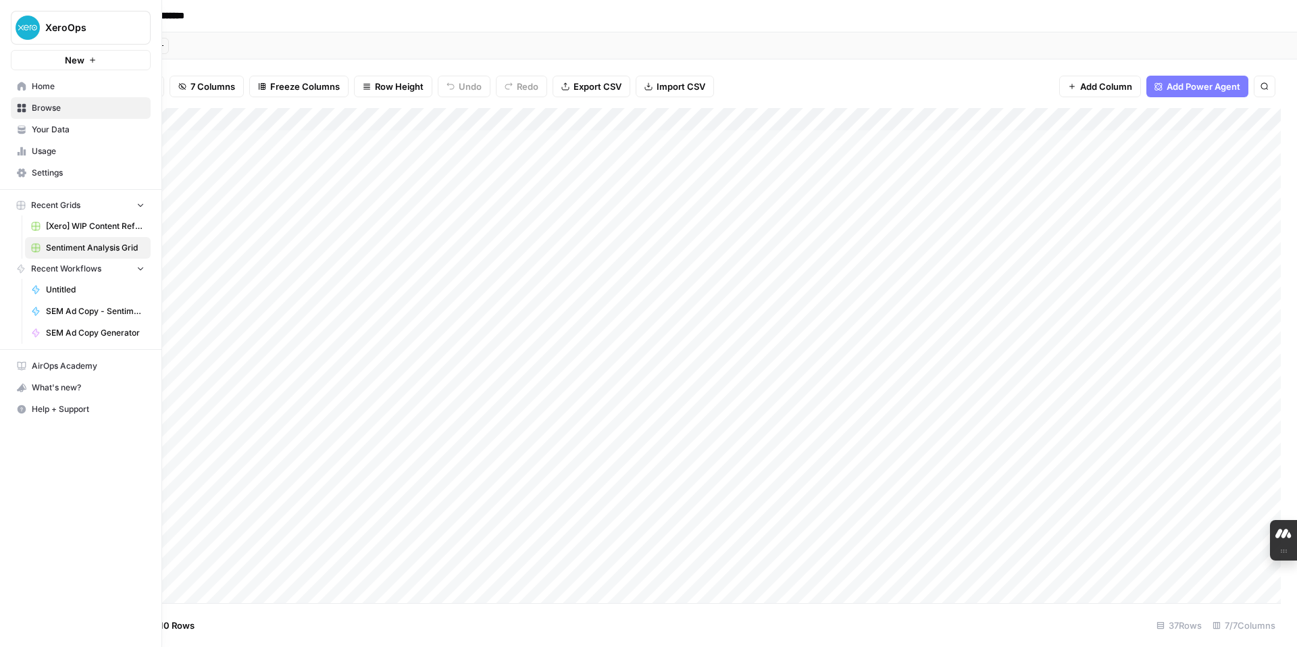
click at [143, 209] on button "Recent Grids" at bounding box center [81, 205] width 140 height 20
click at [143, 209] on icon "button" at bounding box center [140, 205] width 9 height 9
click at [138, 268] on icon "button" at bounding box center [140, 267] width 9 height 9
click at [138, 268] on icon "button" at bounding box center [140, 268] width 9 height 9
click at [113, 308] on span "SEM Ad Copy - Sentiment Analysis" at bounding box center [95, 311] width 99 height 12
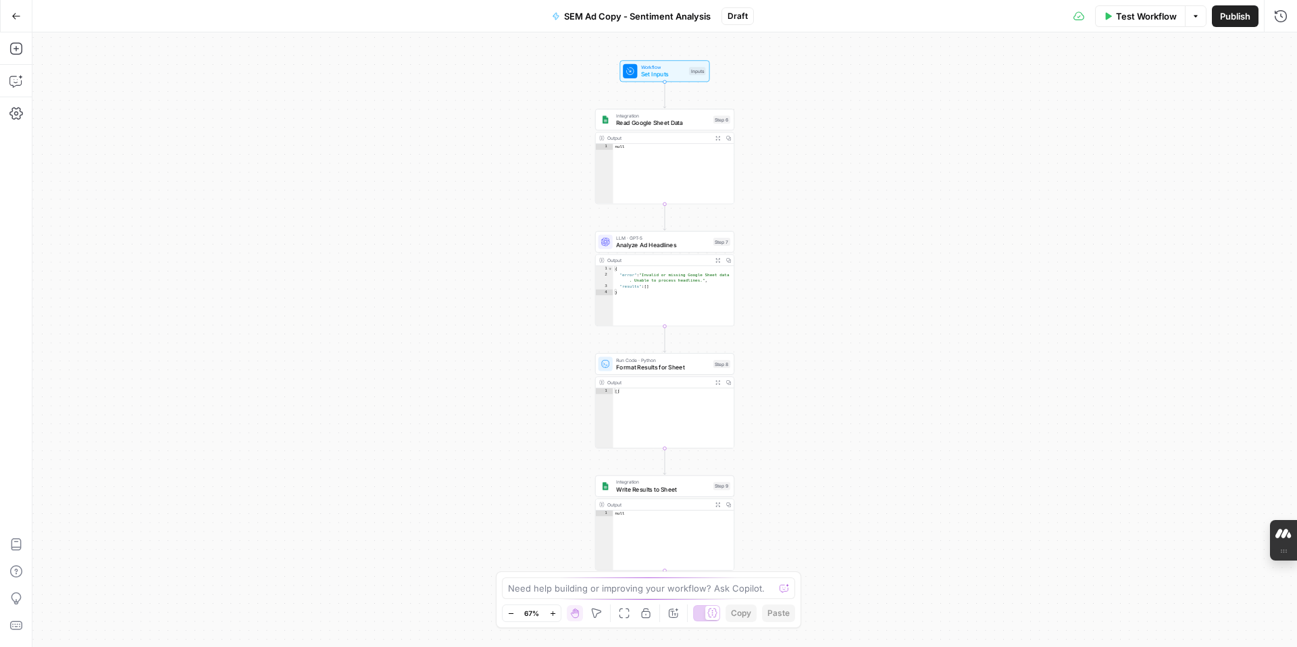
click at [14, 15] on icon "button" at bounding box center [15, 15] width 9 height 9
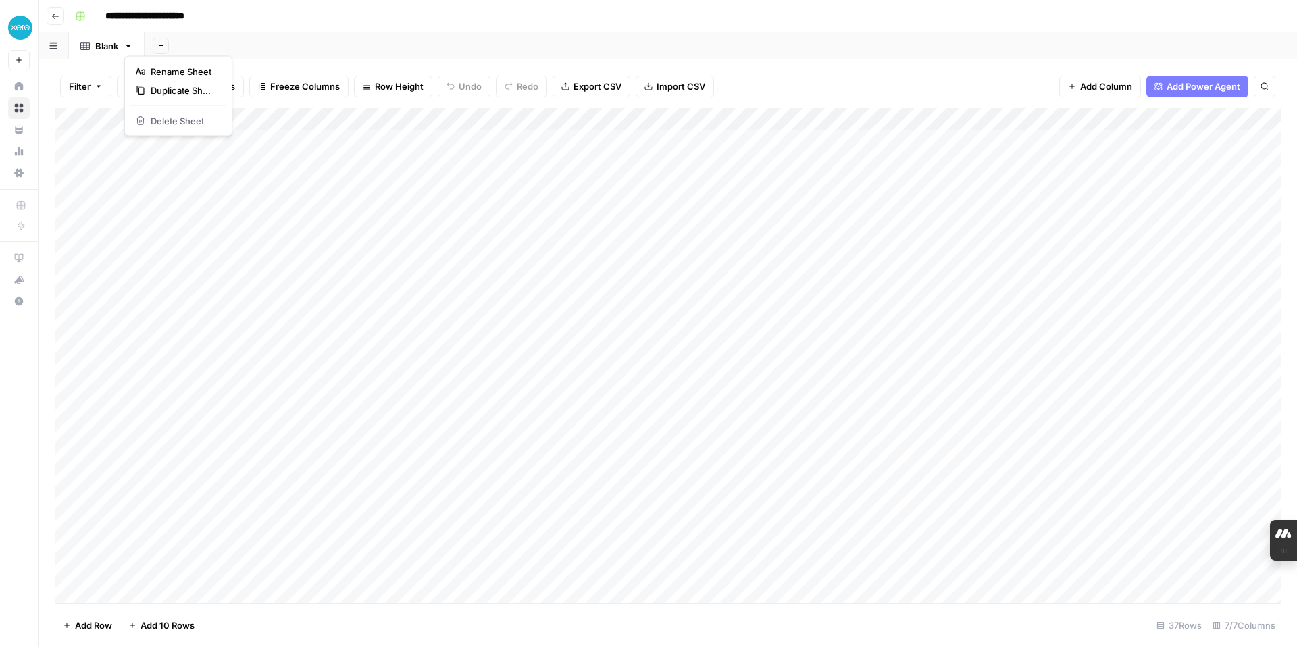
click at [128, 46] on icon "button" at bounding box center [128, 46] width 5 height 3
click at [270, 34] on div "Add Sheet" at bounding box center [721, 45] width 1152 height 27
click at [91, 348] on div "Add Column" at bounding box center [668, 355] width 1226 height 495
click at [93, 348] on div "Add Column" at bounding box center [668, 355] width 1226 height 495
click at [115, 349] on div "Add Column" at bounding box center [668, 355] width 1226 height 495
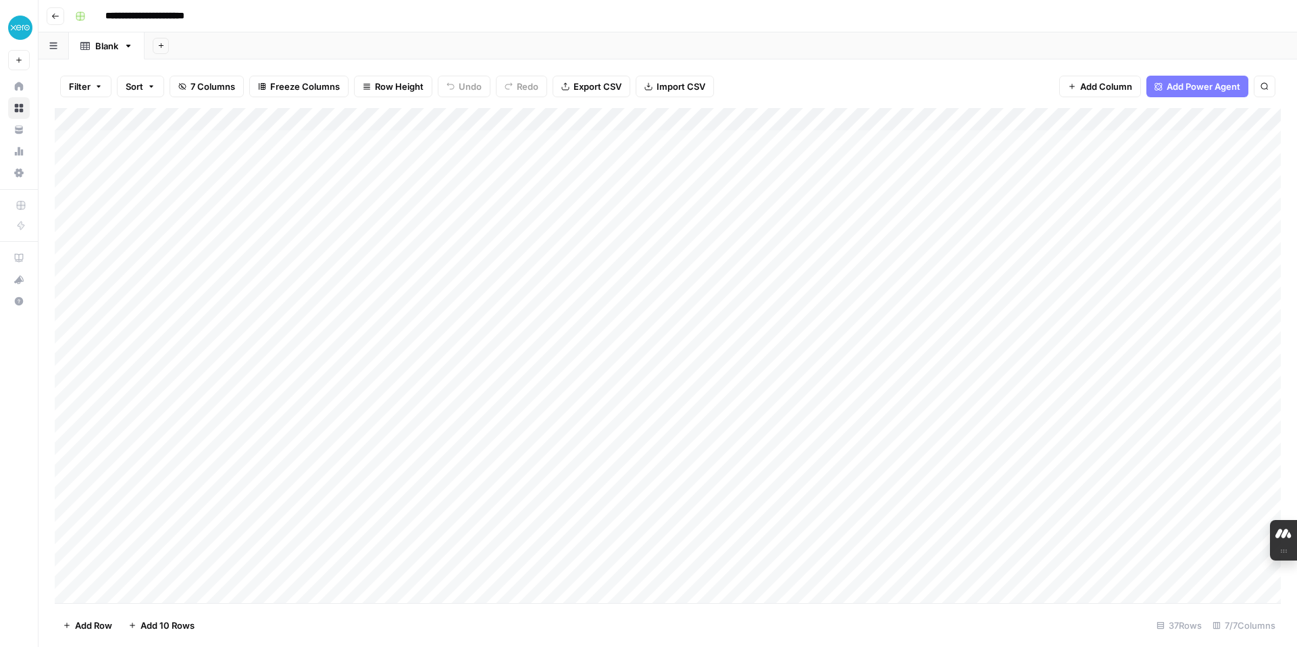
click at [269, 346] on div "Add Column" at bounding box center [668, 355] width 1226 height 495
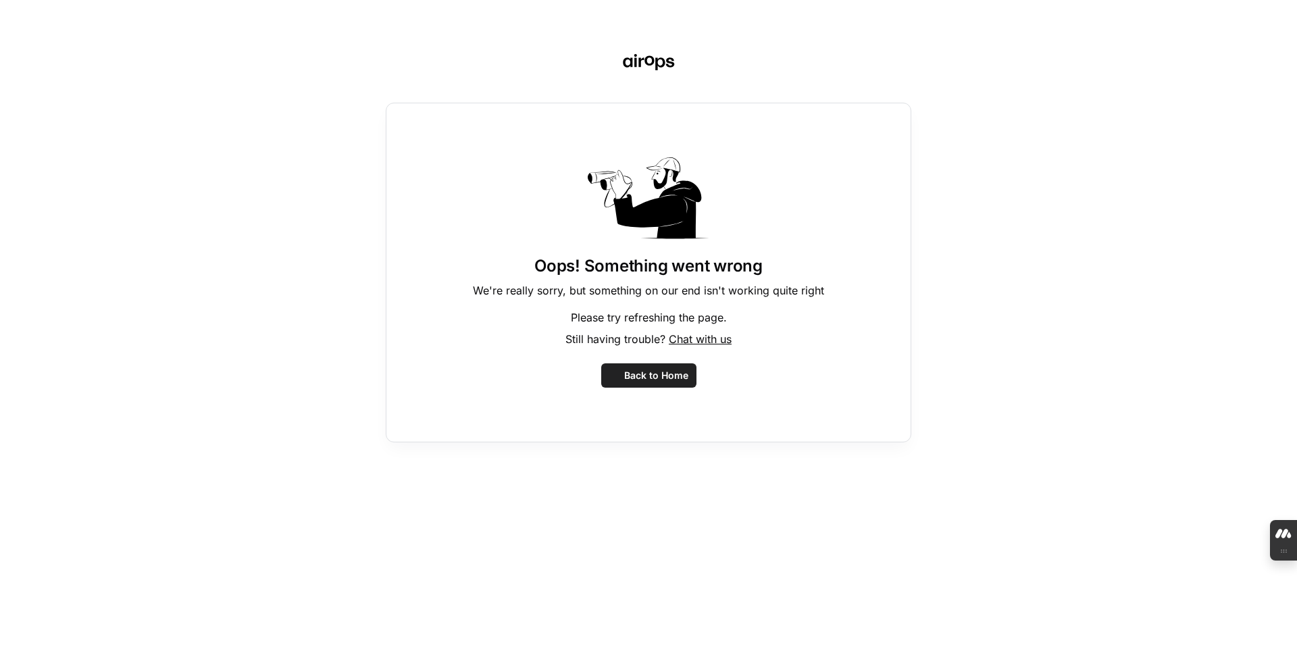
click at [550, 323] on div "Oops! Something went wrong We're really sorry, but something on our end isn't w…" at bounding box center [648, 323] width 1297 height 647
click at [660, 373] on span "Back to Home" at bounding box center [656, 376] width 64 height 14
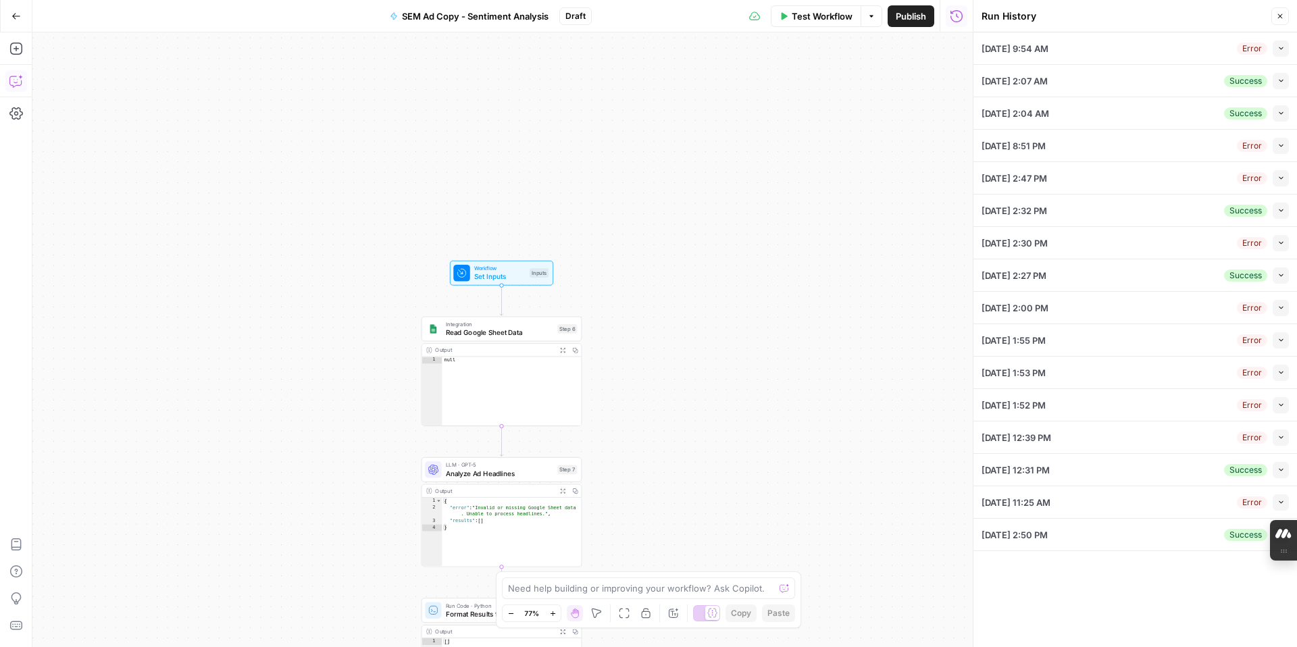
click at [10, 13] on button "Go Back" at bounding box center [16, 16] width 24 height 24
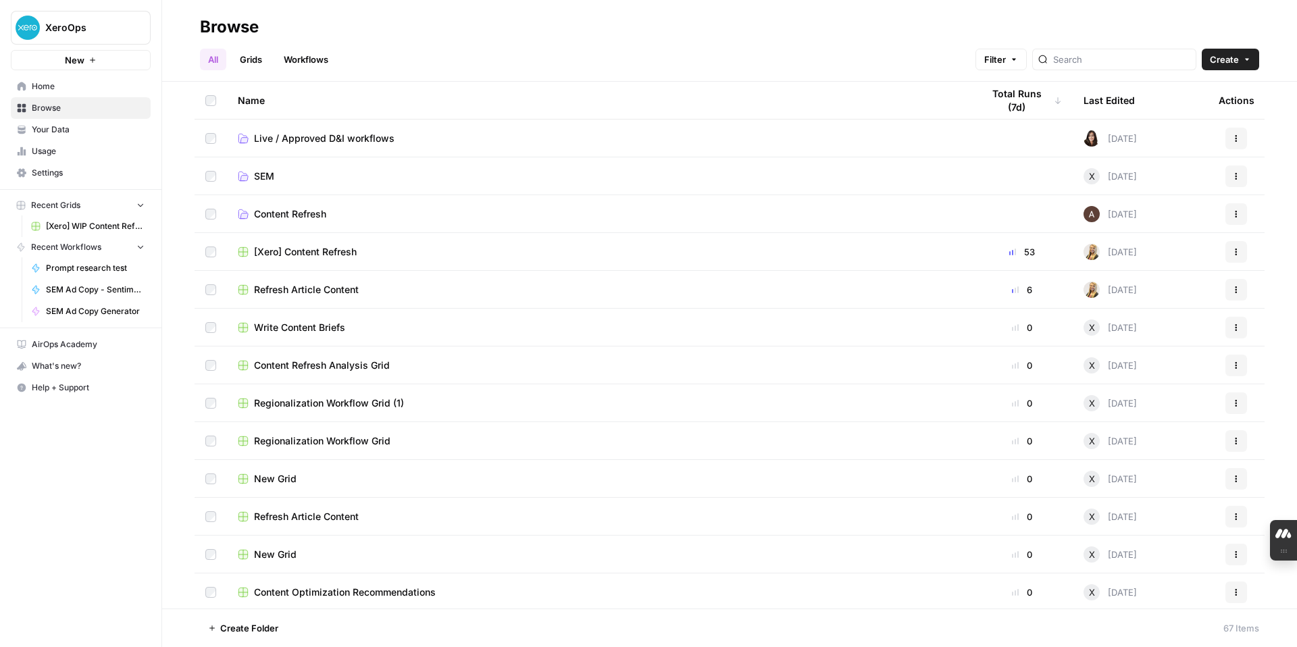
click at [53, 84] on span "Home" at bounding box center [88, 86] width 113 height 12
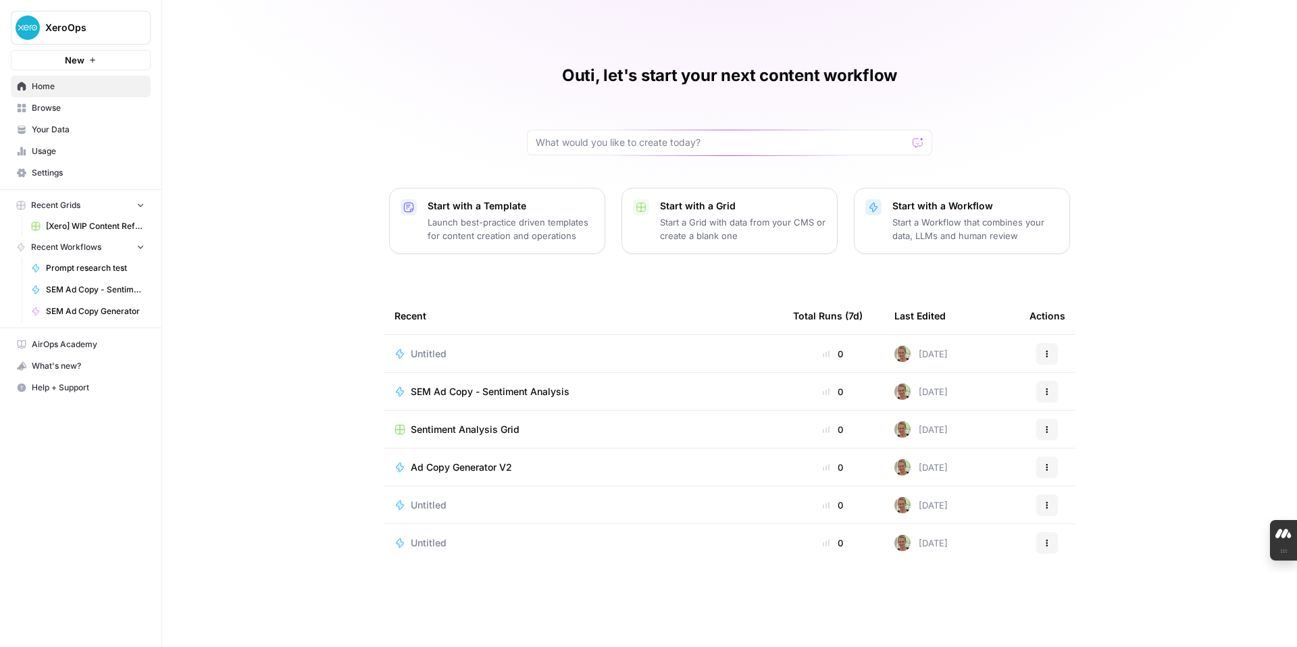
click at [55, 104] on span "Browse" at bounding box center [88, 108] width 113 height 12
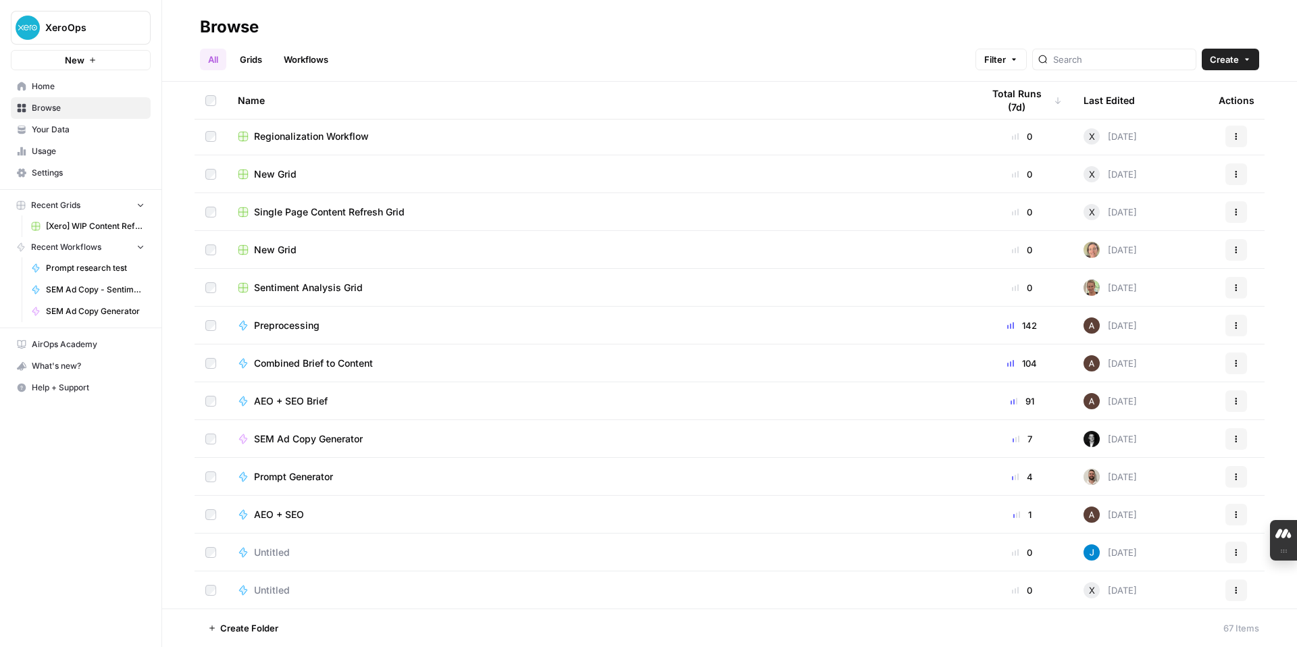
scroll to position [754, 0]
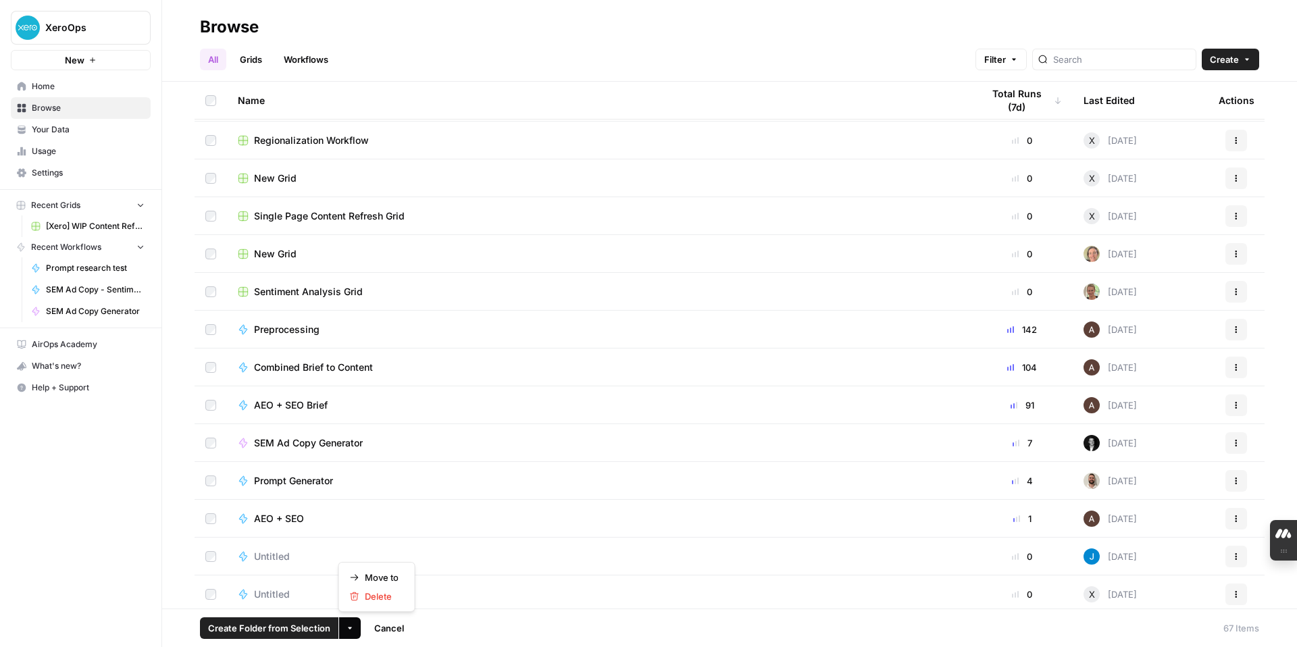
click at [349, 629] on icon "button" at bounding box center [350, 628] width 4 height 2
click at [369, 571] on span "Move to" at bounding box center [382, 578] width 34 height 14
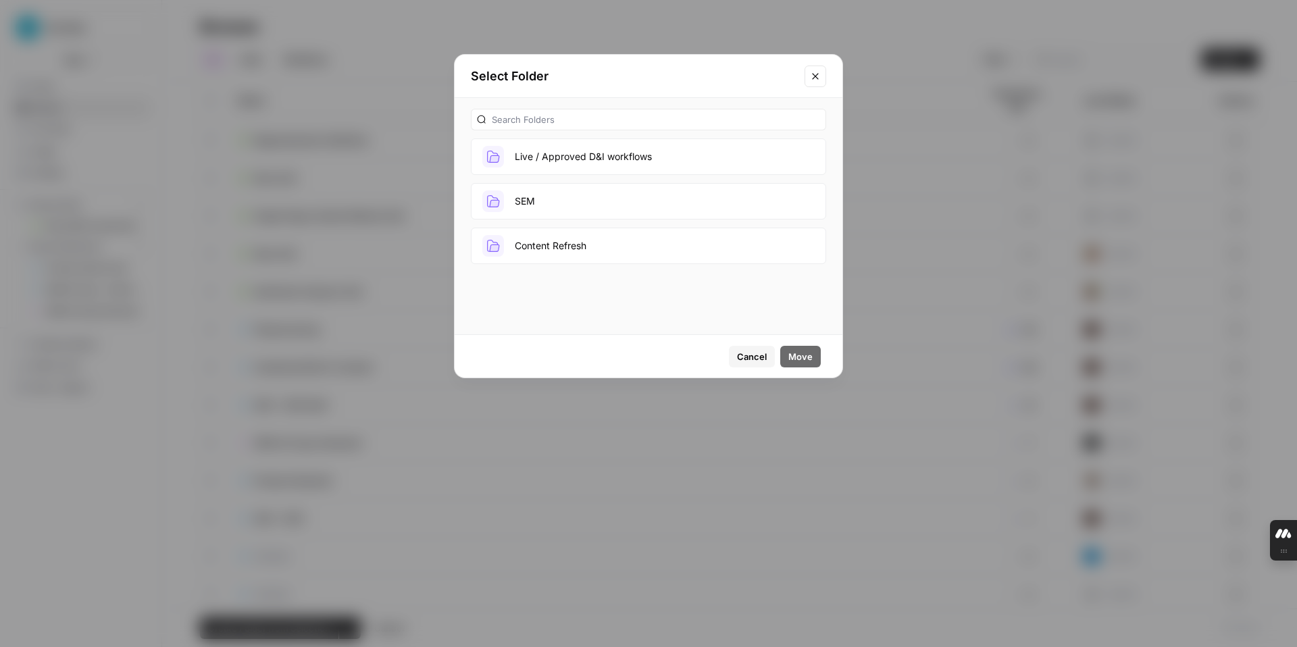
click at [521, 197] on button "SEM" at bounding box center [648, 201] width 355 height 36
click at [801, 353] on span "Move" at bounding box center [800, 357] width 24 height 14
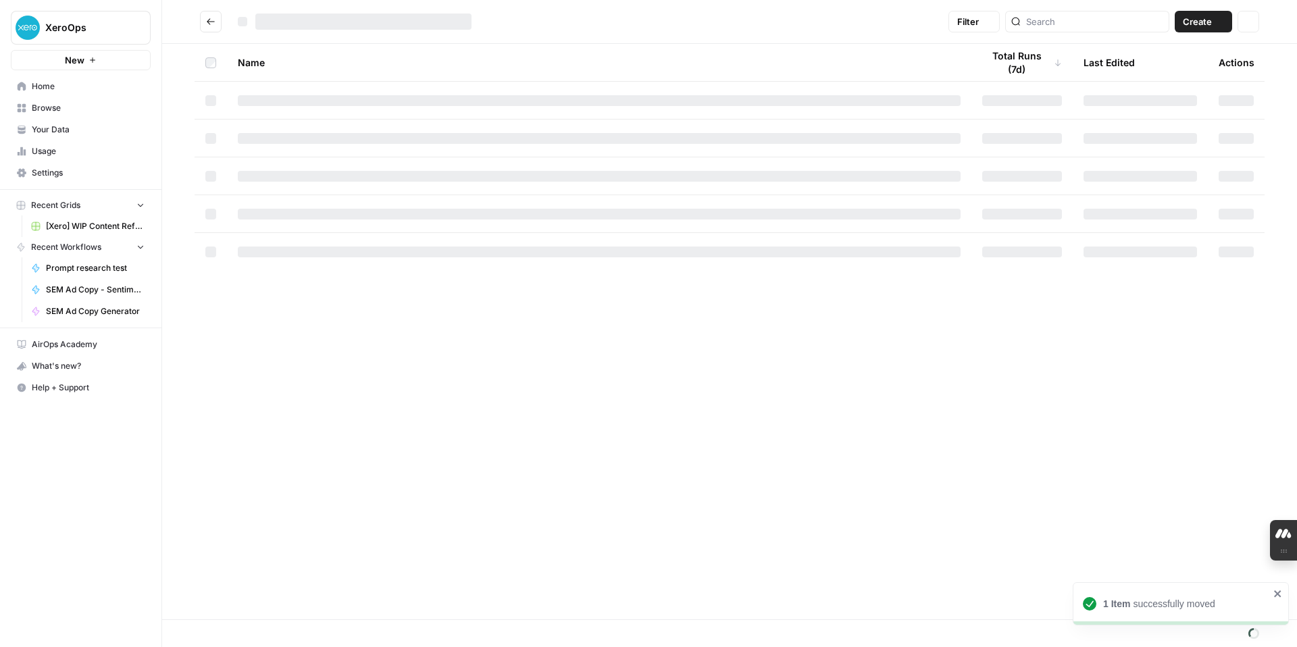
click at [801, 358] on div "Name Total Runs (7d) Last Edited Actions" at bounding box center [729, 331] width 1135 height 575
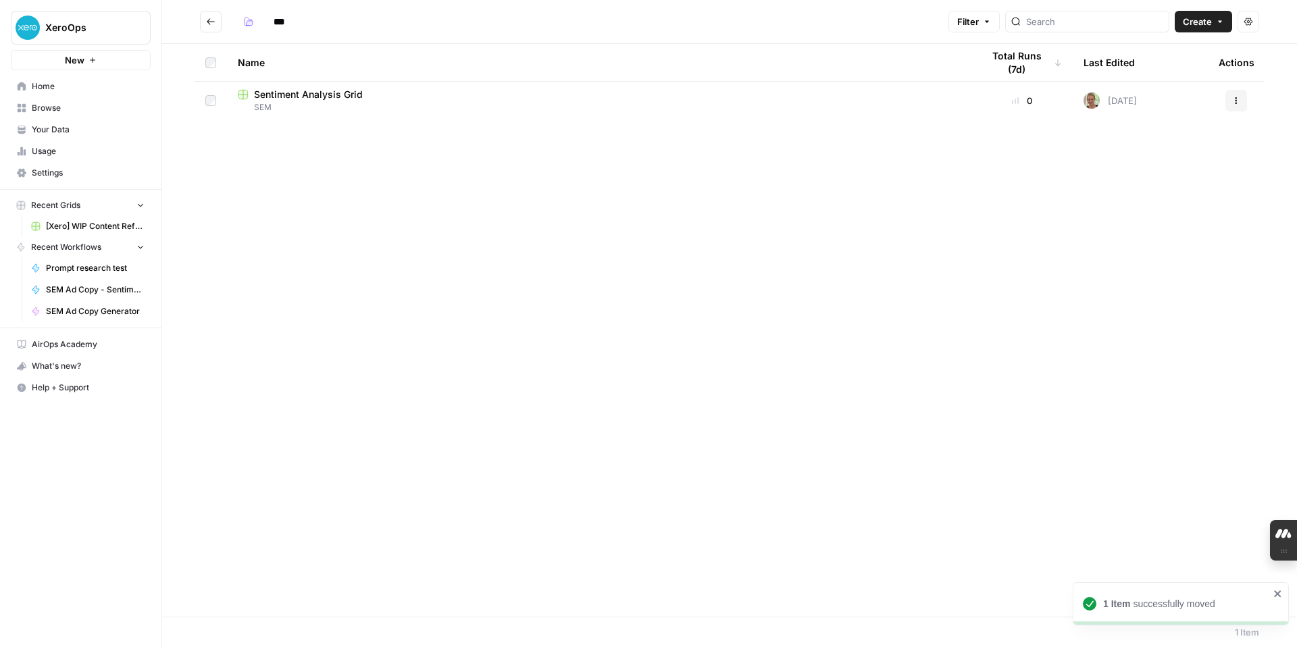
click at [333, 93] on span "Sentiment Analysis Grid" at bounding box center [308, 95] width 109 height 14
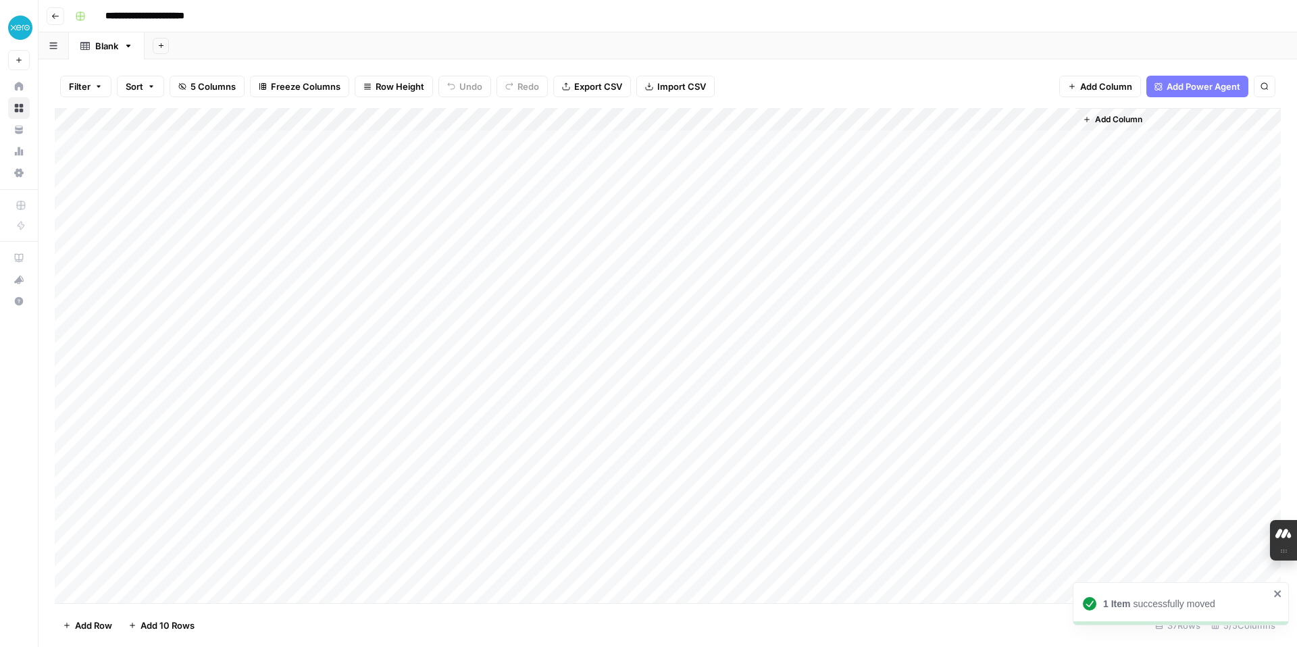
click at [1109, 86] on span "Add Column" at bounding box center [1106, 87] width 52 height 14
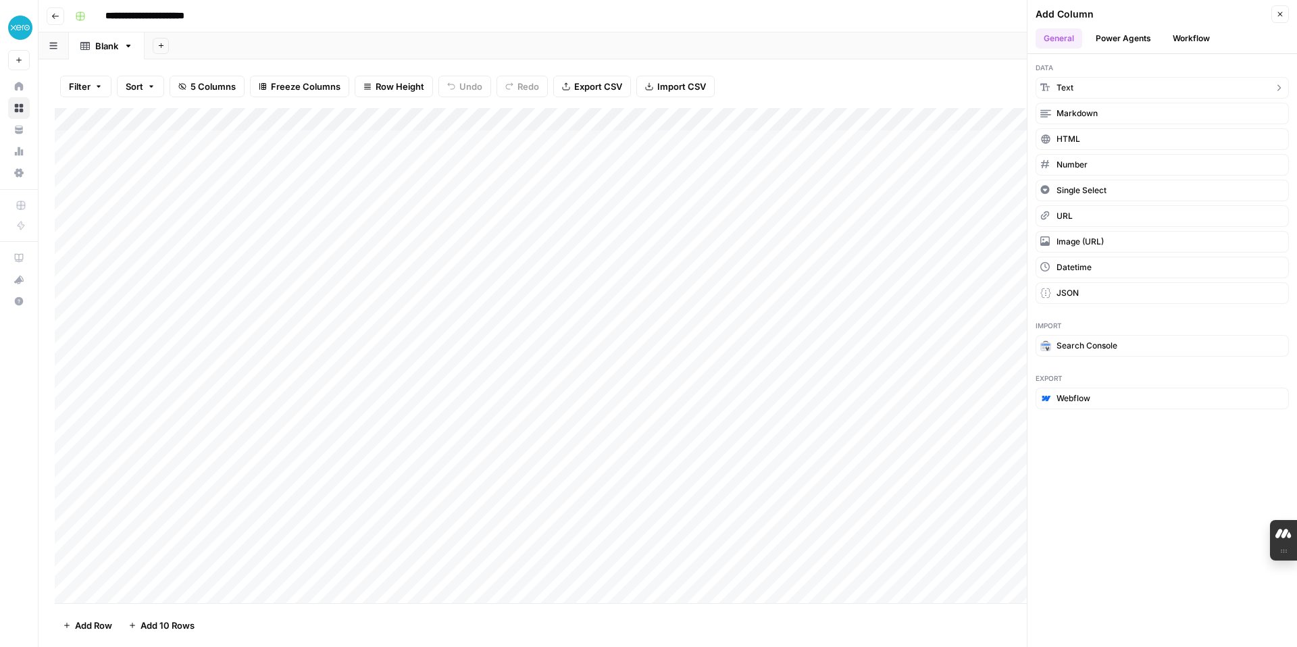
click at [1102, 88] on button "Text" at bounding box center [1161, 88] width 253 height 22
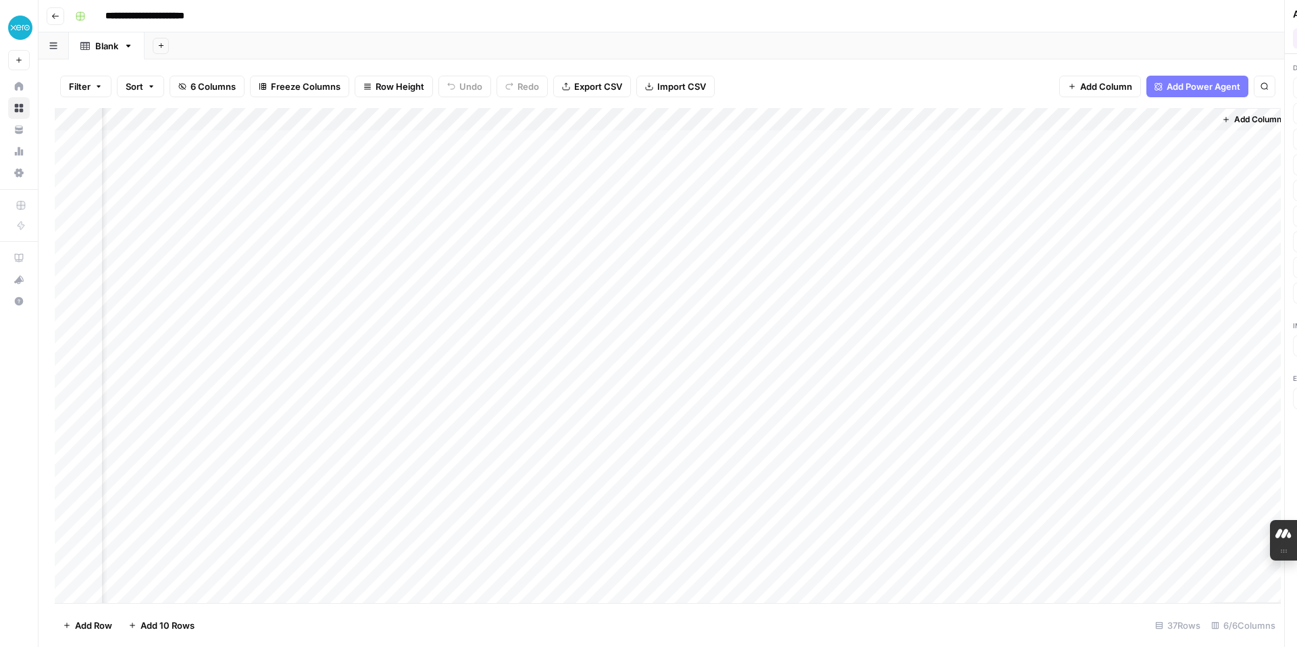
scroll to position [0, 64]
click at [1233, 123] on span "Add Column" at bounding box center [1249, 119] width 47 height 12
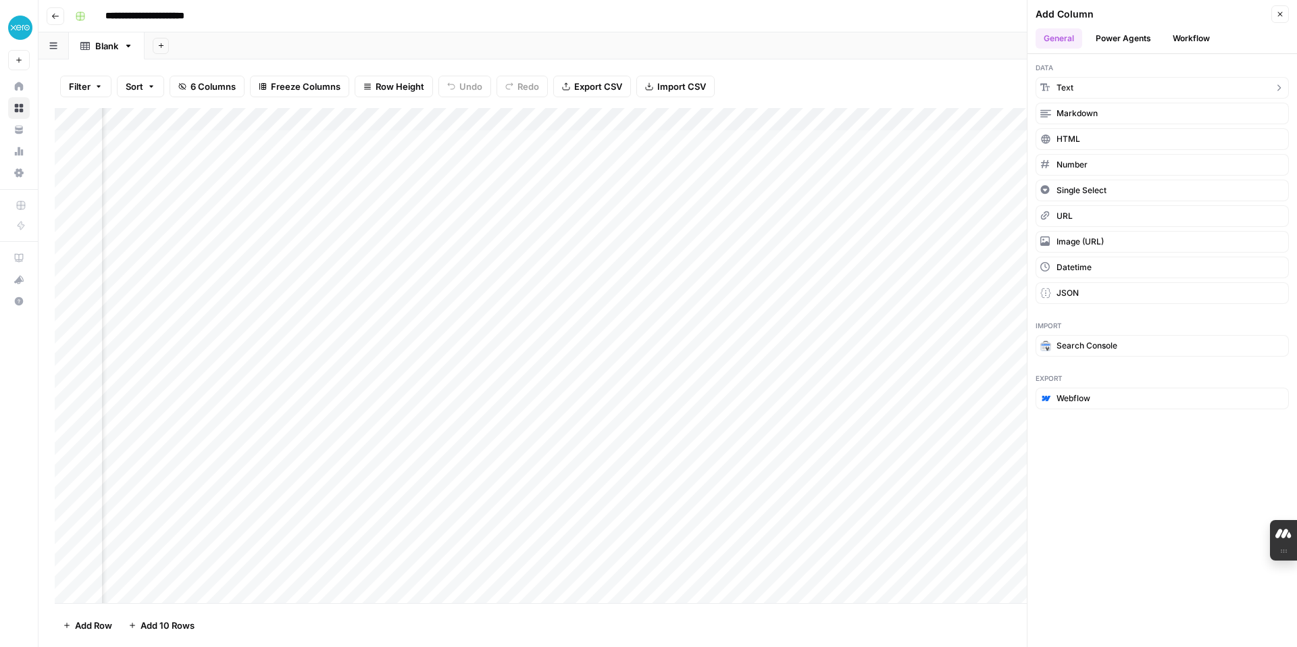
click at [1135, 92] on button "Text" at bounding box center [1161, 88] width 253 height 22
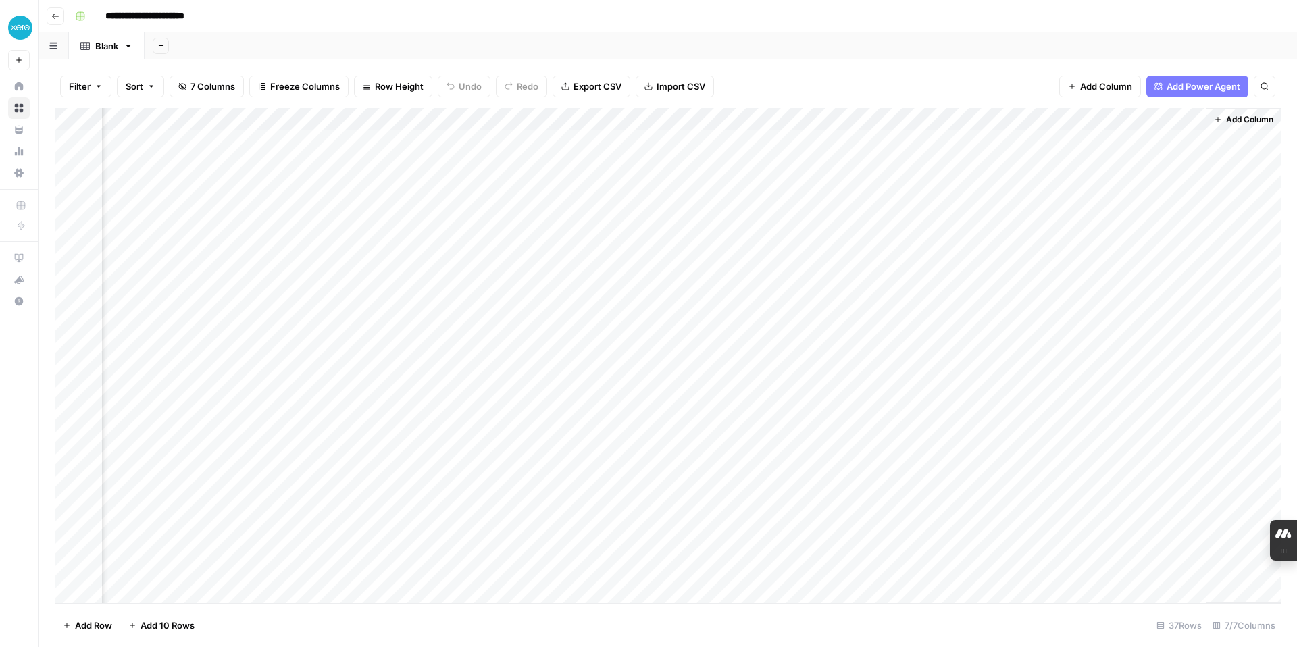
scroll to position [0, 259]
click at [1230, 123] on span "Add Column" at bounding box center [1249, 119] width 47 height 12
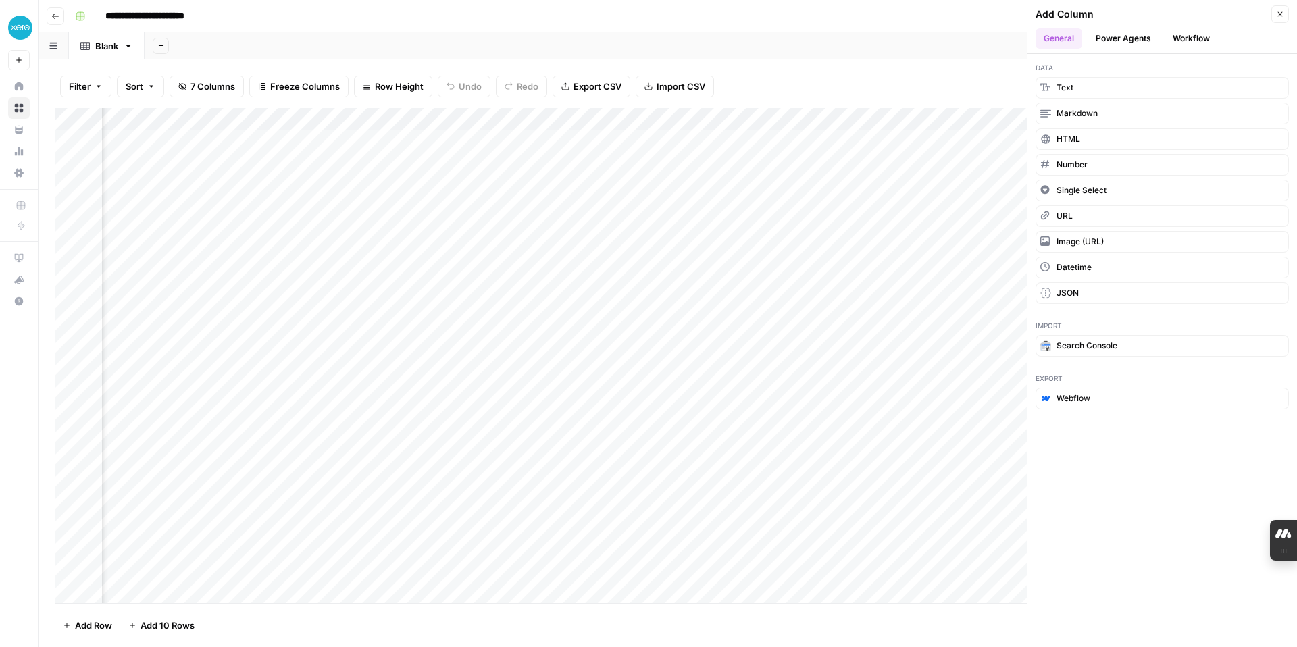
click at [1279, 15] on icon "button" at bounding box center [1280, 14] width 5 height 5
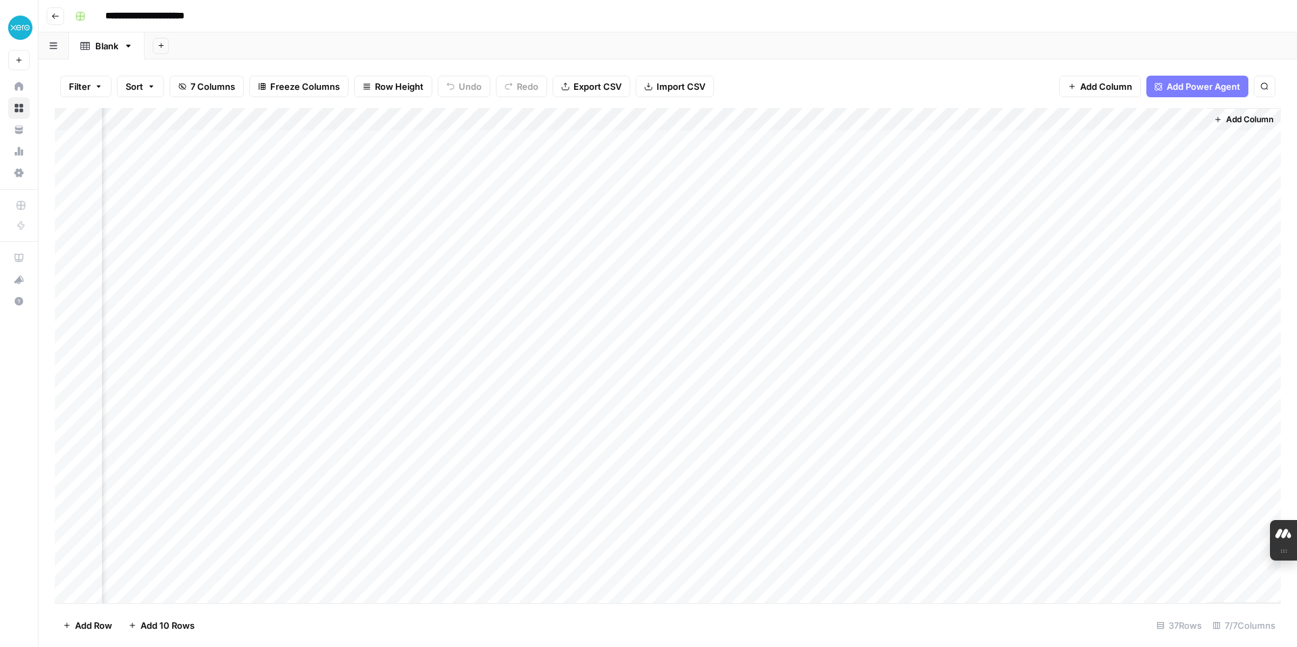
click at [884, 122] on div "Add Column" at bounding box center [668, 355] width 1226 height 495
click at [869, 150] on input "New Column" at bounding box center [896, 152] width 137 height 14
drag, startPoint x: 910, startPoint y: 151, endPoint x: 791, endPoint y: 151, distance: 118.9
click at [791, 151] on body "**********" at bounding box center [648, 323] width 1297 height 647
drag, startPoint x: 912, startPoint y: 155, endPoint x: 827, endPoint y: 155, distance: 85.1
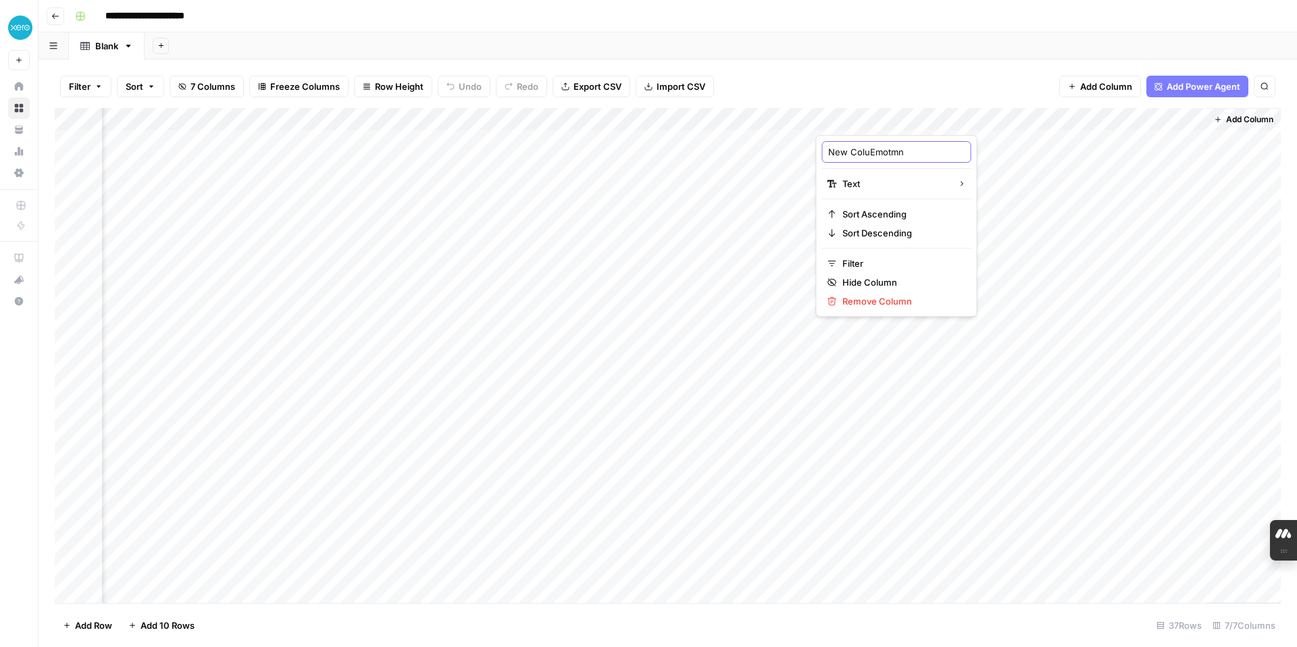
click at [827, 155] on div "New ColuEmotmn" at bounding box center [896, 152] width 149 height 22
type input "Emotion"
click at [1041, 124] on div "Add Column" at bounding box center [668, 355] width 1226 height 495
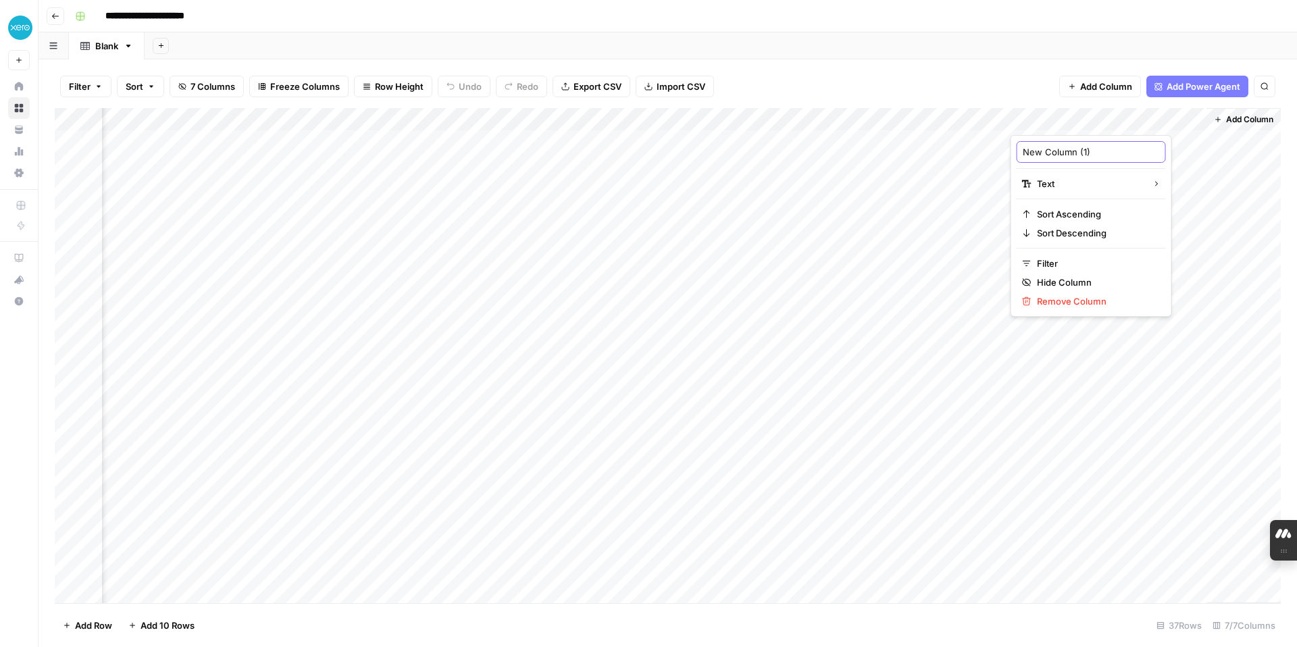
drag, startPoint x: 1094, startPoint y: 154, endPoint x: 1021, endPoint y: 153, distance: 73.6
click at [1021, 153] on div "New Column (1)" at bounding box center [1090, 152] width 149 height 22
type input "Category"
click at [184, 115] on div "Add Column" at bounding box center [668, 355] width 1226 height 495
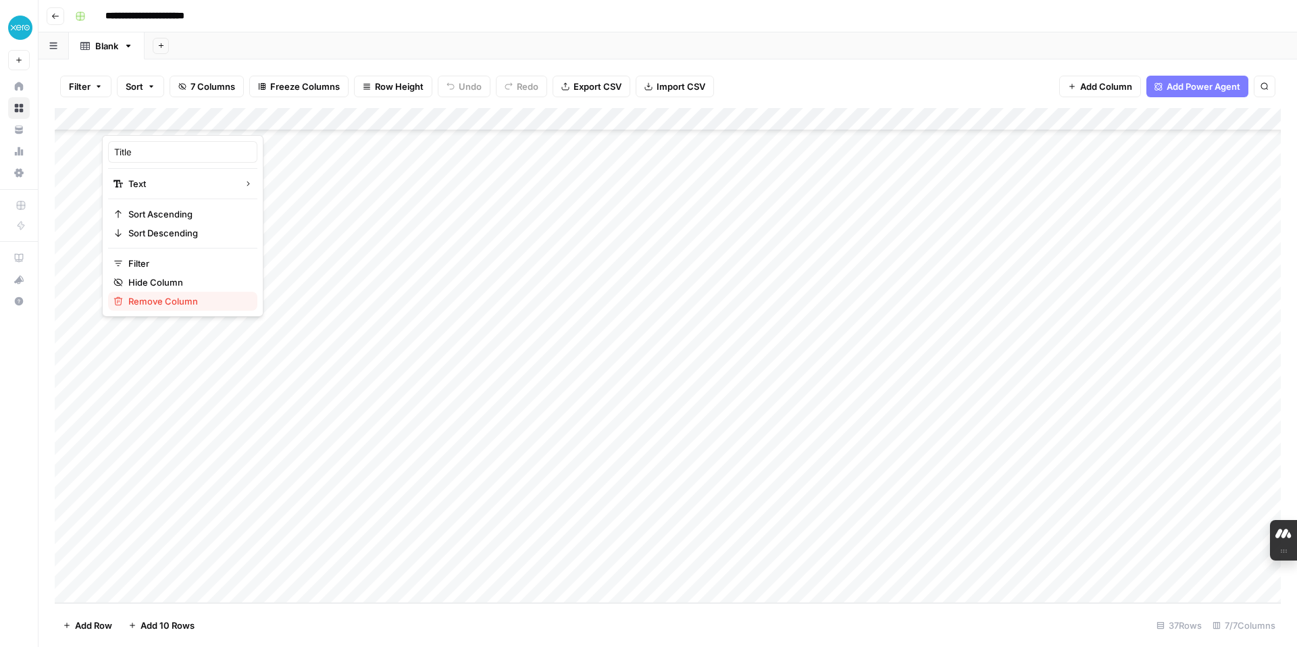
click at [175, 300] on span "Remove Column" at bounding box center [187, 301] width 118 height 14
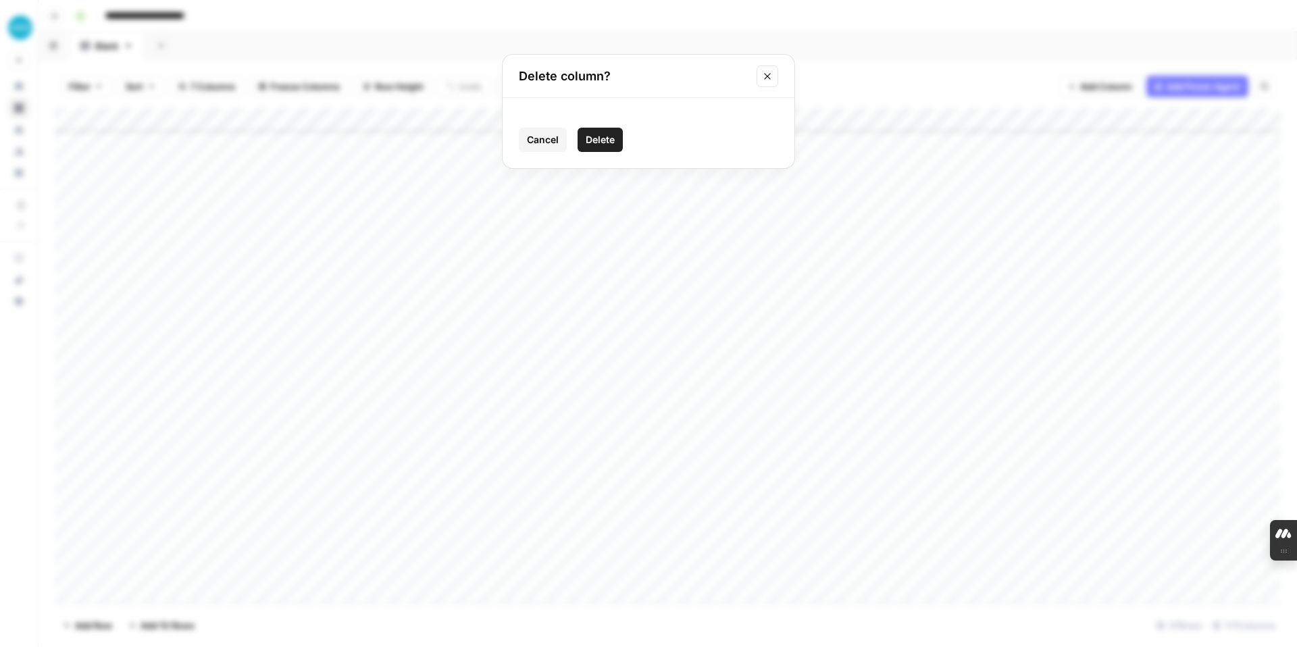
click at [609, 136] on span "Delete" at bounding box center [600, 140] width 29 height 14
click at [81, 156] on div "Add Column" at bounding box center [668, 355] width 1226 height 495
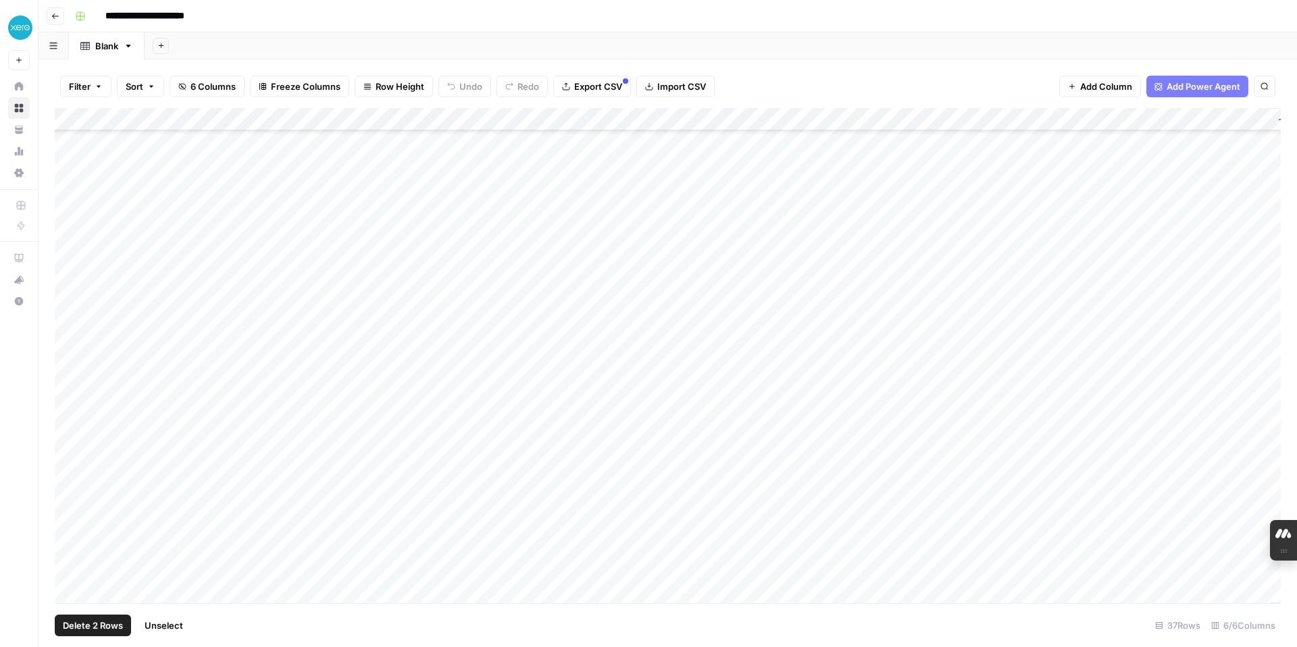
click at [76, 176] on div "Add Column" at bounding box center [668, 355] width 1226 height 495
click at [74, 195] on div "Add Column" at bounding box center [668, 355] width 1226 height 495
click at [75, 217] on div "Add Column" at bounding box center [668, 355] width 1226 height 495
click at [75, 199] on div "Add Column" at bounding box center [668, 355] width 1226 height 495
click at [89, 621] on span "Delete 4 Rows" at bounding box center [93, 626] width 61 height 14
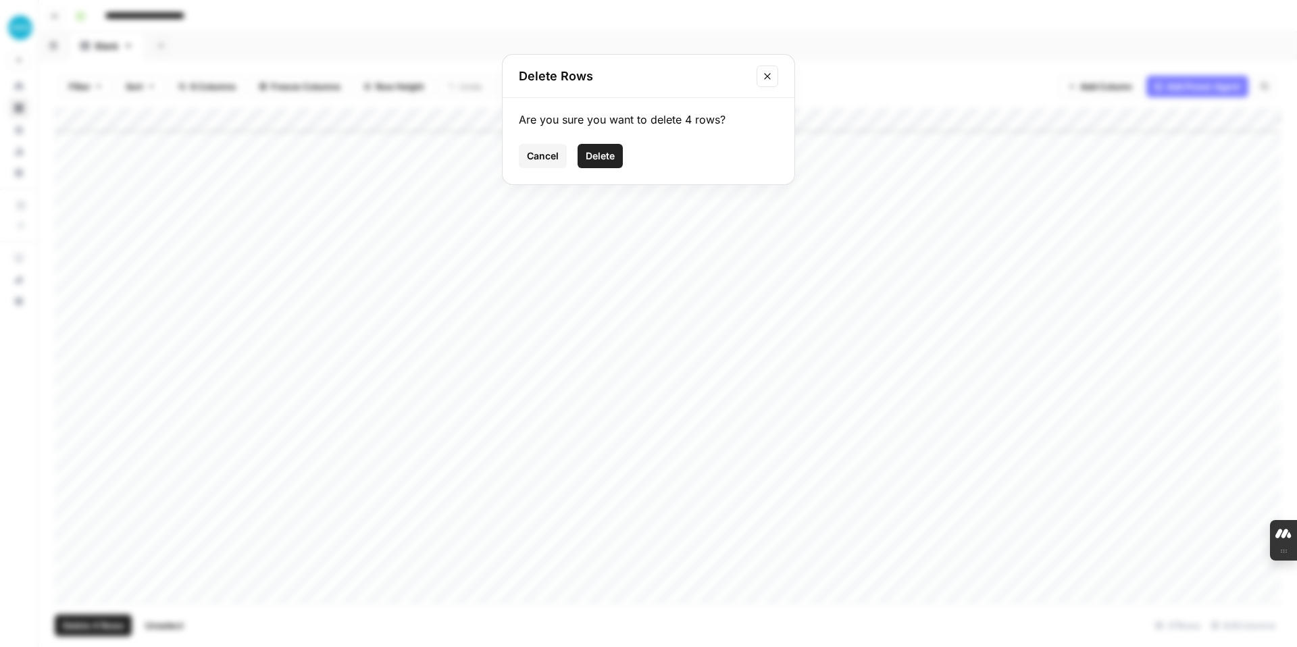
click at [600, 155] on span "Delete" at bounding box center [600, 156] width 29 height 14
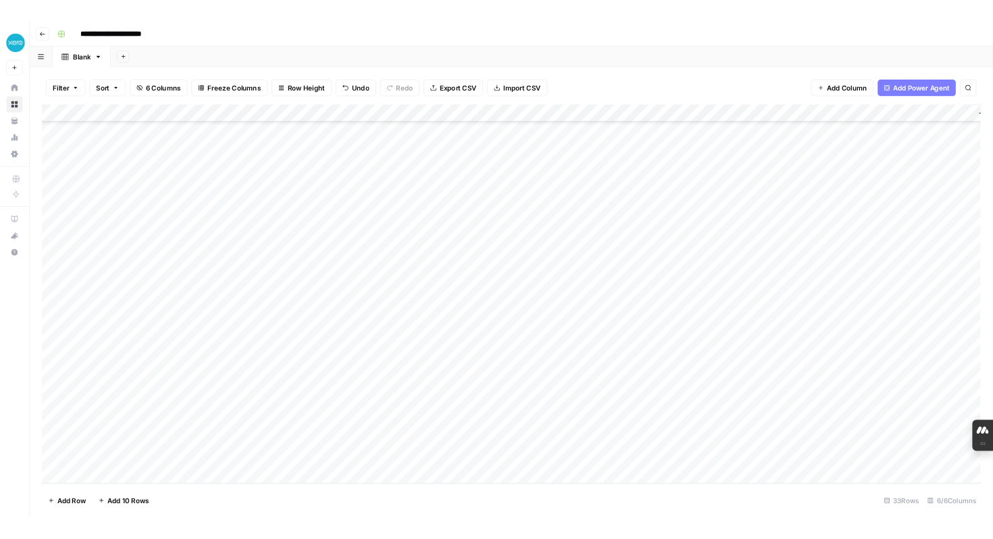
scroll to position [0, 0]
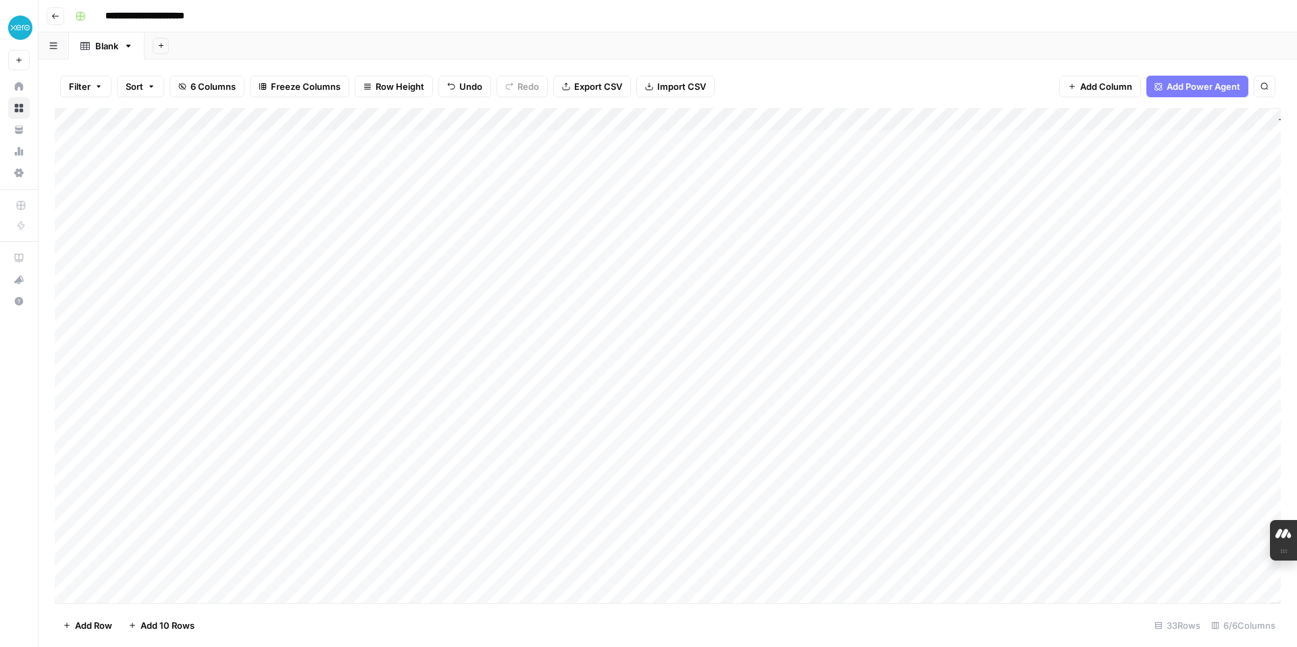
click at [69, 138] on div "Add Column" at bounding box center [668, 355] width 1226 height 495
click at [83, 140] on div "Add Column" at bounding box center [668, 355] width 1226 height 495
click at [83, 166] on div "Add Column" at bounding box center [668, 355] width 1226 height 495
click at [79, 194] on div "Add Column" at bounding box center [668, 355] width 1226 height 495
click at [76, 214] on div "Add Column" at bounding box center [668, 355] width 1226 height 495
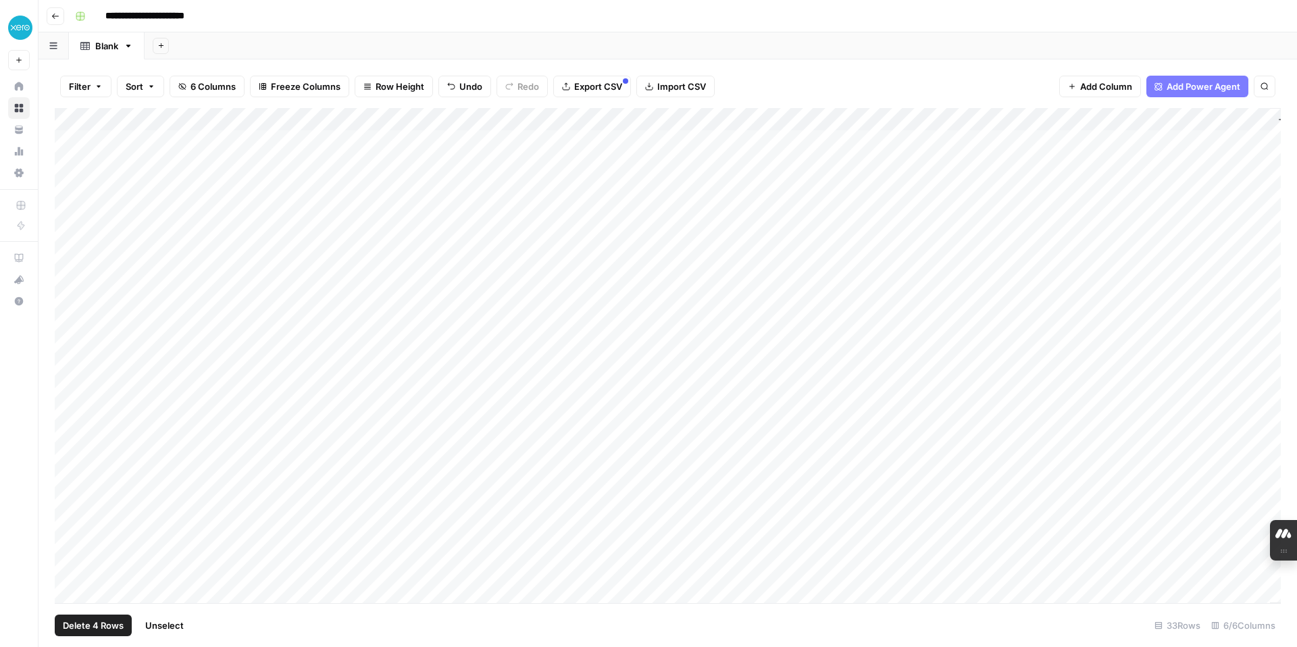
click at [76, 234] on div "Add Column" at bounding box center [668, 355] width 1226 height 495
click at [76, 260] on div "Add Column" at bounding box center [668, 355] width 1226 height 495
click at [77, 278] on div "Add Column" at bounding box center [668, 355] width 1226 height 495
click at [77, 308] on div "Add Column" at bounding box center [668, 355] width 1226 height 495
click at [77, 324] on div "Add Column" at bounding box center [668, 355] width 1226 height 495
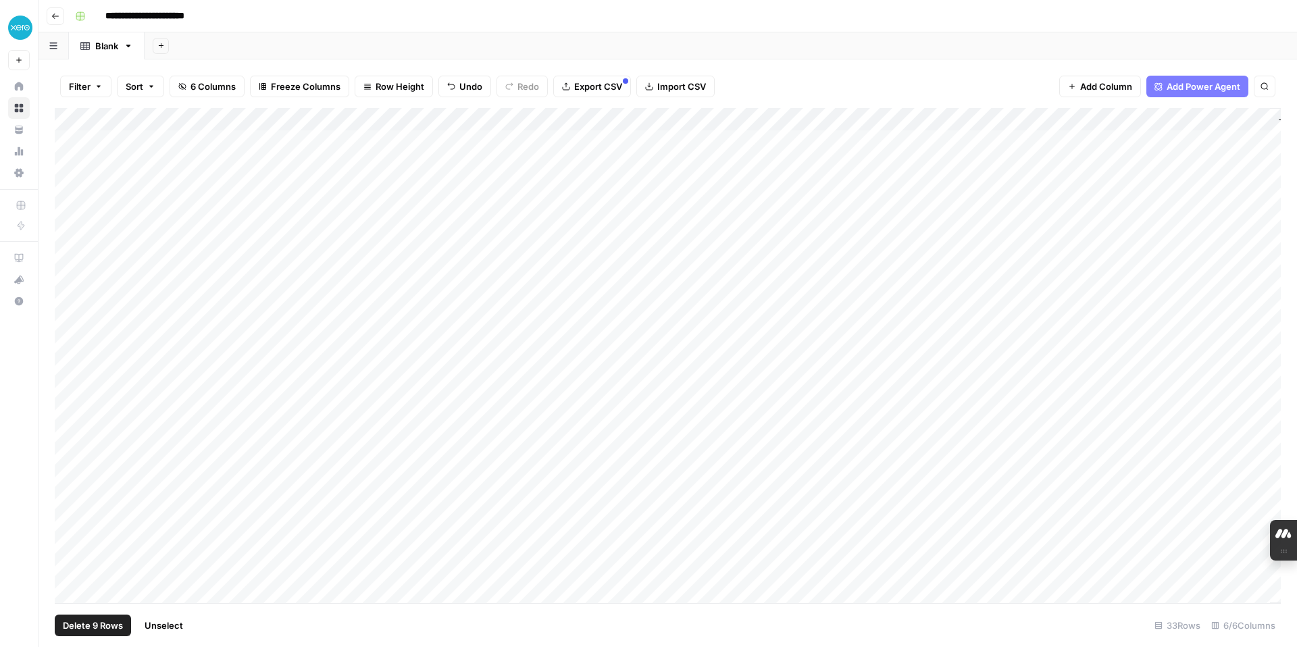
click at [78, 344] on div "Add Column" at bounding box center [668, 355] width 1226 height 495
click at [80, 374] on div "Add Column" at bounding box center [668, 355] width 1226 height 495
click at [80, 398] on div "Add Column" at bounding box center [668, 355] width 1226 height 495
click at [80, 420] on div "Add Column" at bounding box center [668, 355] width 1226 height 495
click at [78, 438] on div "Add Column" at bounding box center [668, 355] width 1226 height 495
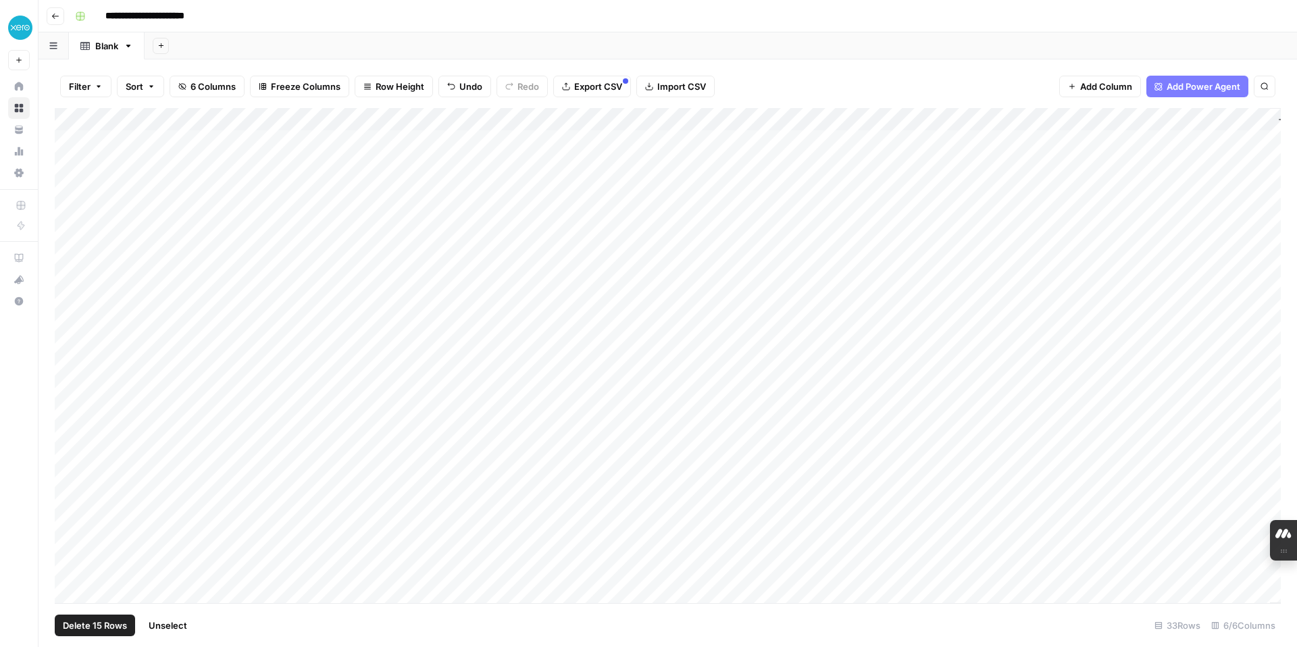
click at [80, 457] on div "Add Column" at bounding box center [668, 355] width 1226 height 495
click at [78, 477] on div "Add Column" at bounding box center [668, 355] width 1226 height 495
click at [78, 504] on div "Add Column" at bounding box center [668, 355] width 1226 height 495
click at [80, 481] on div "Add Column" at bounding box center [668, 355] width 1226 height 495
click at [91, 622] on span "Delete 17 Rows" at bounding box center [94, 626] width 63 height 14
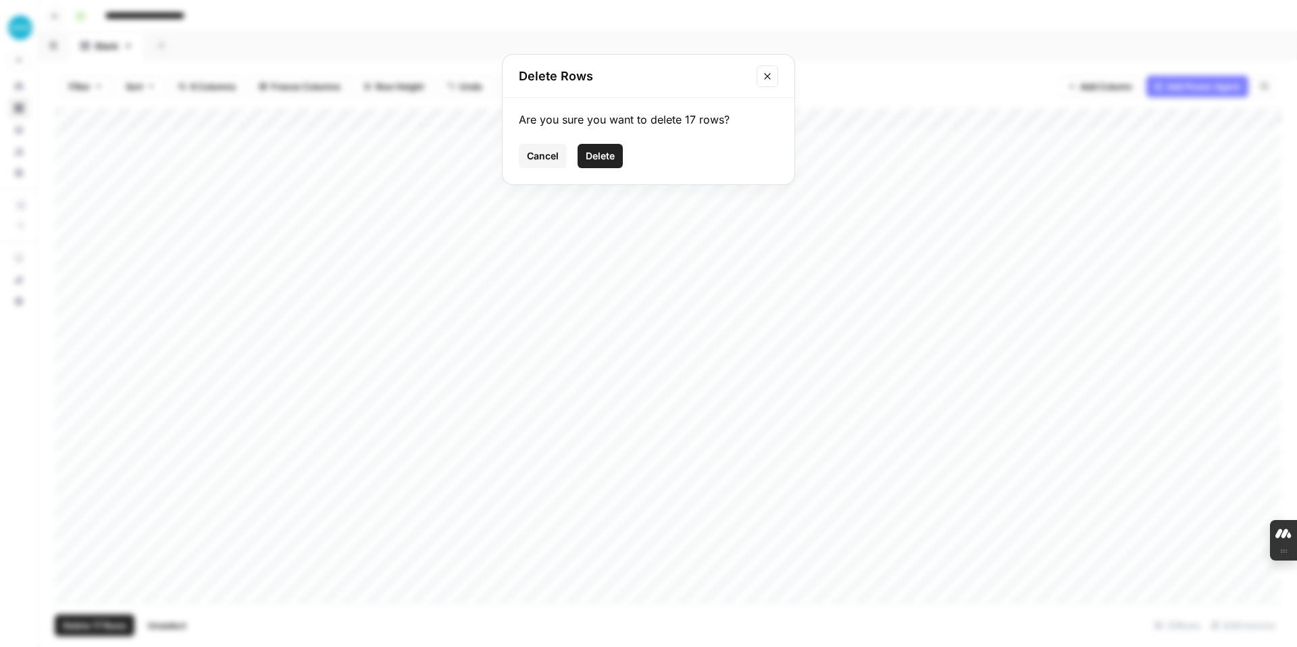
click at [607, 150] on span "Delete" at bounding box center [600, 156] width 29 height 14
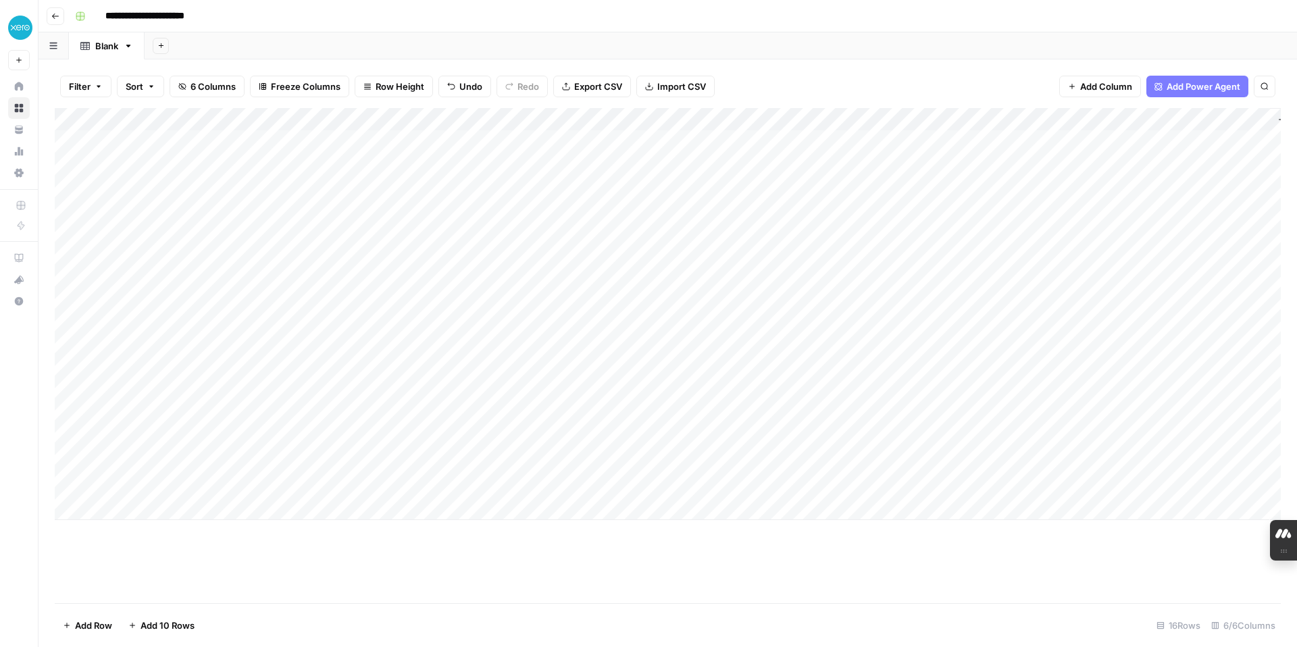
click at [57, 18] on icon "button" at bounding box center [55, 16] width 8 height 8
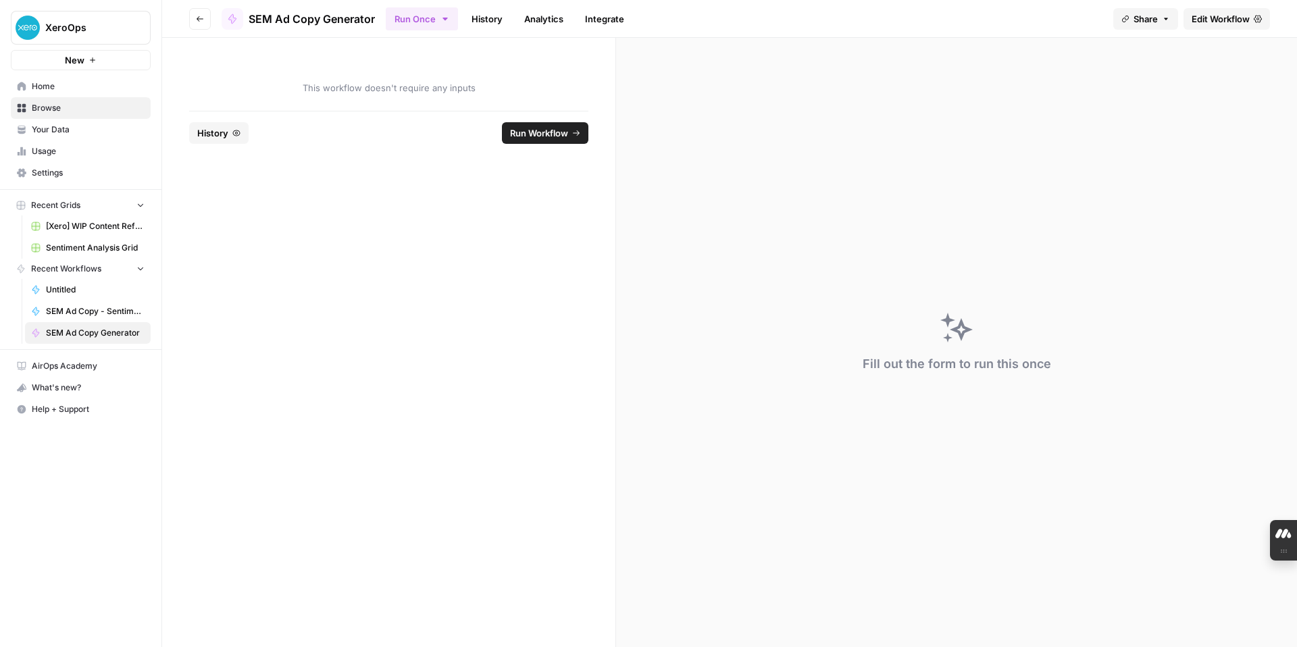
click at [50, 131] on span "Your Data" at bounding box center [88, 130] width 113 height 12
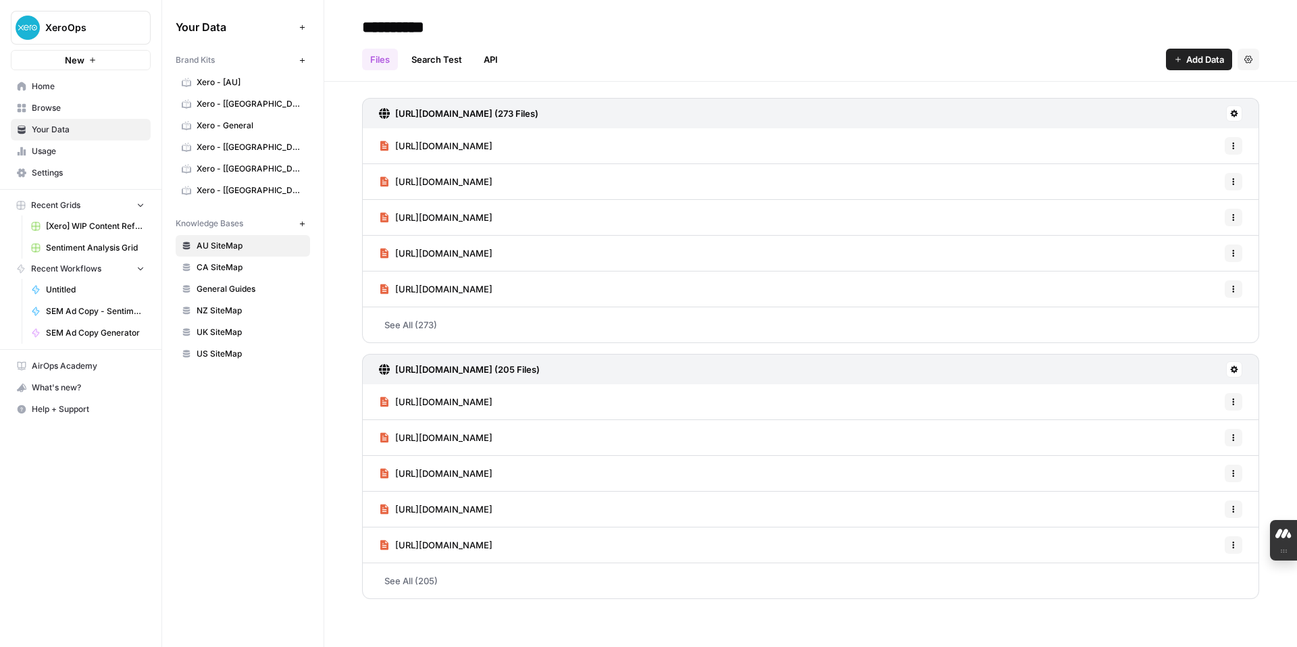
click at [43, 84] on span "Home" at bounding box center [88, 86] width 113 height 12
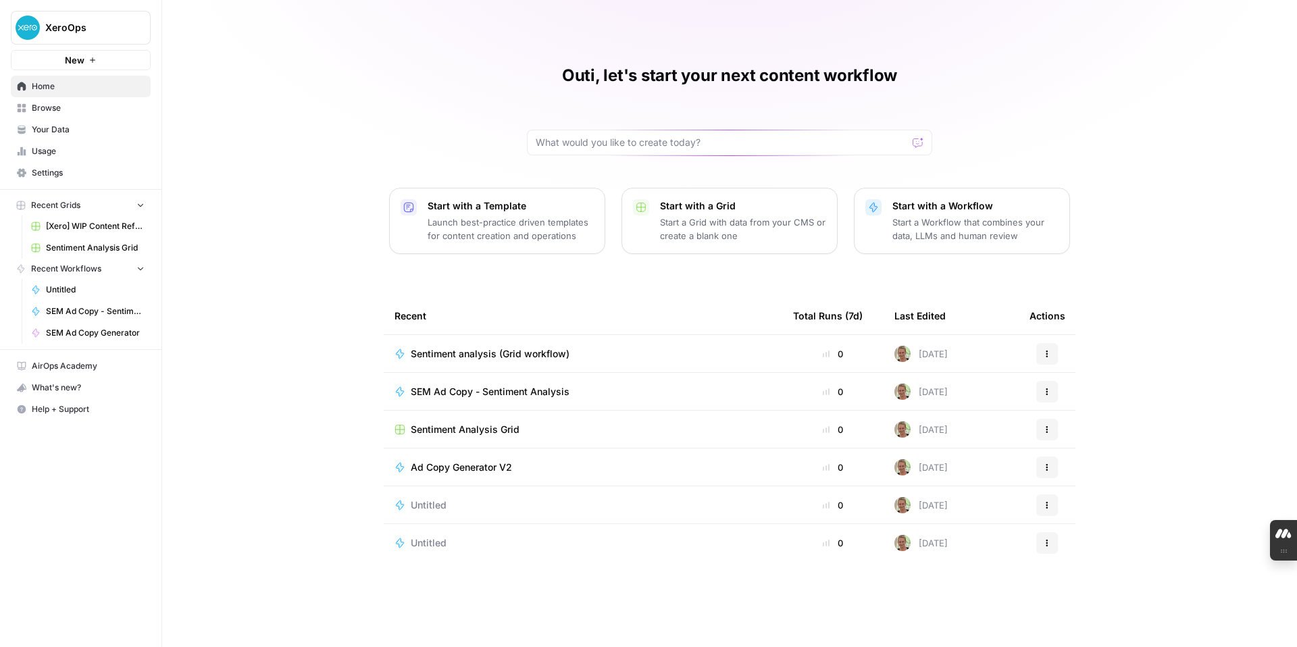
click at [163, 27] on icon "button" at bounding box center [163, 26] width 9 height 9
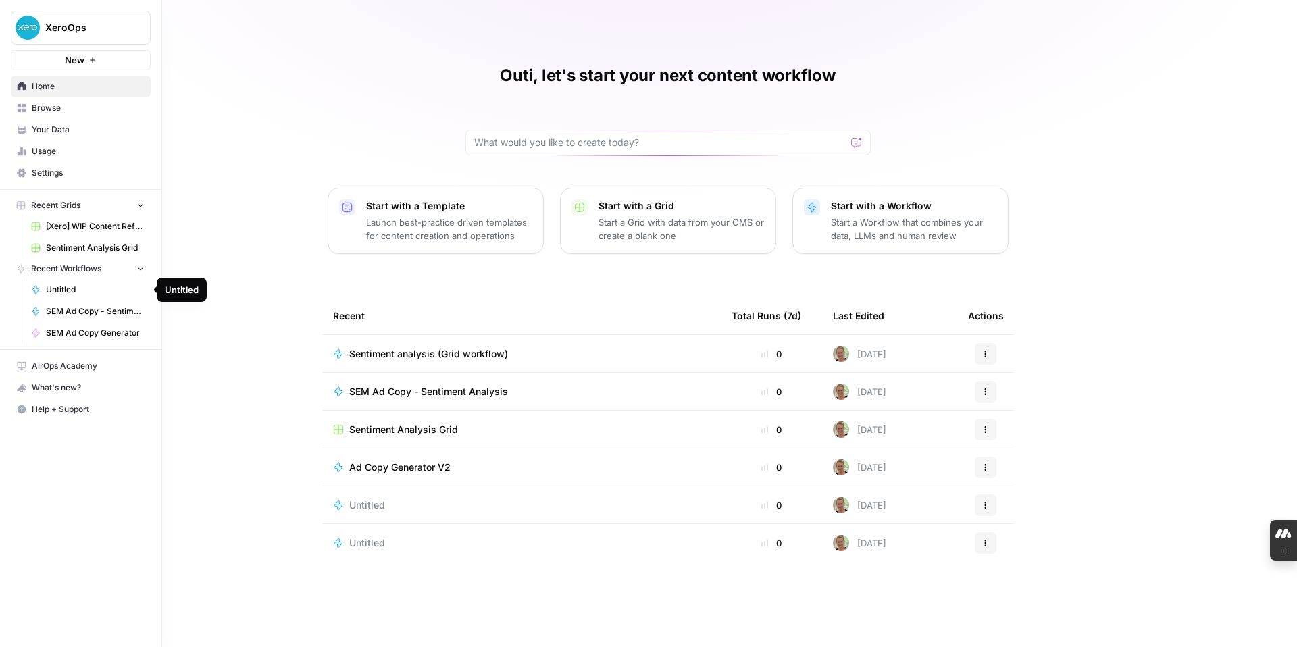
click at [63, 294] on span "Untitled" at bounding box center [95, 290] width 99 height 12
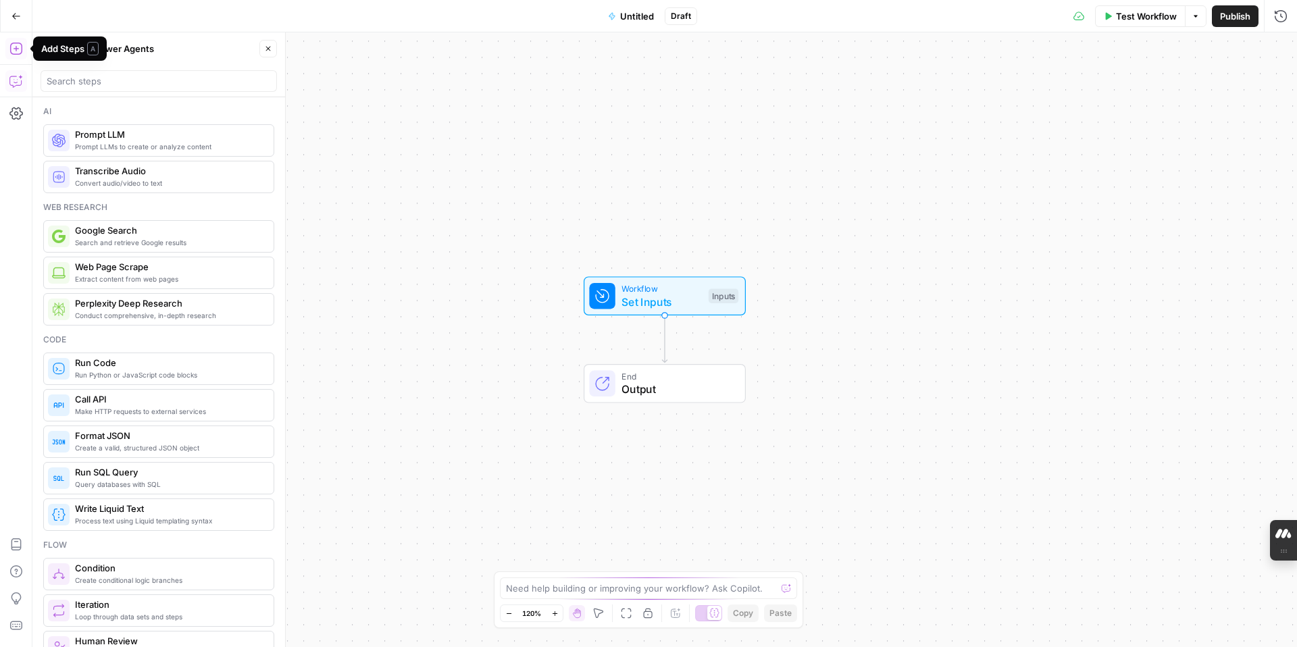
click at [11, 80] on icon "button" at bounding box center [16, 81] width 14 height 14
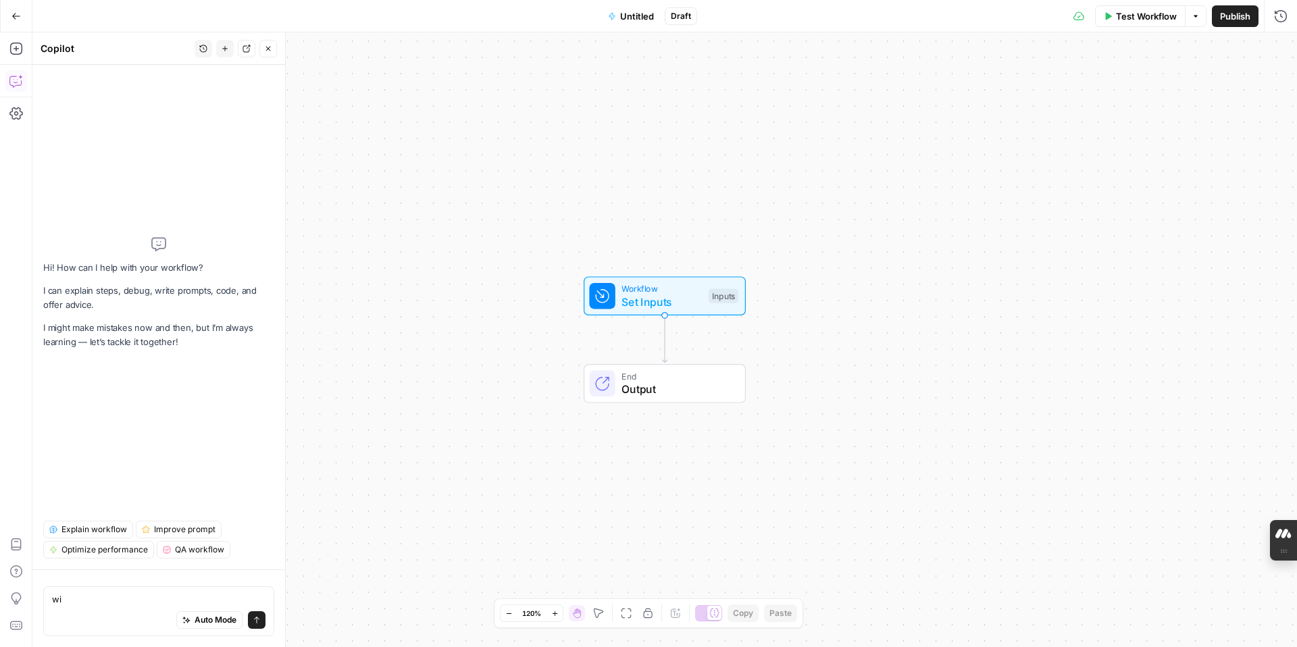
type textarea "w"
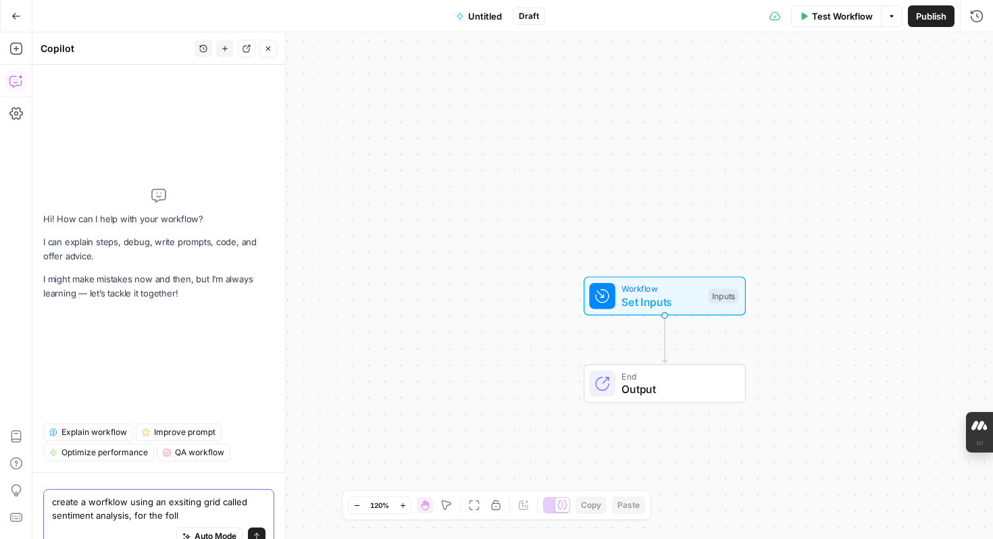
type textarea "create a worfklow using an exsiting grid called sentiment analysis, for the foll"
